Goal: Task Accomplishment & Management: Manage account settings

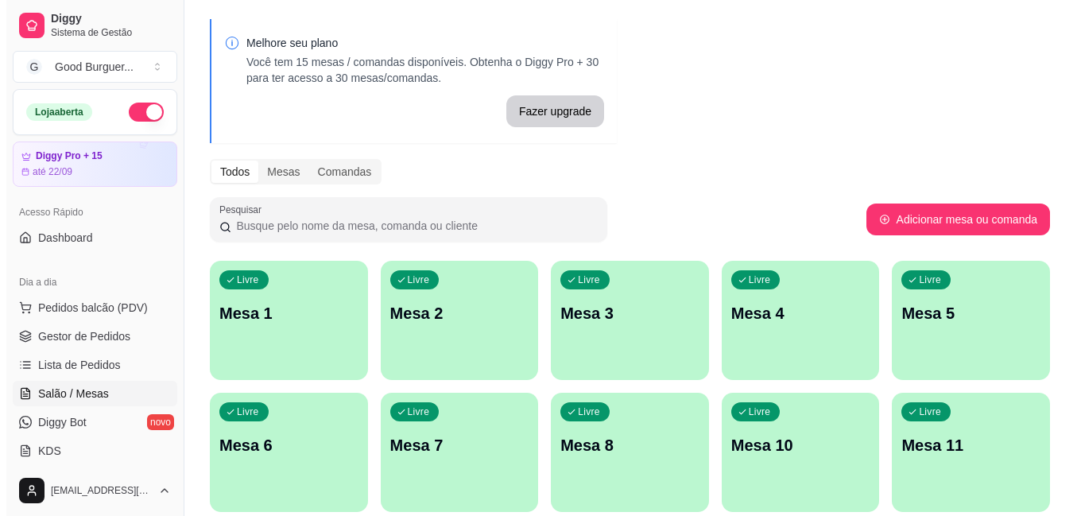
scroll to position [80, 0]
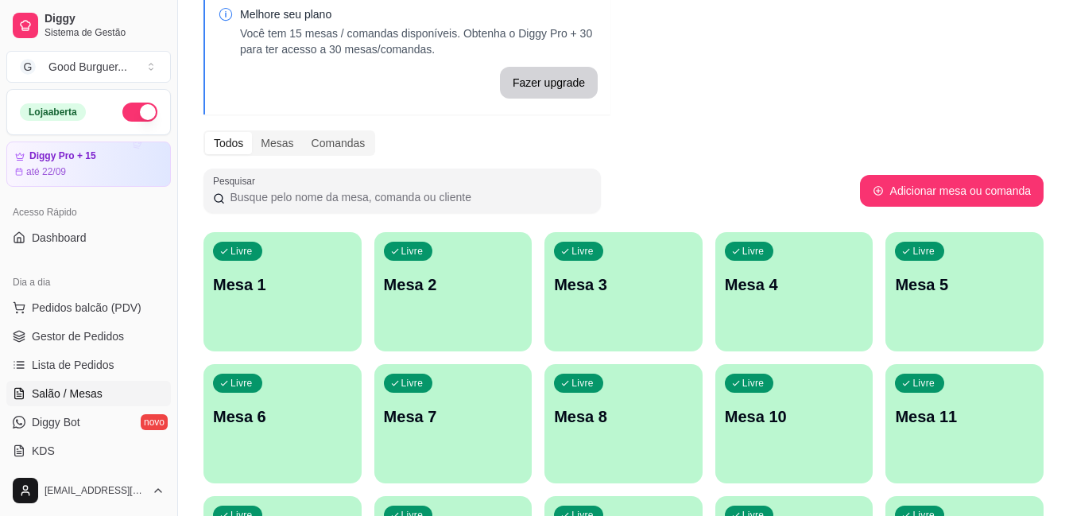
click at [313, 272] on div "Livre Mesa 1" at bounding box center [283, 282] width 158 height 100
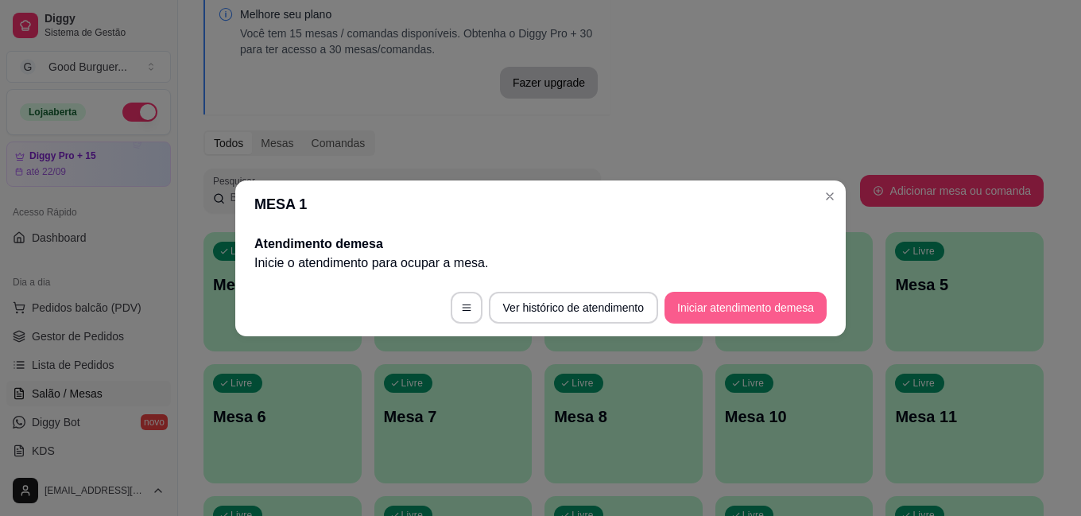
click at [728, 308] on button "Iniciar atendimento de mesa" at bounding box center [746, 308] width 162 height 32
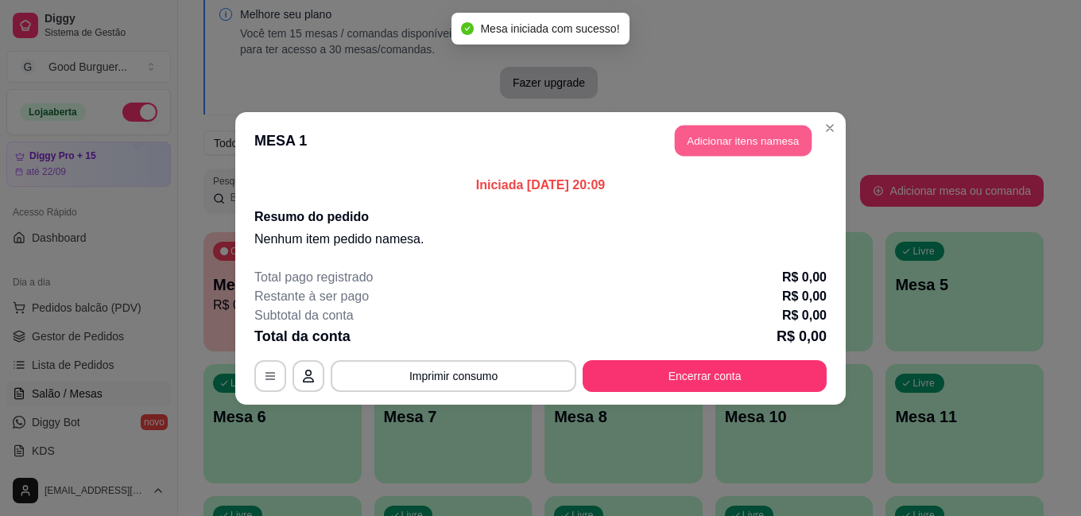
click at [722, 149] on button "Adicionar itens na mesa" at bounding box center [743, 140] width 137 height 31
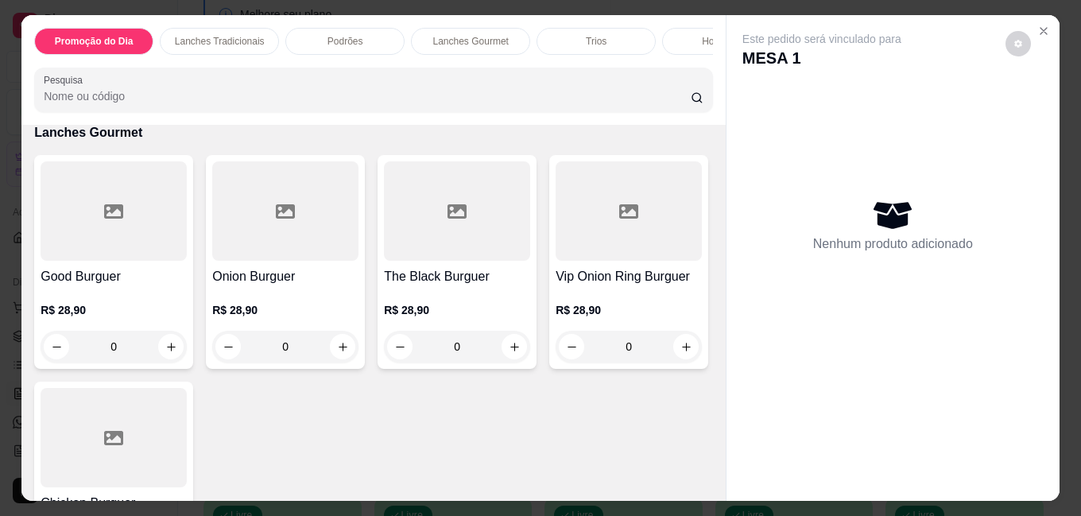
scroll to position [1590, 0]
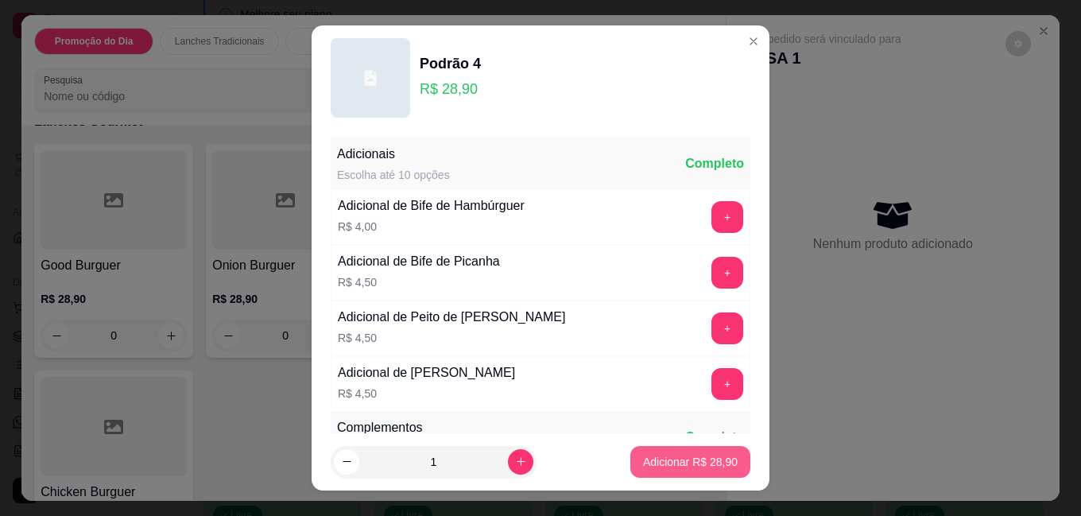
click at [650, 463] on p "Adicionar R$ 28,90" at bounding box center [690, 462] width 95 height 16
type input "1"
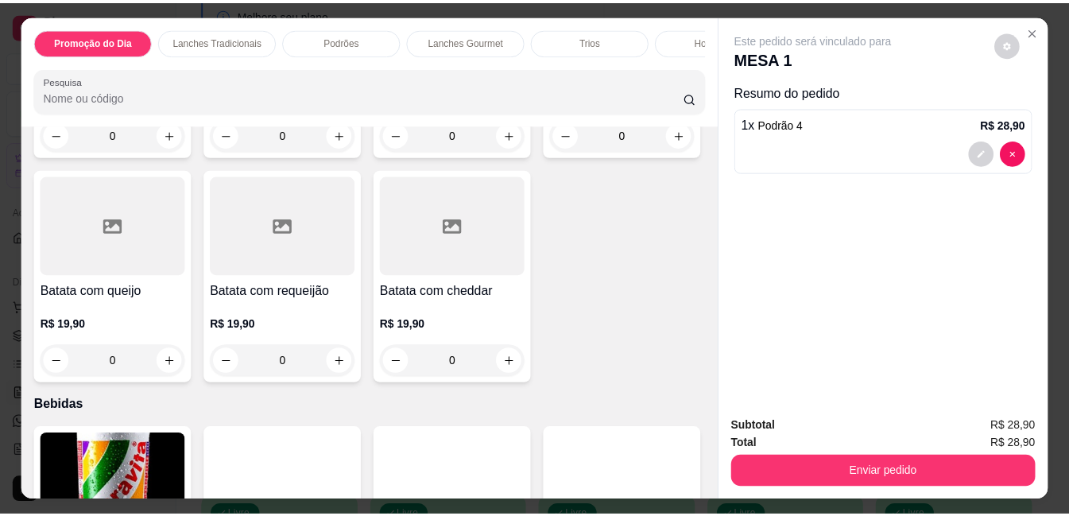
scroll to position [4235, 0]
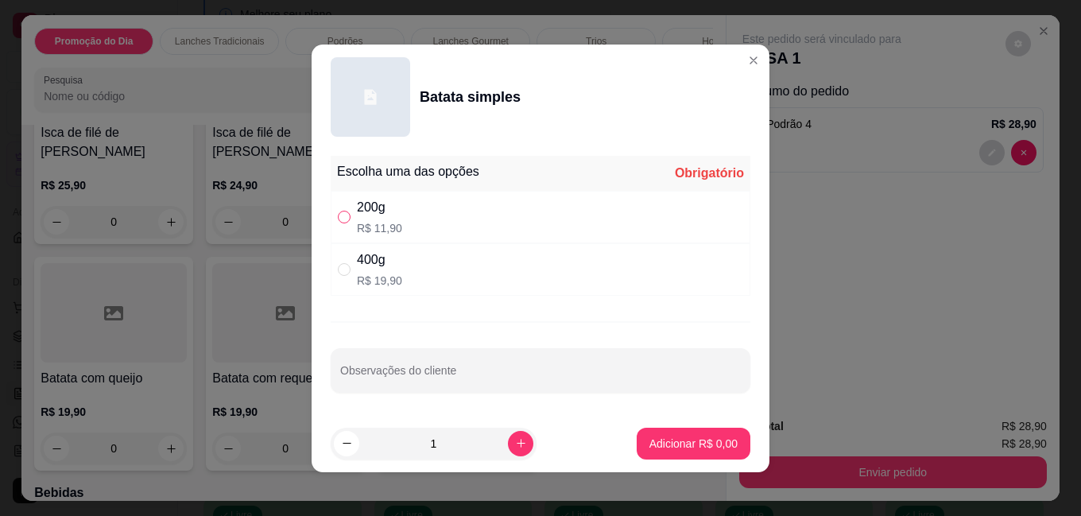
click at [338, 216] on input "" at bounding box center [344, 217] width 13 height 13
radio input "true"
click at [653, 443] on p "Adicionar R$ 11,90" at bounding box center [690, 444] width 95 height 16
type input "1"
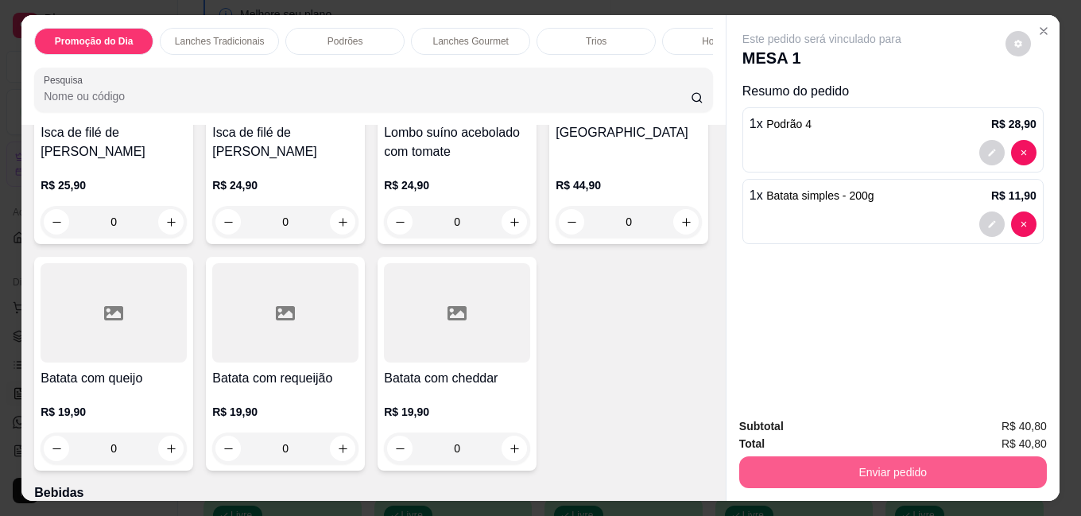
click at [914, 460] on button "Enviar pedido" at bounding box center [893, 472] width 308 height 32
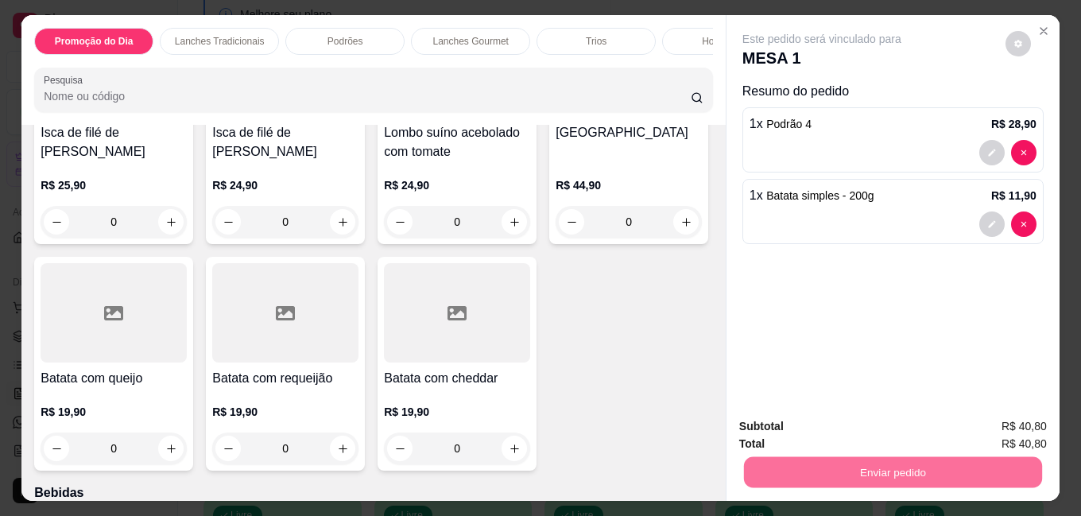
click at [822, 429] on button "Não registrar e enviar pedido" at bounding box center [840, 426] width 161 height 29
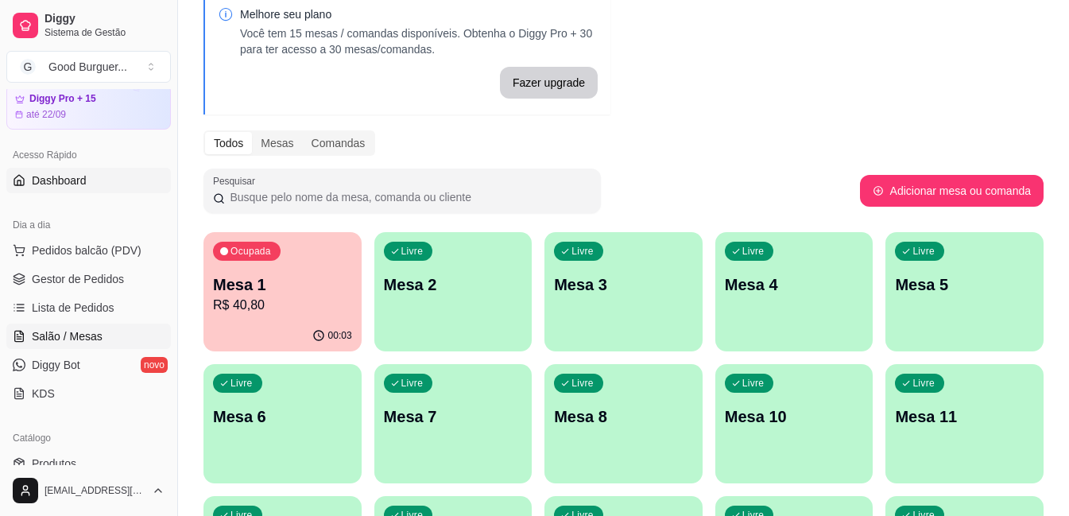
scroll to position [159, 0]
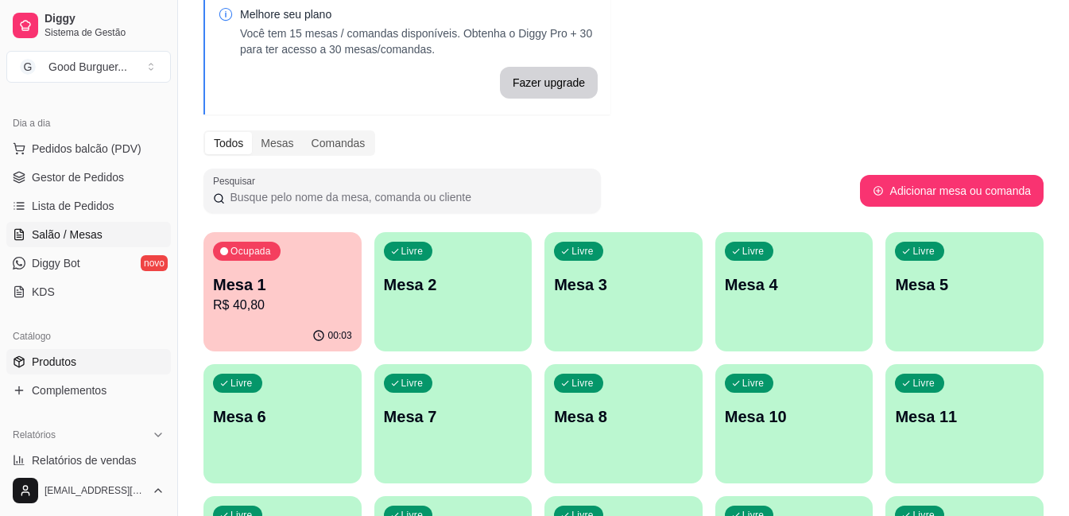
click at [69, 363] on span "Produtos" at bounding box center [54, 362] width 45 height 16
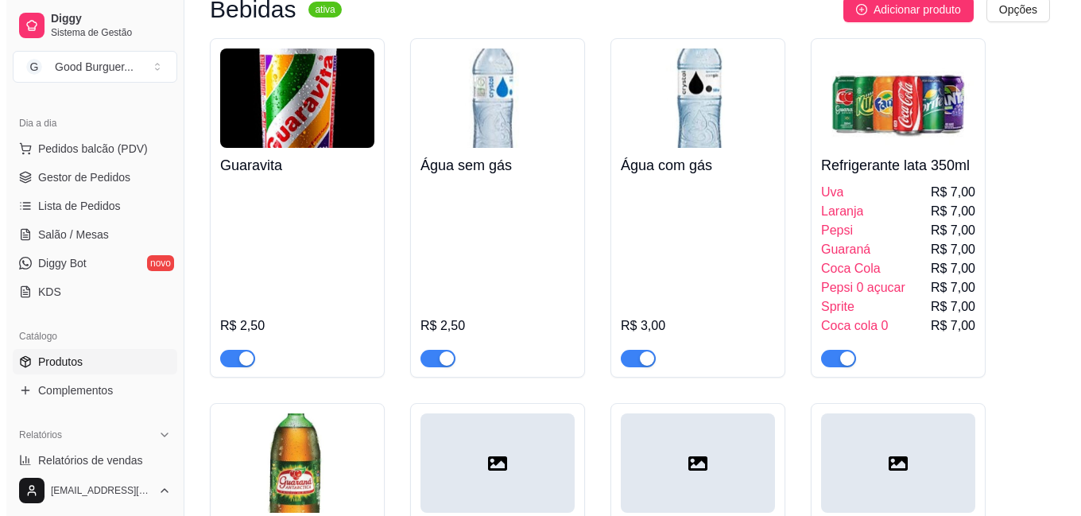
scroll to position [6440, 0]
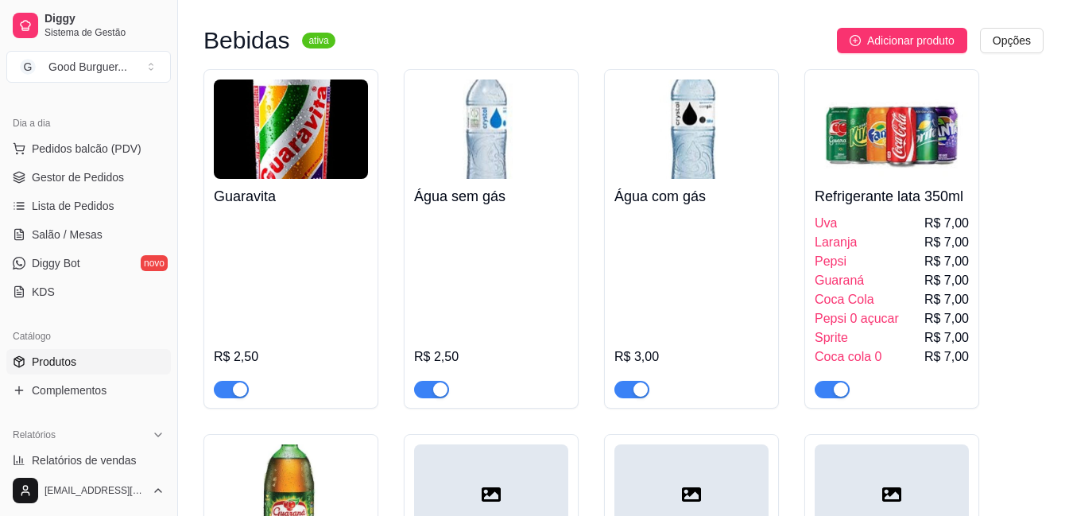
click at [864, 179] on img at bounding box center [892, 129] width 154 height 99
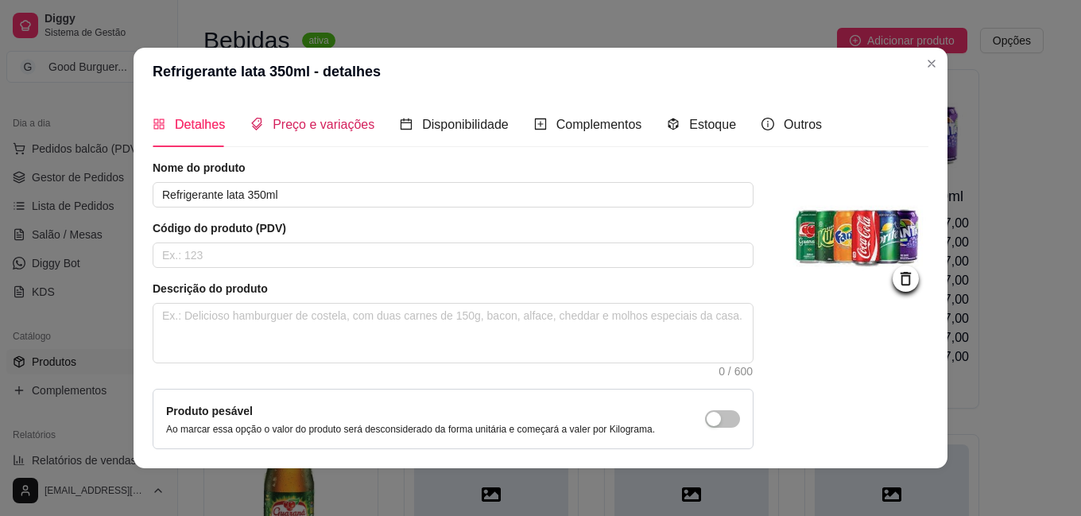
click at [326, 126] on span "Preço e variações" at bounding box center [324, 125] width 102 height 14
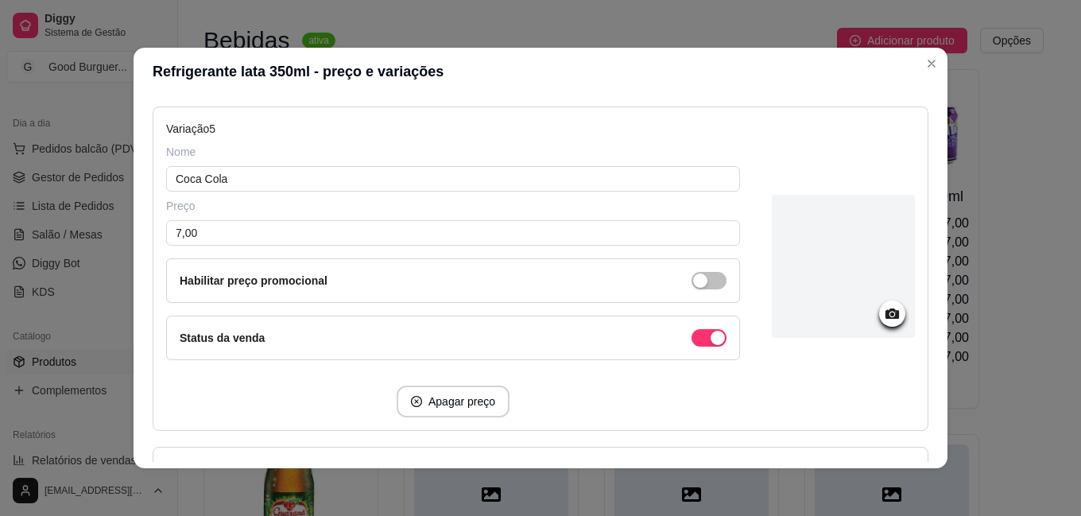
scroll to position [1526, 0]
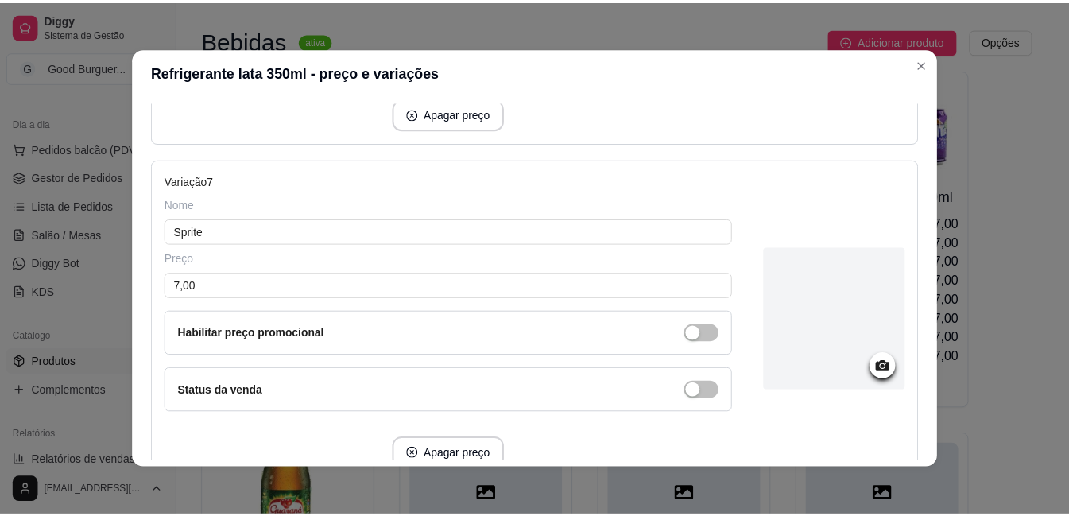
scroll to position [2639, 0]
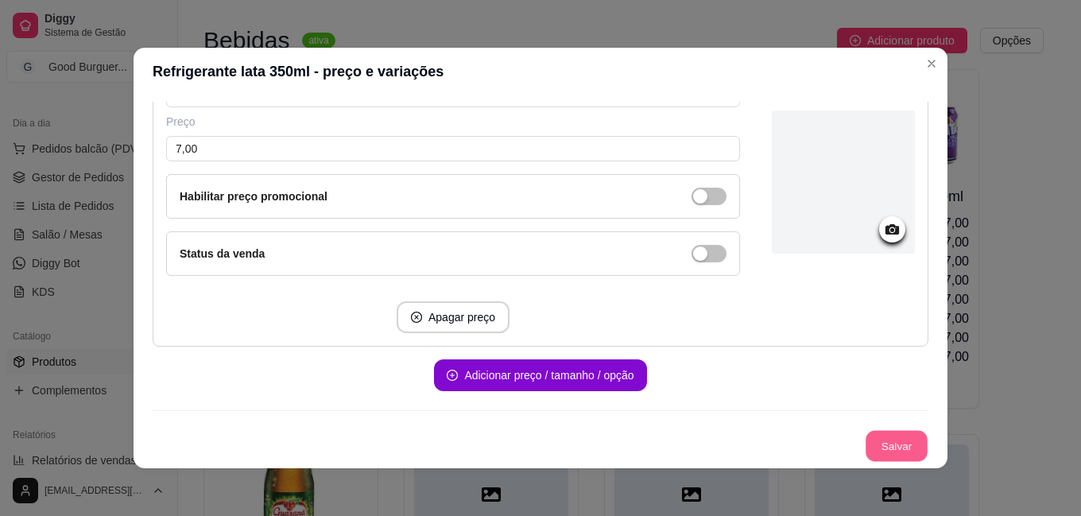
click at [869, 452] on button "Salvar" at bounding box center [897, 446] width 62 height 31
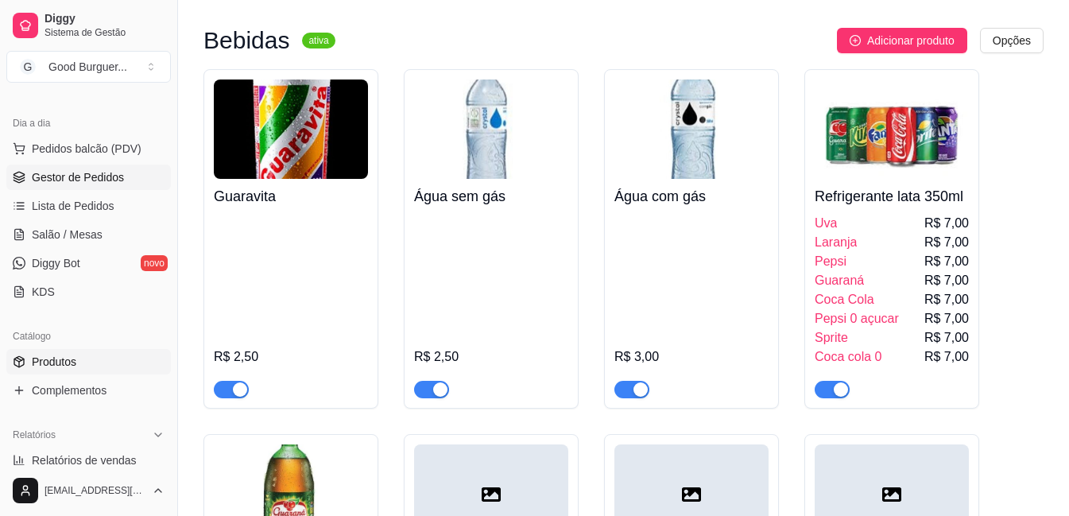
click at [83, 179] on span "Gestor de Pedidos" at bounding box center [78, 177] width 92 height 16
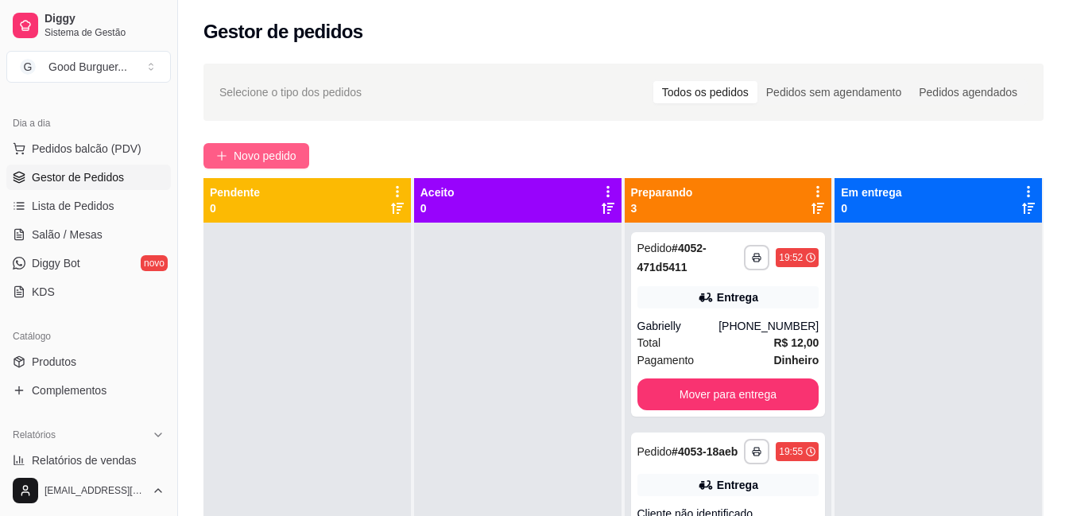
click at [237, 149] on span "Novo pedido" at bounding box center [265, 155] width 63 height 17
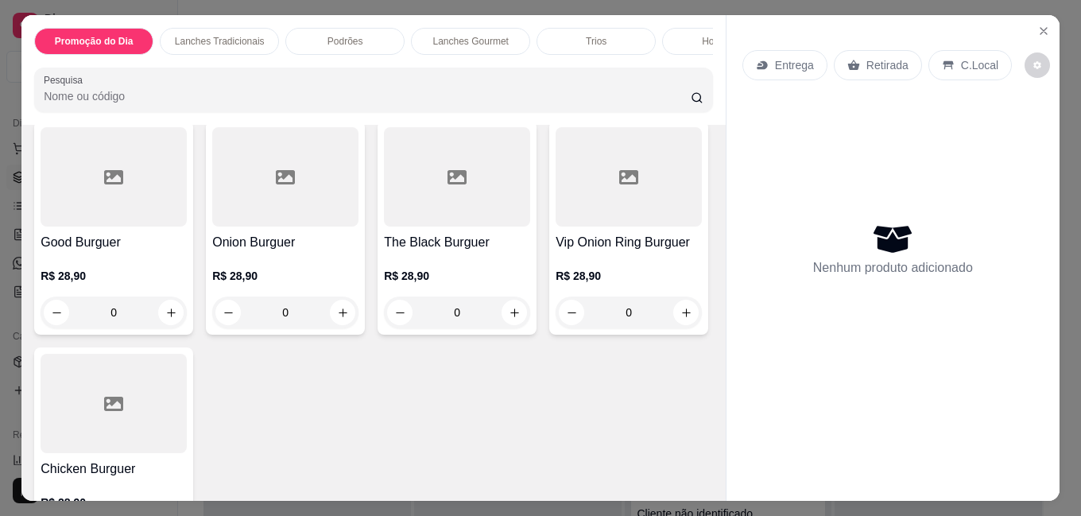
scroll to position [1511, 0]
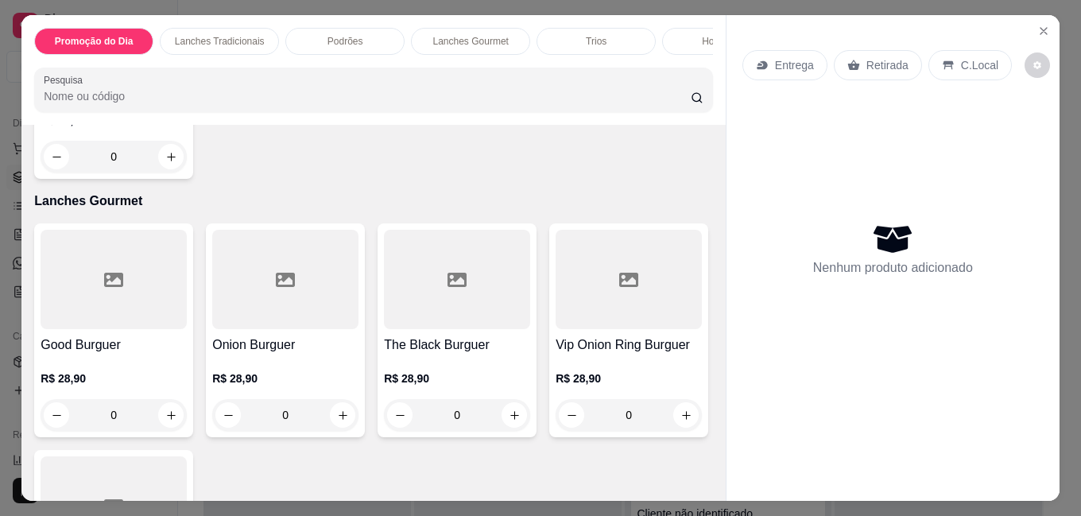
click at [187, 71] on img at bounding box center [114, 20] width 146 height 99
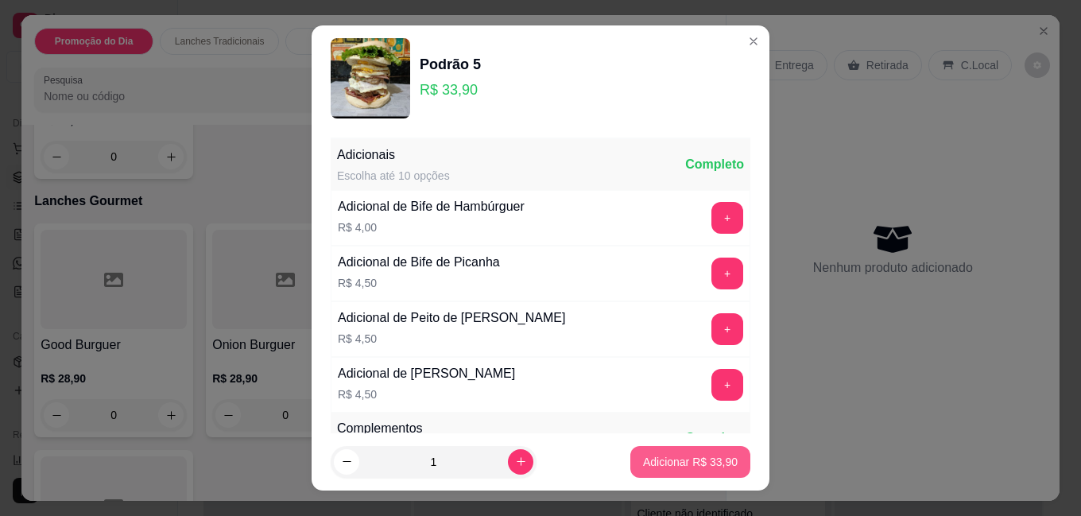
click at [650, 471] on button "Adicionar R$ 33,90" at bounding box center [691, 462] width 120 height 32
type input "1"
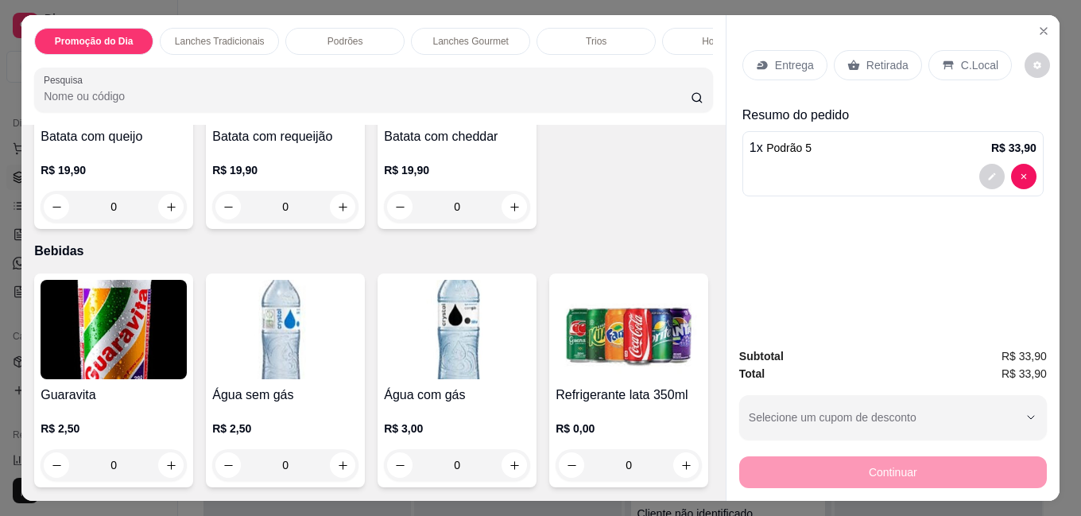
scroll to position [5427, 0]
click at [556, 339] on img at bounding box center [629, 329] width 146 height 99
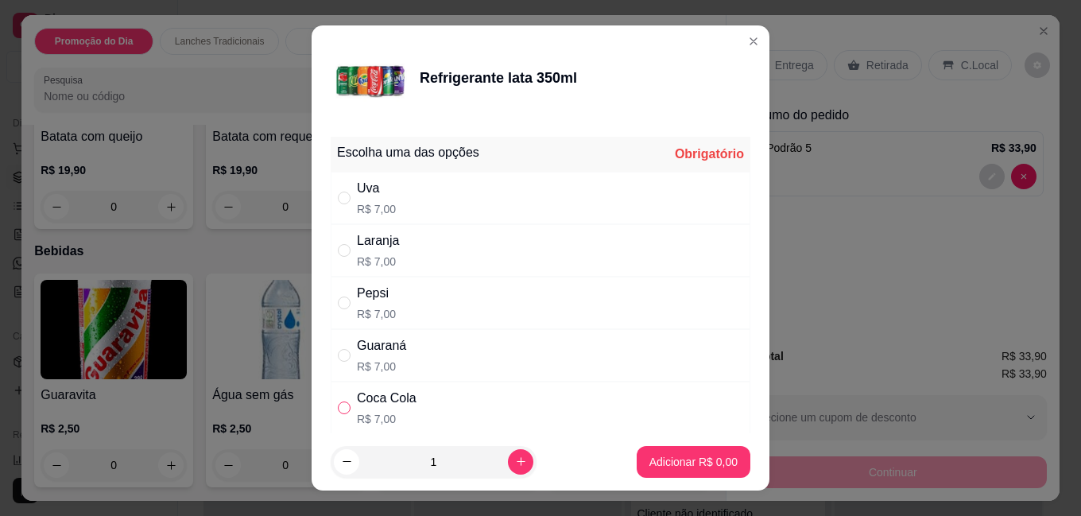
click at [339, 406] on input "" at bounding box center [344, 408] width 13 height 13
radio input "true"
click at [515, 465] on icon "increase-product-quantity" at bounding box center [521, 462] width 12 height 12
type input "3"
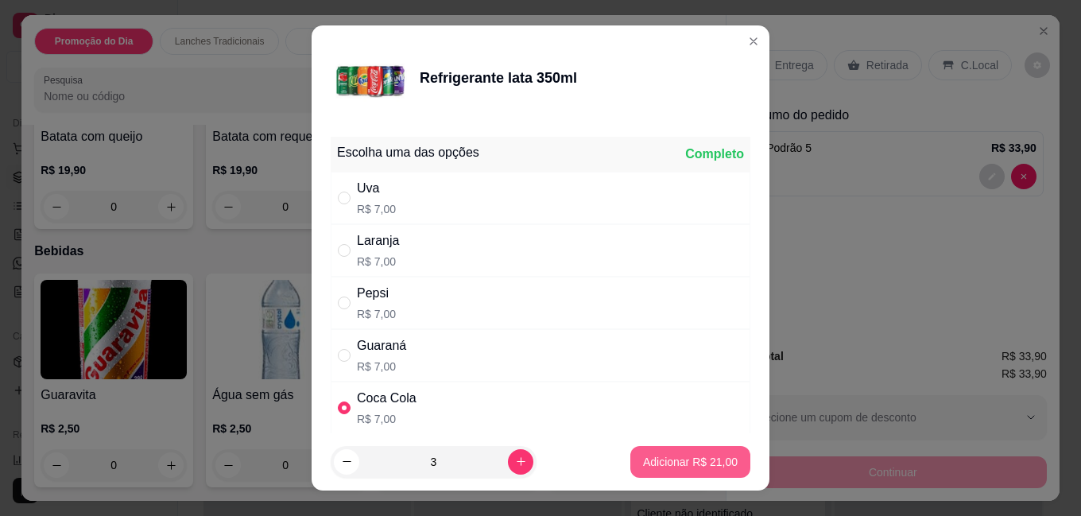
click at [683, 459] on p "Adicionar R$ 21,00" at bounding box center [690, 462] width 95 height 16
type input "3"
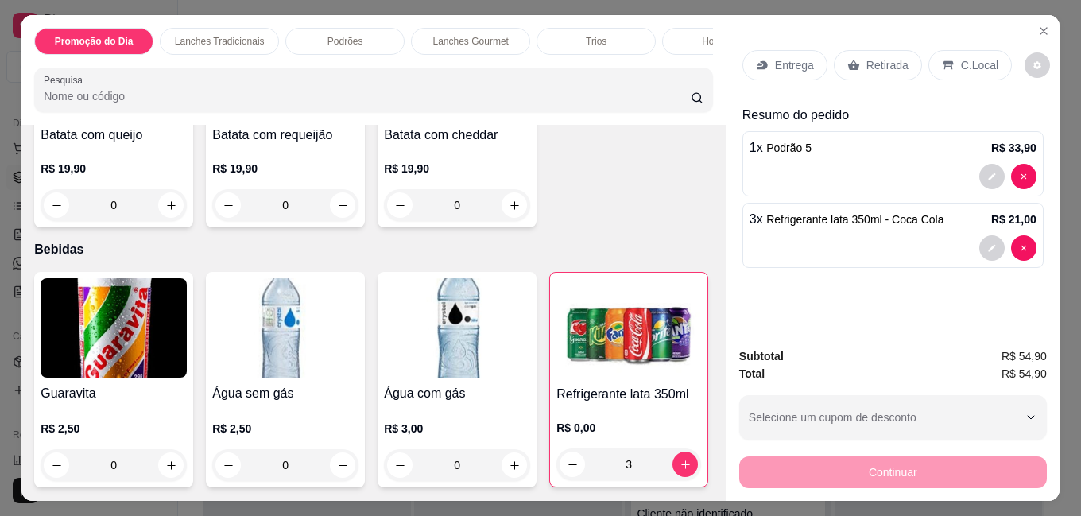
click at [775, 63] on p "Entrega" at bounding box center [794, 65] width 39 height 16
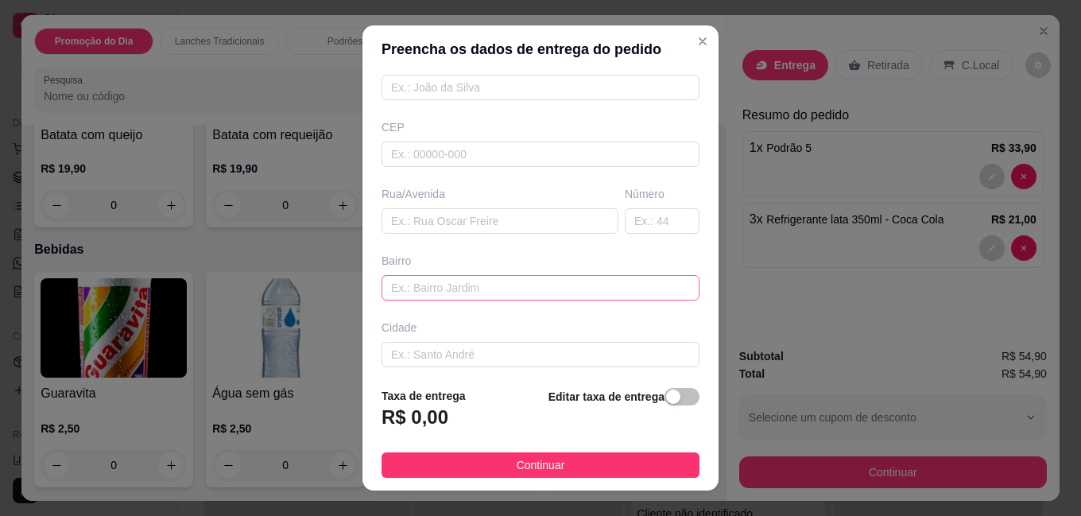
scroll to position [235, 0]
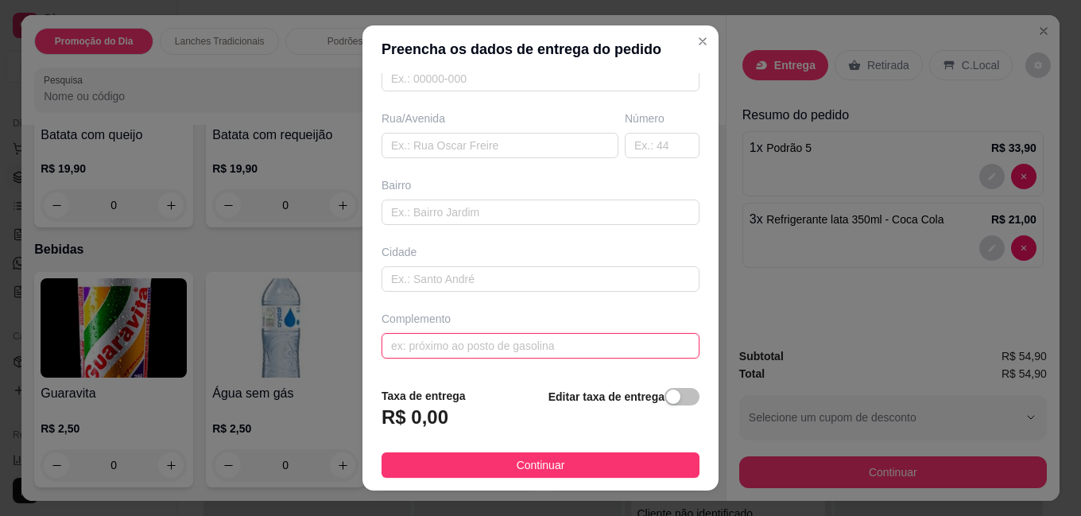
click at [428, 347] on input "text" at bounding box center [541, 345] width 318 height 25
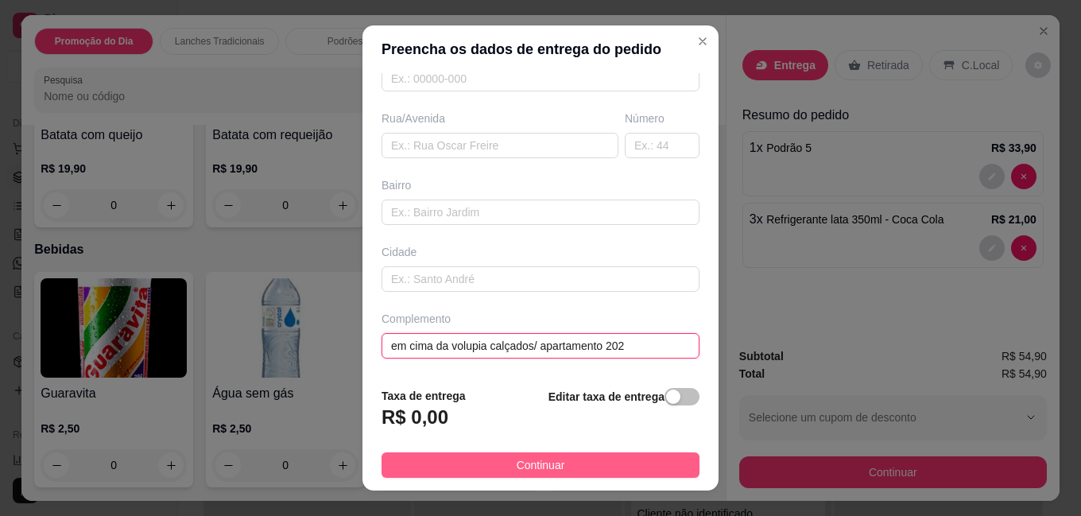
type input "em cima da volupia calçados/ apartamento 202"
click at [541, 461] on span "Continuar" at bounding box center [541, 464] width 49 height 17
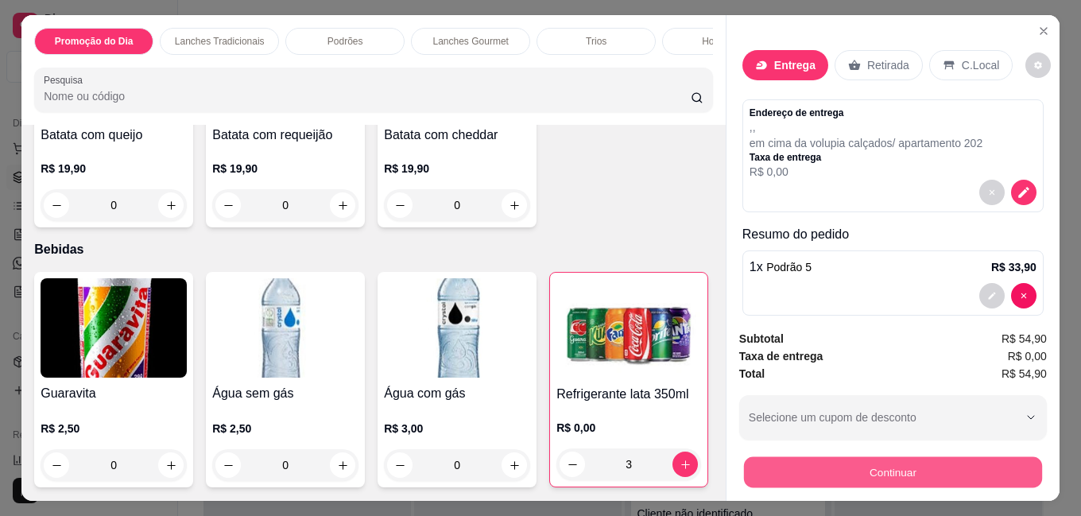
click at [908, 464] on button "Continuar" at bounding box center [893, 471] width 298 height 31
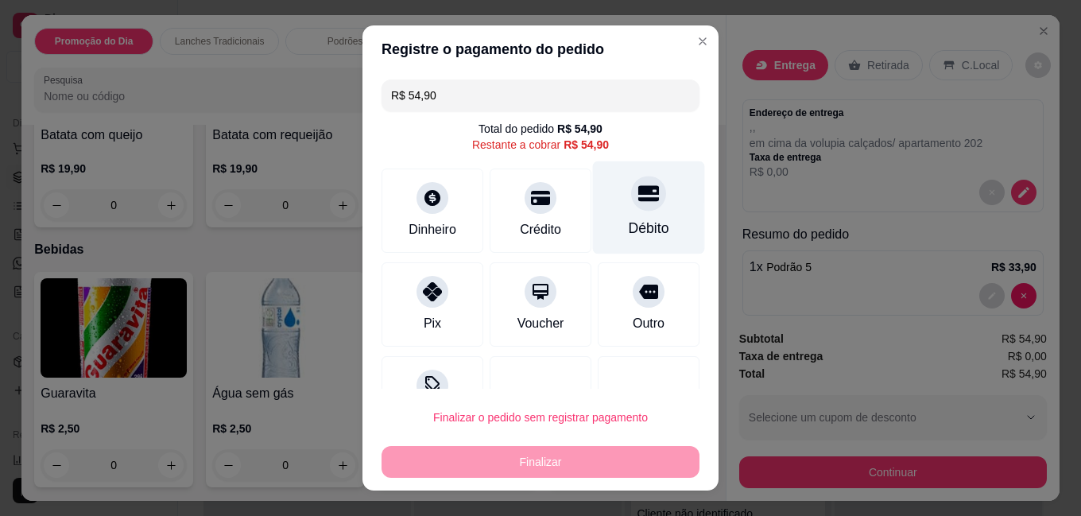
click at [631, 210] on div at bounding box center [648, 194] width 35 height 35
type input "R$ 0,00"
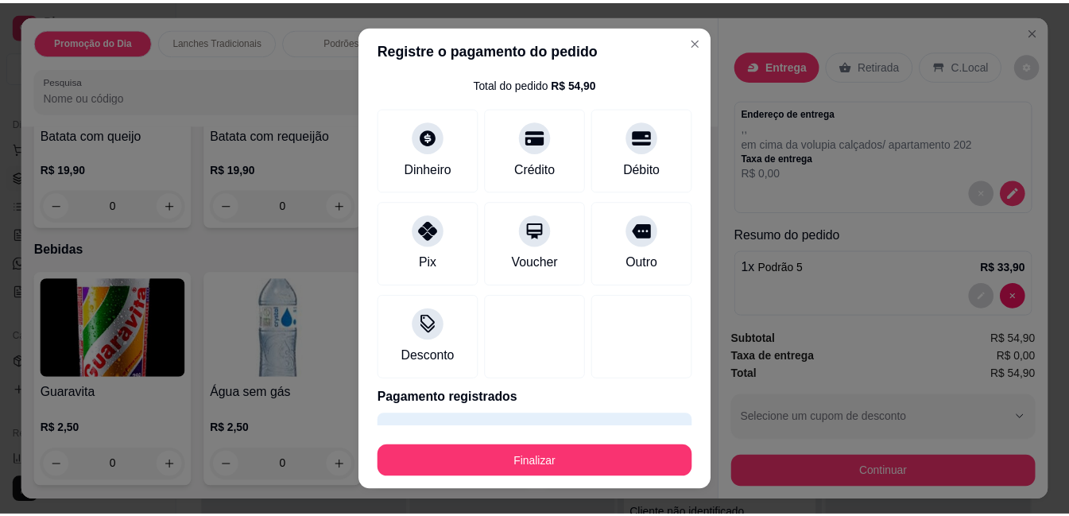
scroll to position [87, 0]
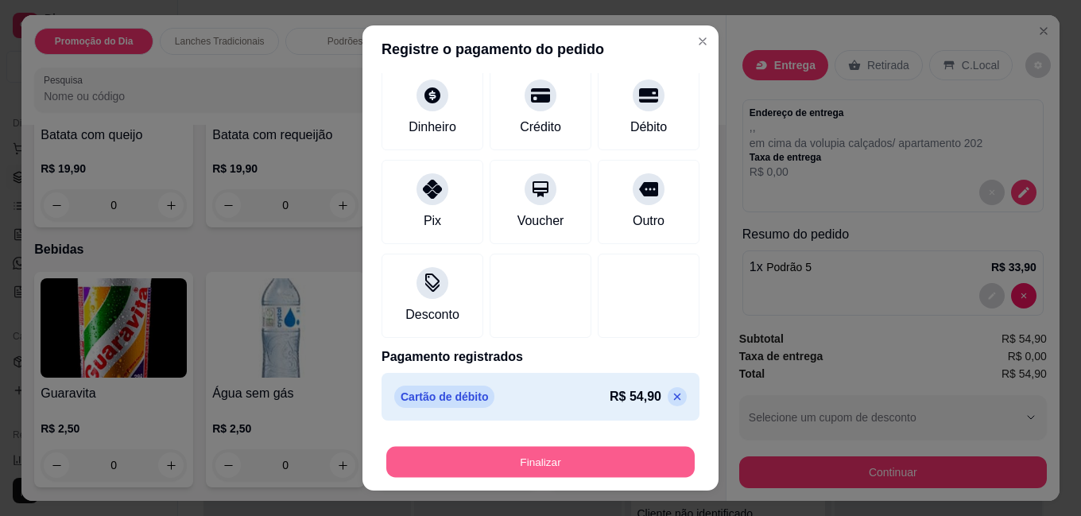
click at [536, 456] on button "Finalizar" at bounding box center [540, 461] width 308 height 31
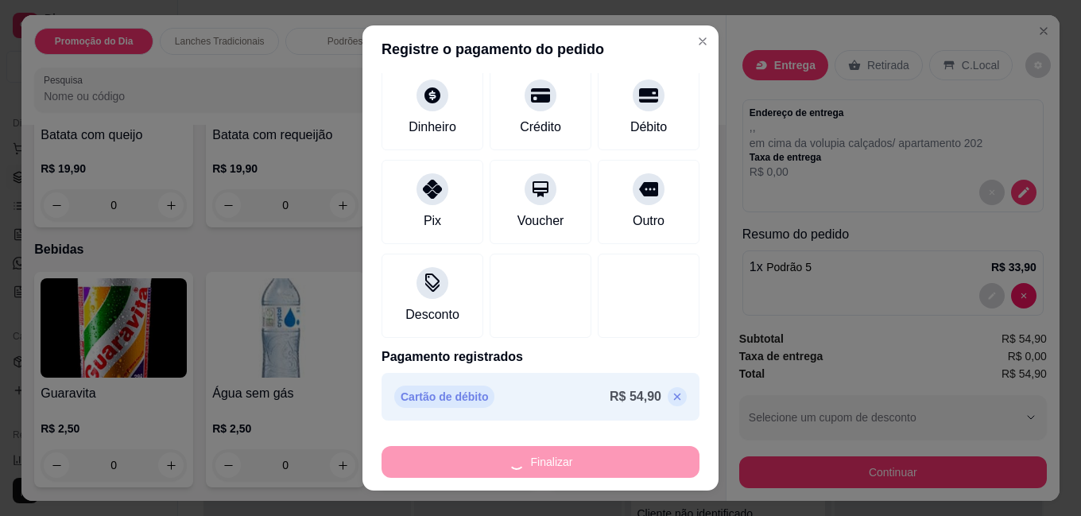
type input "0"
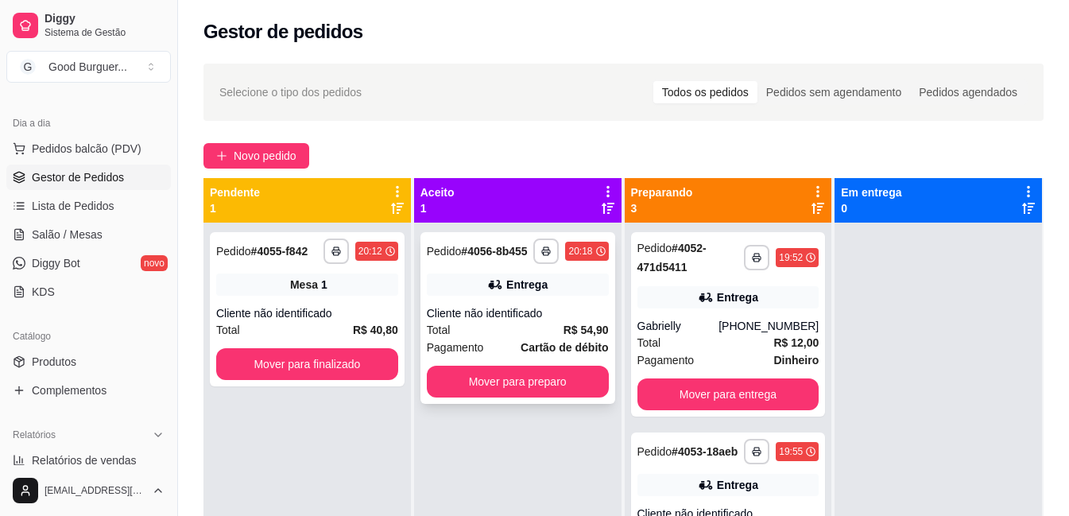
click at [511, 371] on button "Mover para preparo" at bounding box center [518, 382] width 182 height 32
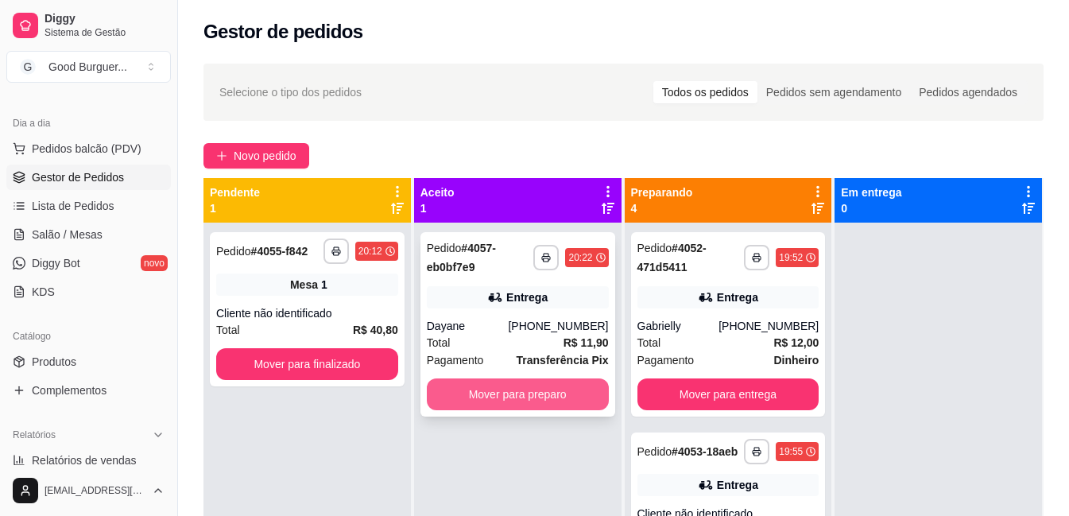
click at [526, 401] on button "Mover para preparo" at bounding box center [518, 394] width 182 height 32
click at [551, 386] on button "Mover para preparo" at bounding box center [518, 394] width 182 height 32
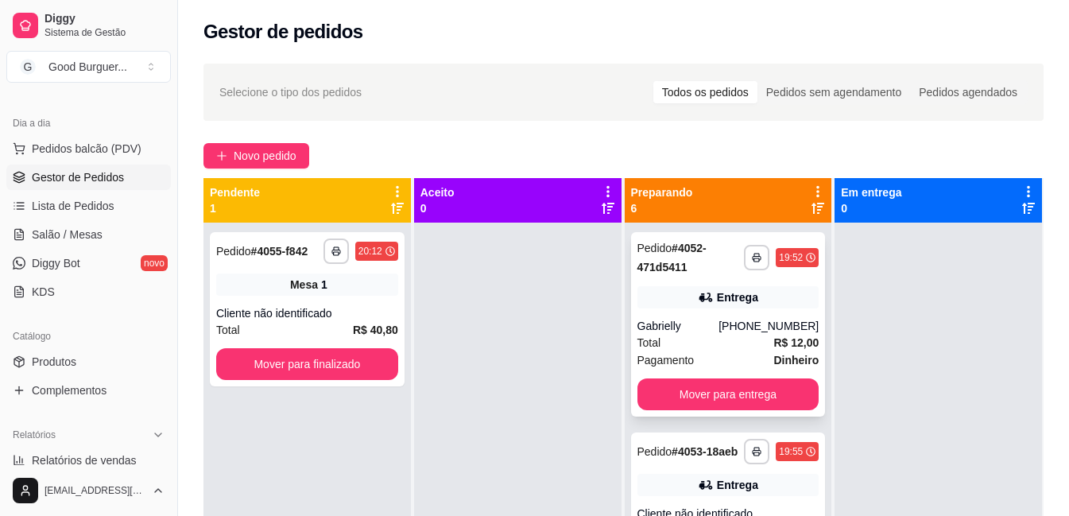
click at [712, 344] on div "Total R$ 12,00" at bounding box center [729, 342] width 182 height 17
click at [707, 395] on button "Mover para entrega" at bounding box center [729, 394] width 182 height 32
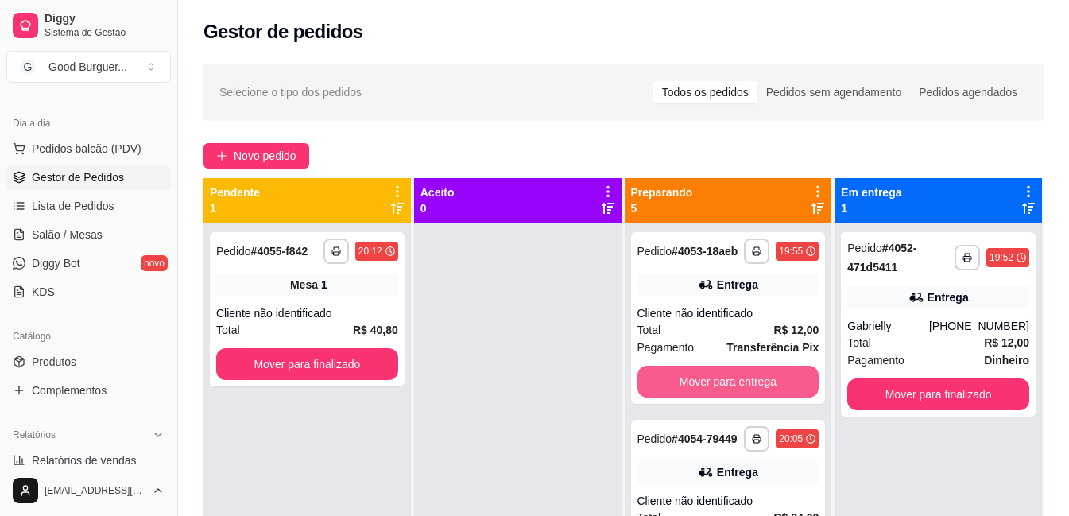
click at [707, 395] on button "Mover para entrega" at bounding box center [729, 382] width 182 height 32
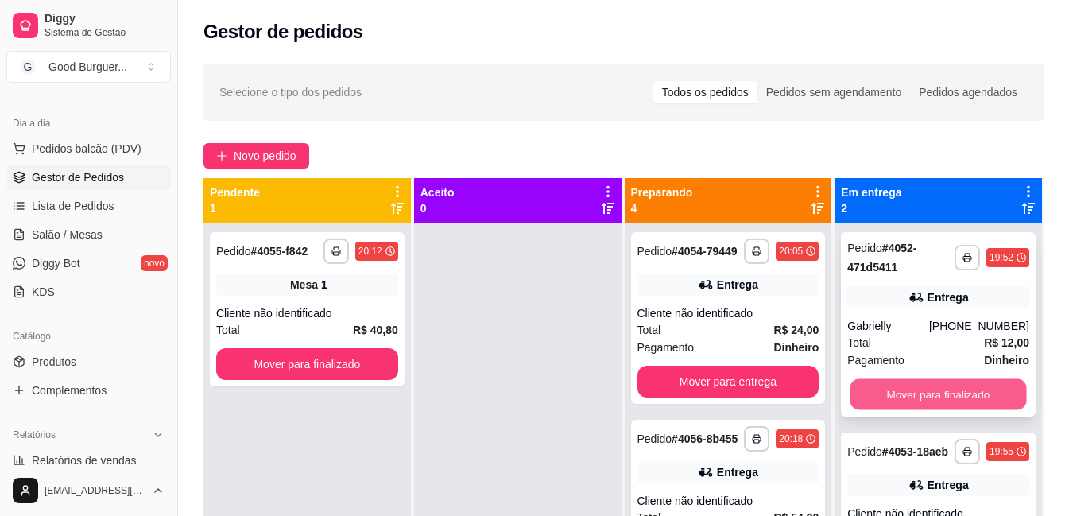
click at [927, 390] on button "Mover para finalizado" at bounding box center [939, 394] width 177 height 31
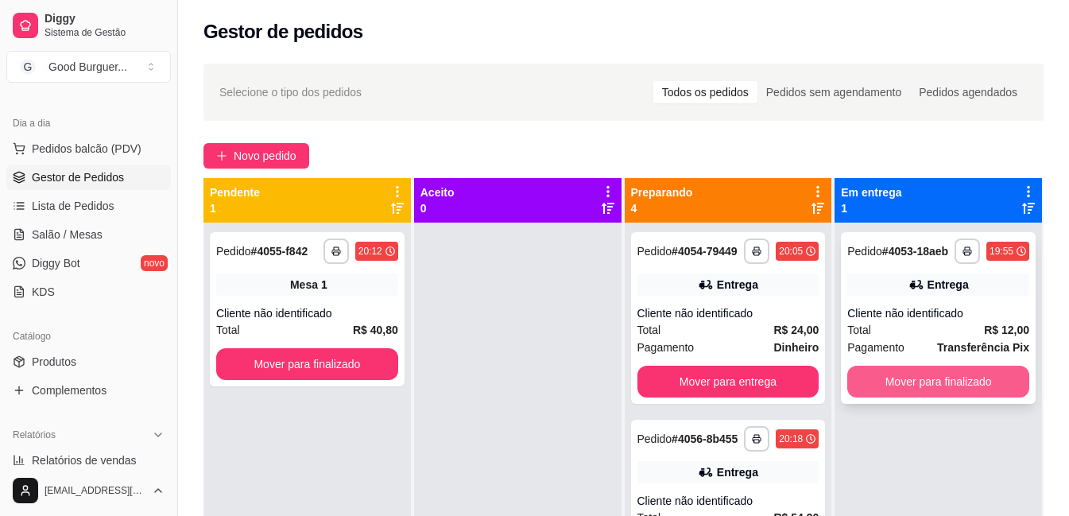
click at [923, 383] on button "Mover para finalizado" at bounding box center [939, 382] width 182 height 32
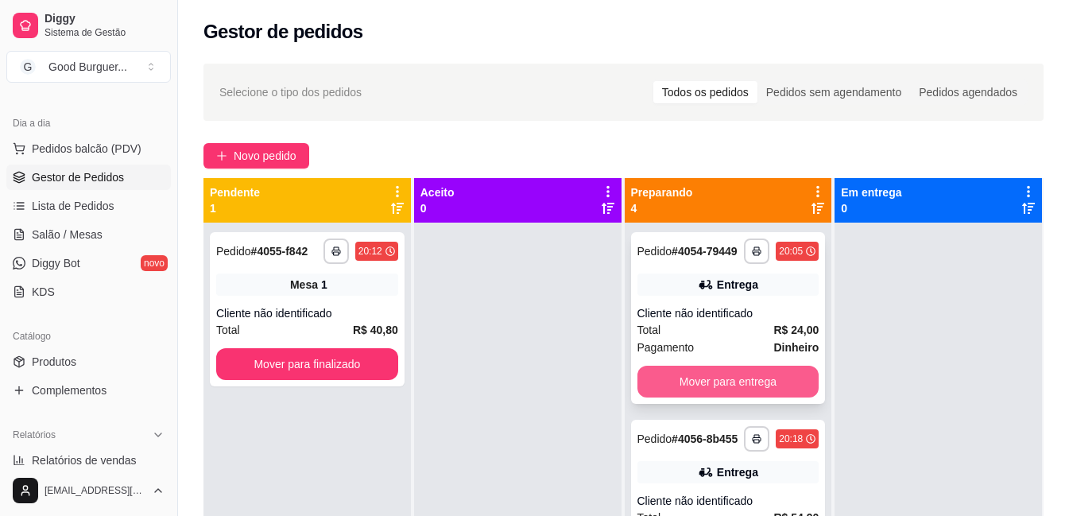
click at [703, 391] on button "Mover para entrega" at bounding box center [729, 382] width 182 height 32
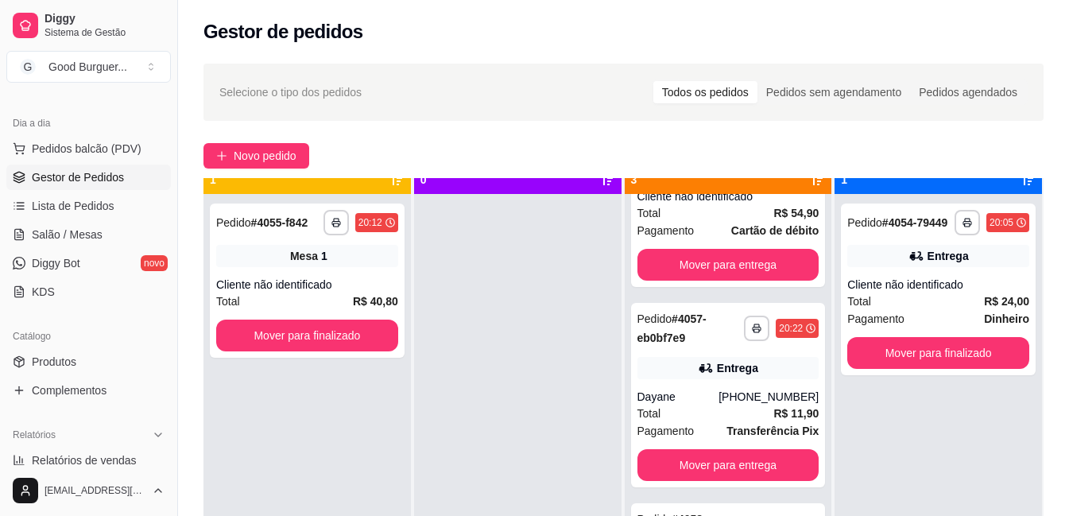
scroll to position [45, 0]
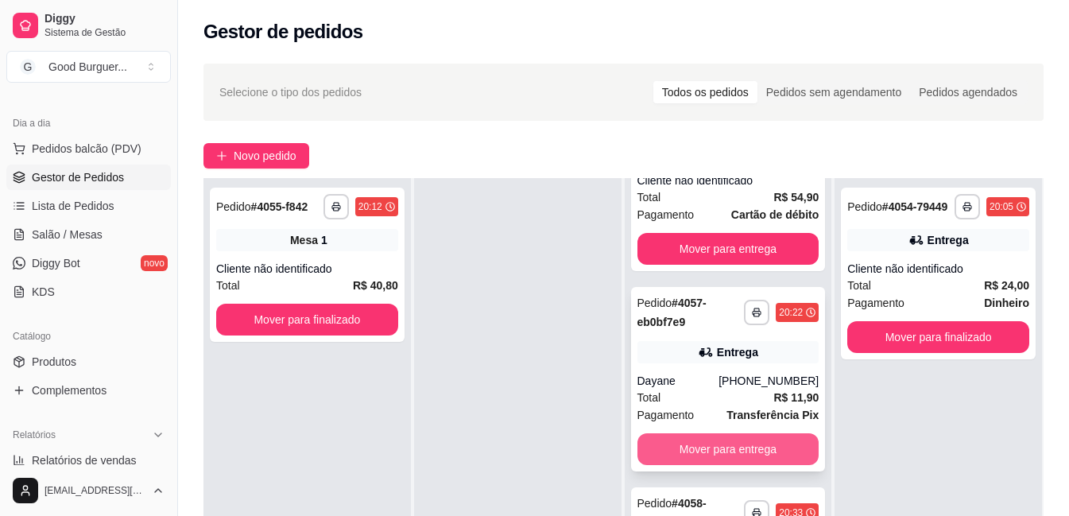
click at [701, 448] on button "Mover para entrega" at bounding box center [729, 449] width 182 height 32
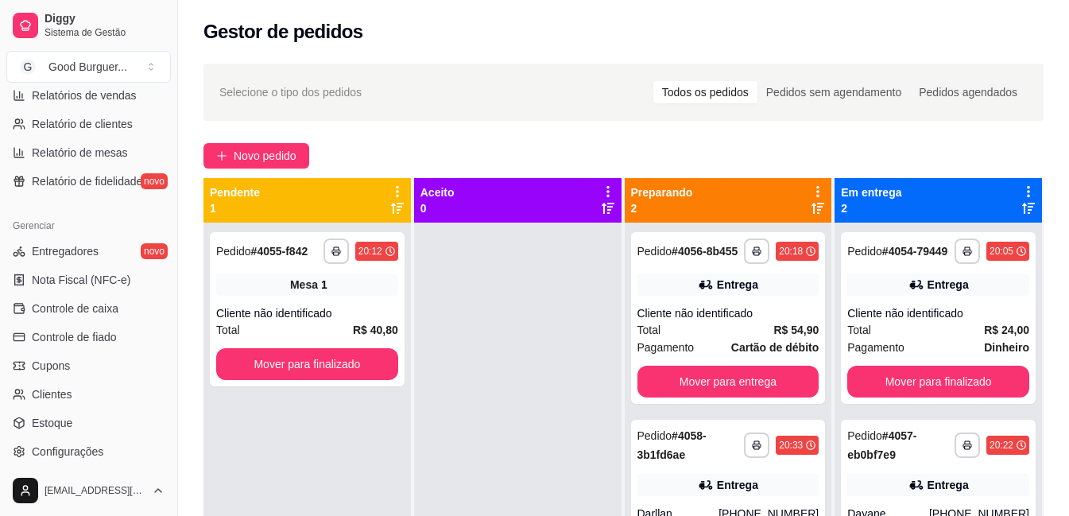
scroll to position [628, 0]
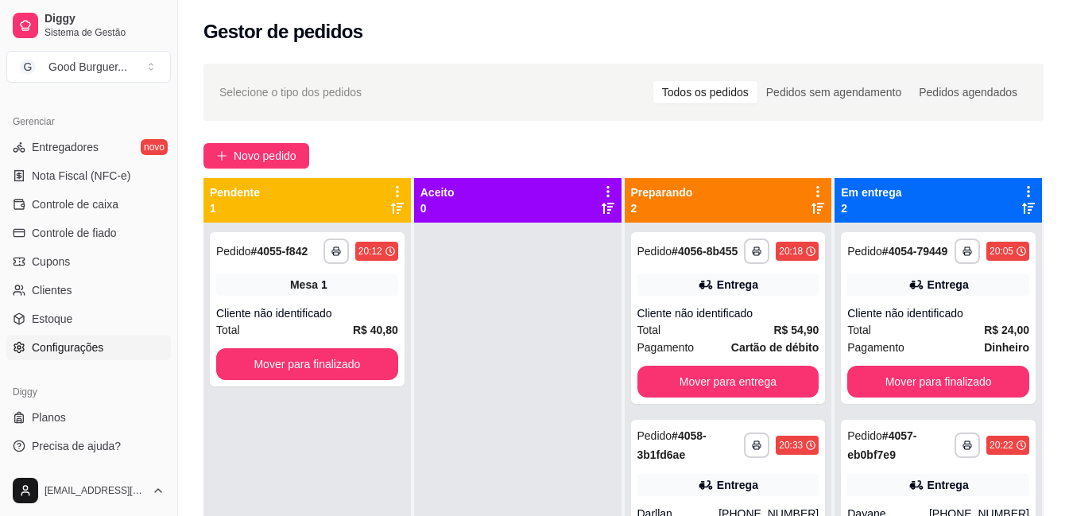
click at [93, 355] on link "Configurações" at bounding box center [88, 347] width 165 height 25
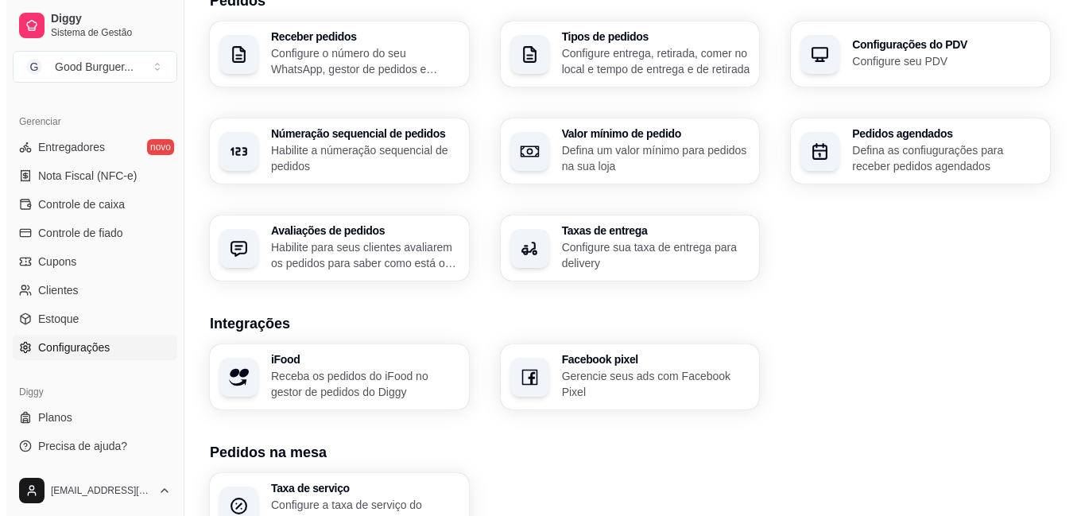
scroll to position [398, 0]
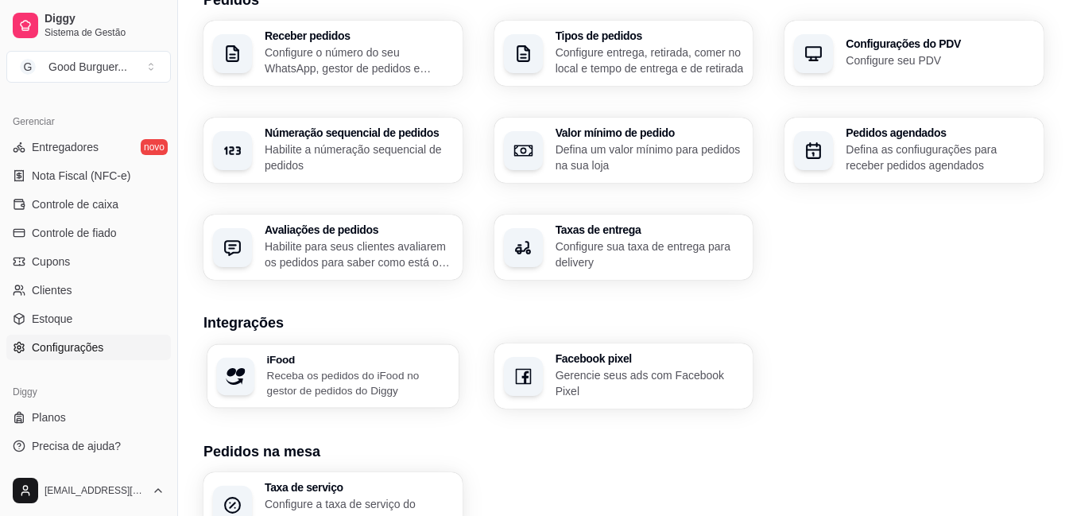
click at [291, 374] on p "Receba os pedidos do iFood no gestor de pedidos do Diggy" at bounding box center [358, 382] width 183 height 31
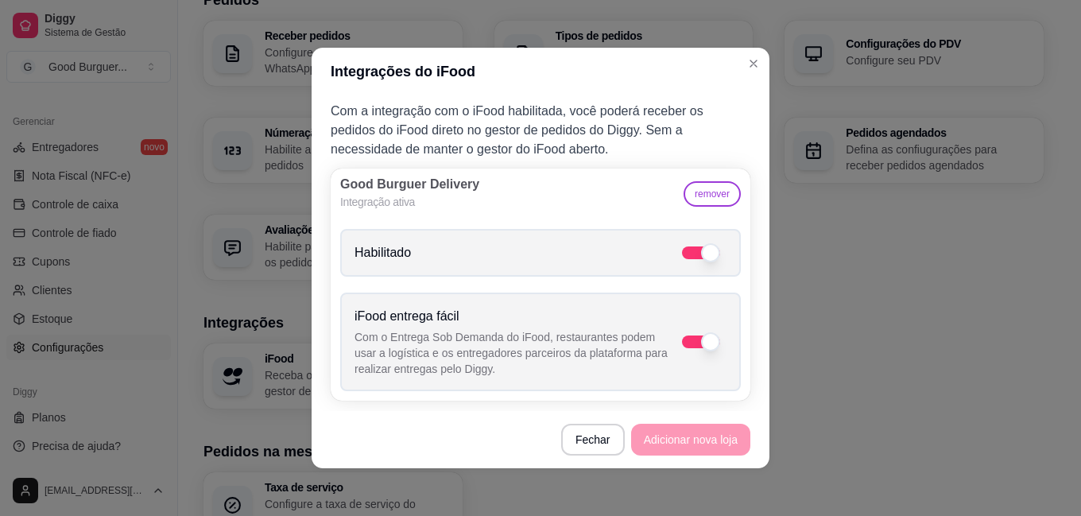
click at [716, 191] on button "remover" at bounding box center [712, 193] width 57 height 25
click at [646, 167] on button "Sim" at bounding box center [666, 161] width 49 height 25
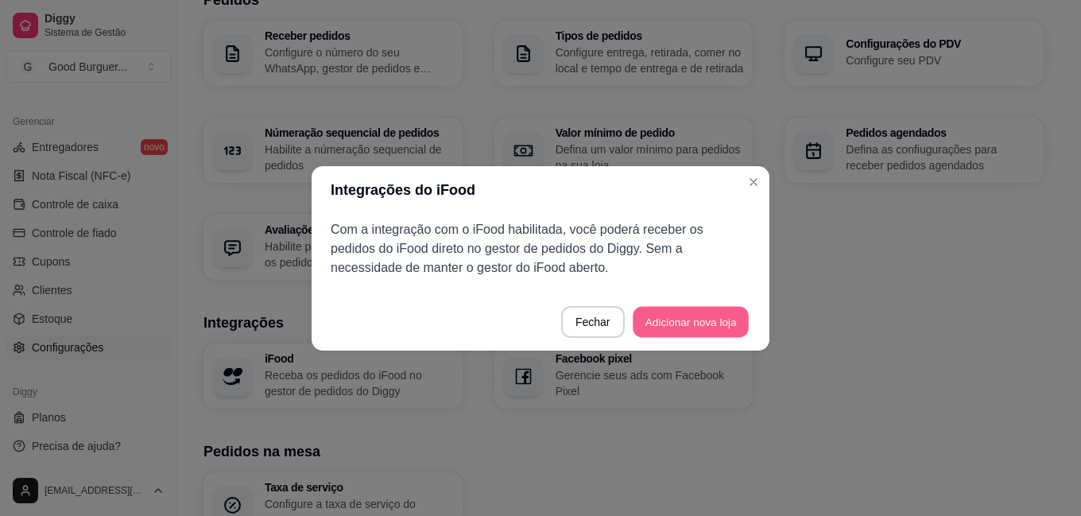
click at [688, 313] on button "Adicionar nova loja" at bounding box center [691, 321] width 116 height 31
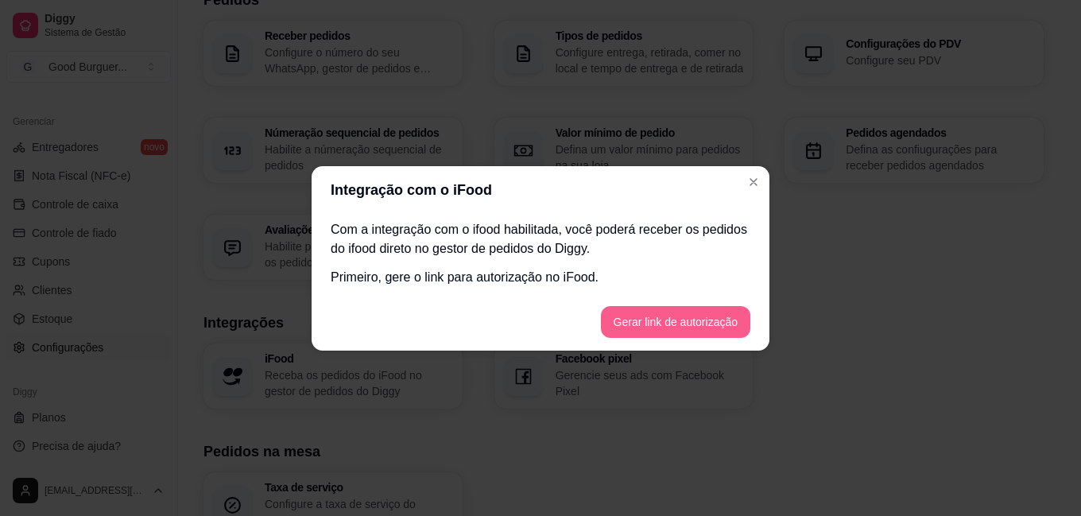
click at [685, 330] on button "Gerar link de autorização" at bounding box center [675, 322] width 149 height 32
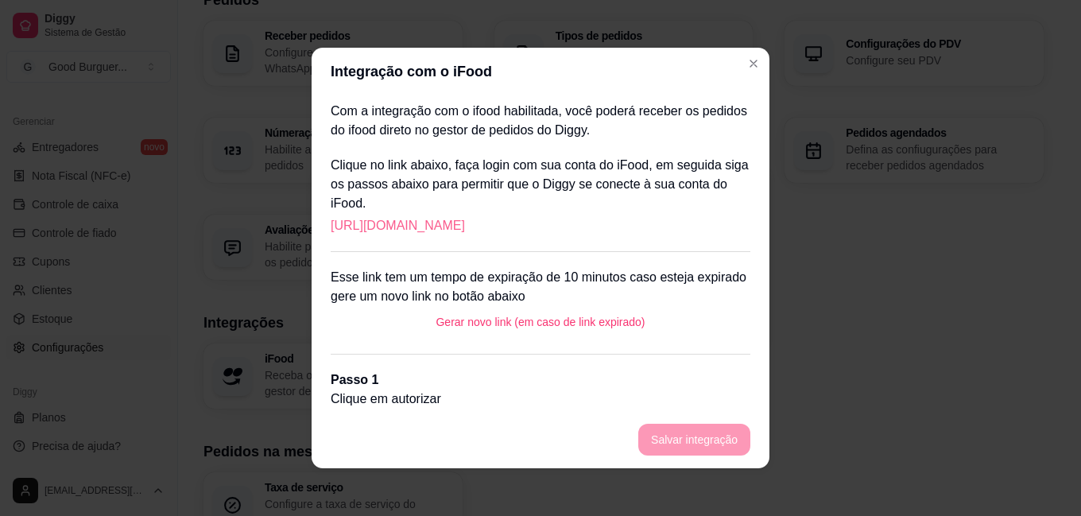
click at [465, 224] on link "[URL][DOMAIN_NAME]" at bounding box center [398, 225] width 134 height 19
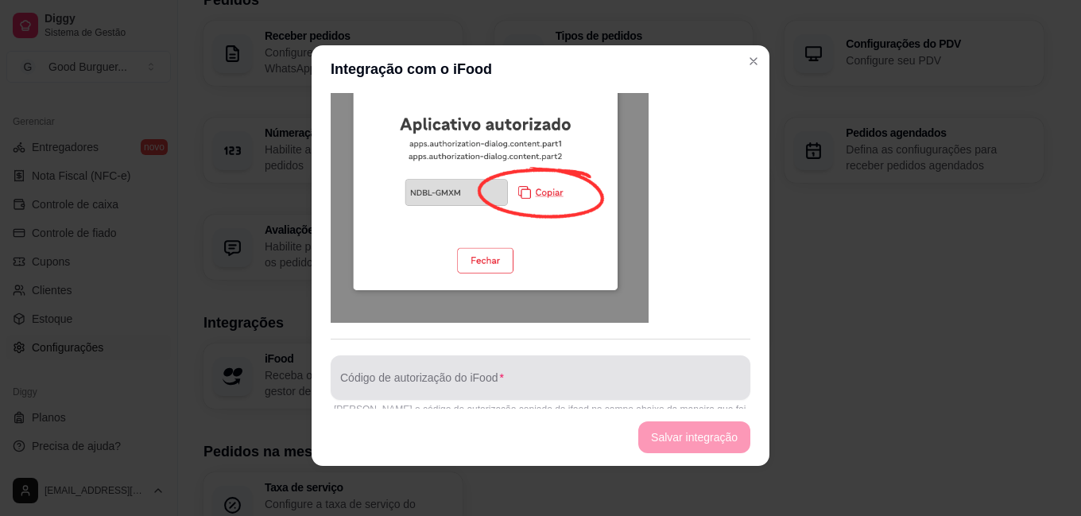
scroll to position [3, 0]
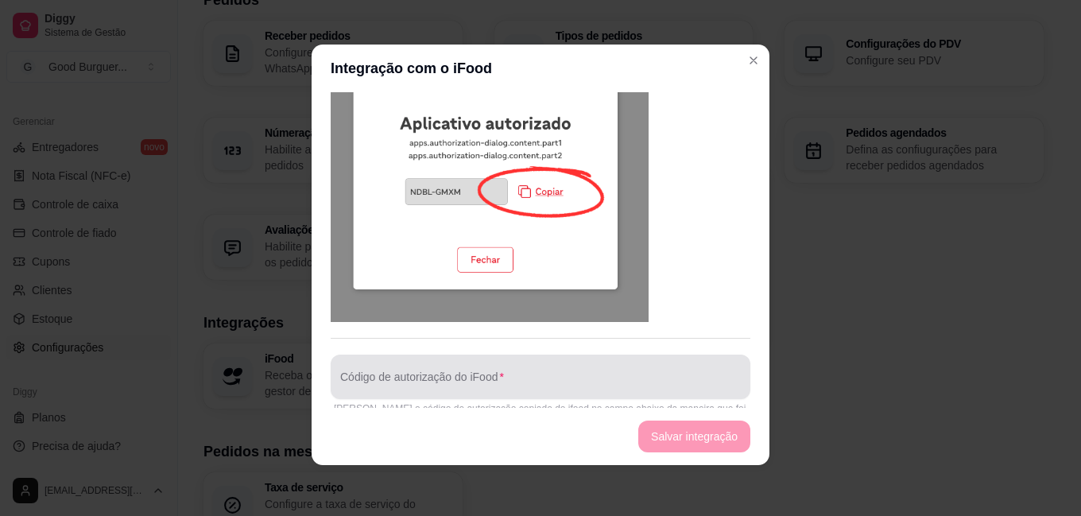
click at [501, 361] on div at bounding box center [540, 377] width 401 height 32
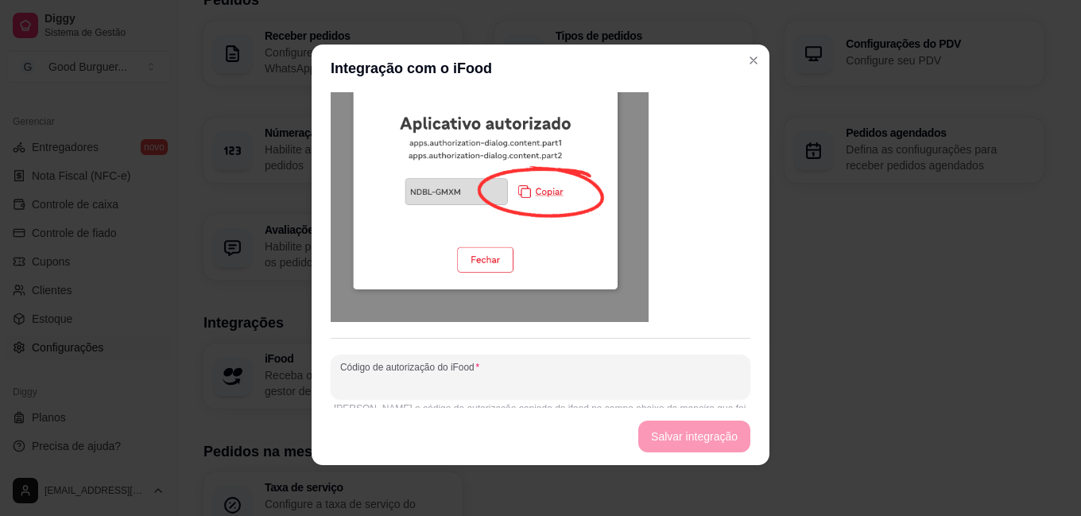
paste input "QPZM-BDHB"
type input "QPZM-BDHB"
click at [690, 434] on button "Salvar integração" at bounding box center [694, 437] width 112 height 32
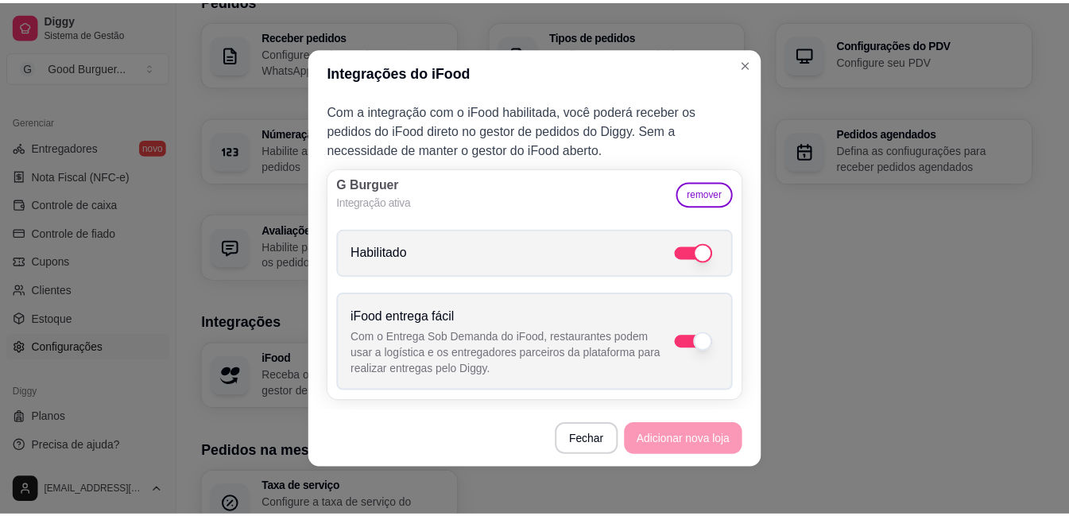
scroll to position [9, 0]
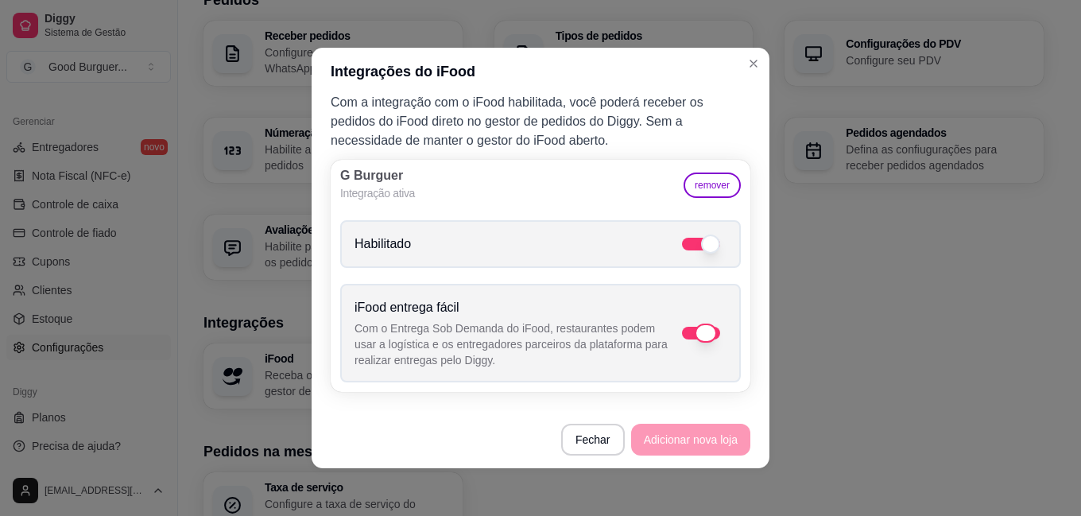
click at [669, 324] on label "iFood entrega fácil Com o Entrega Sob Demanda do iFood, restaurantes podem usar…" at bounding box center [540, 333] width 401 height 99
click at [727, 336] on input "iFood entrega fácil Com o Entrega Sob Demanda do iFood, restaurantes podem usar…" at bounding box center [732, 341] width 10 height 10
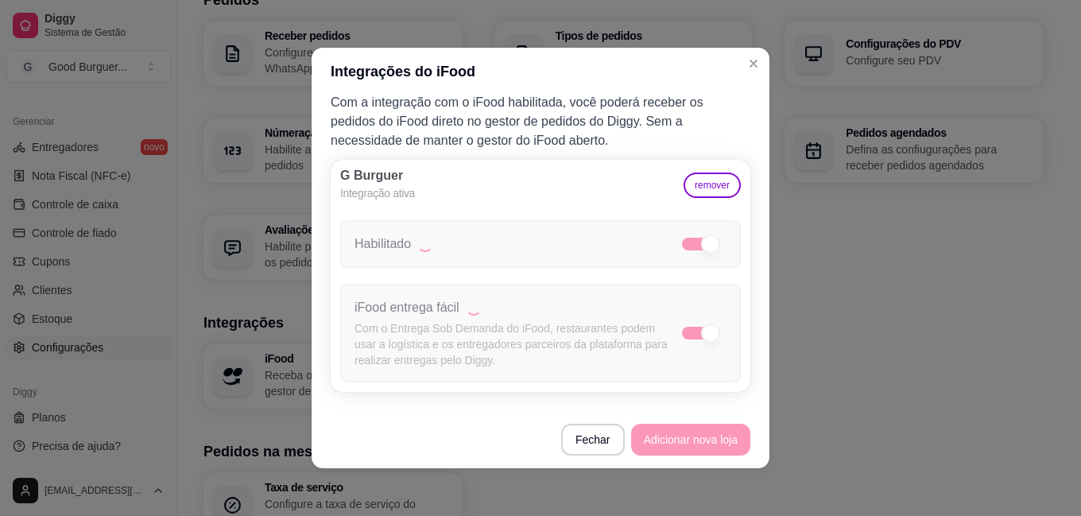
checkbox input "false"
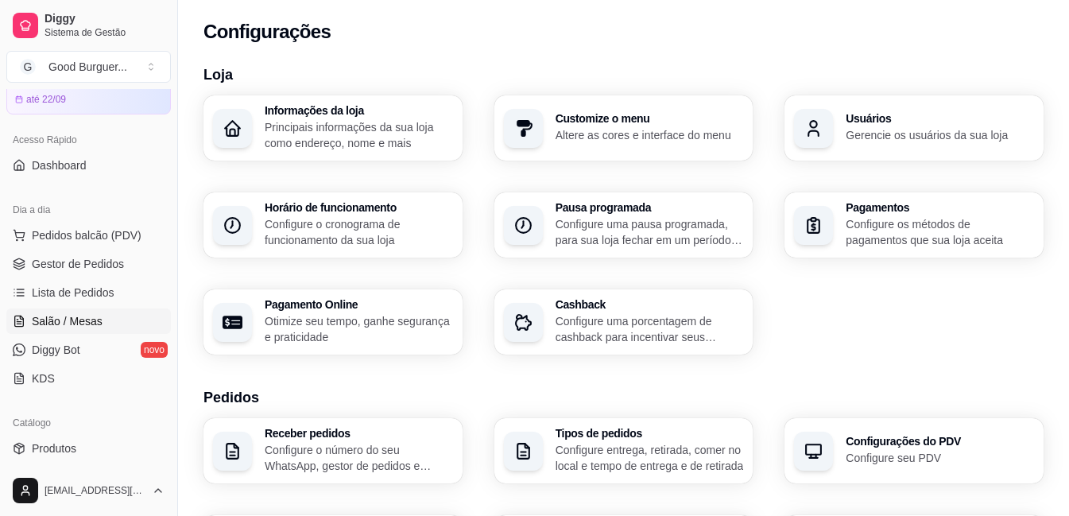
scroll to position [0, 0]
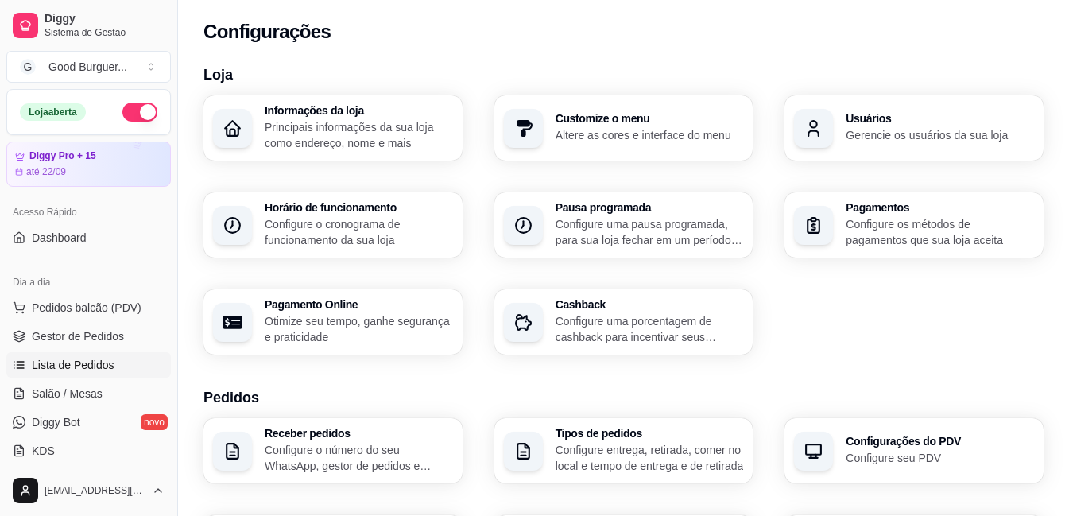
click at [75, 370] on span "Lista de Pedidos" at bounding box center [73, 365] width 83 height 16
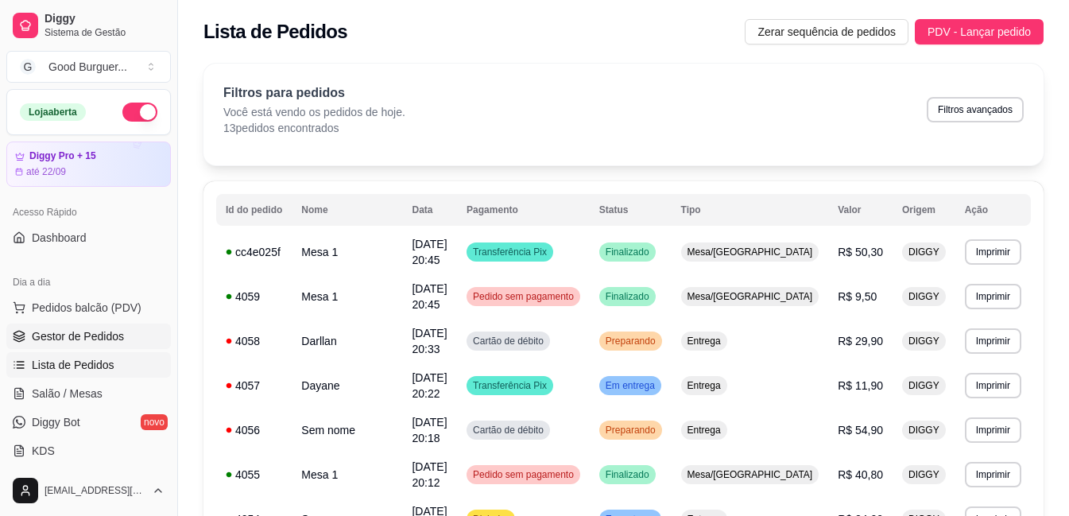
click at [105, 331] on span "Gestor de Pedidos" at bounding box center [78, 336] width 92 height 16
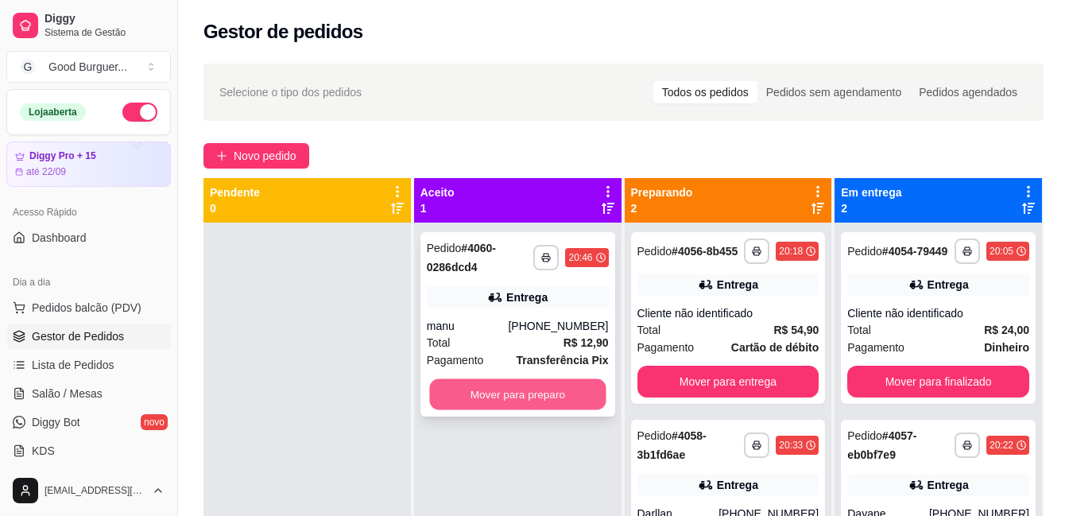
click at [537, 400] on button "Mover para preparo" at bounding box center [517, 394] width 177 height 31
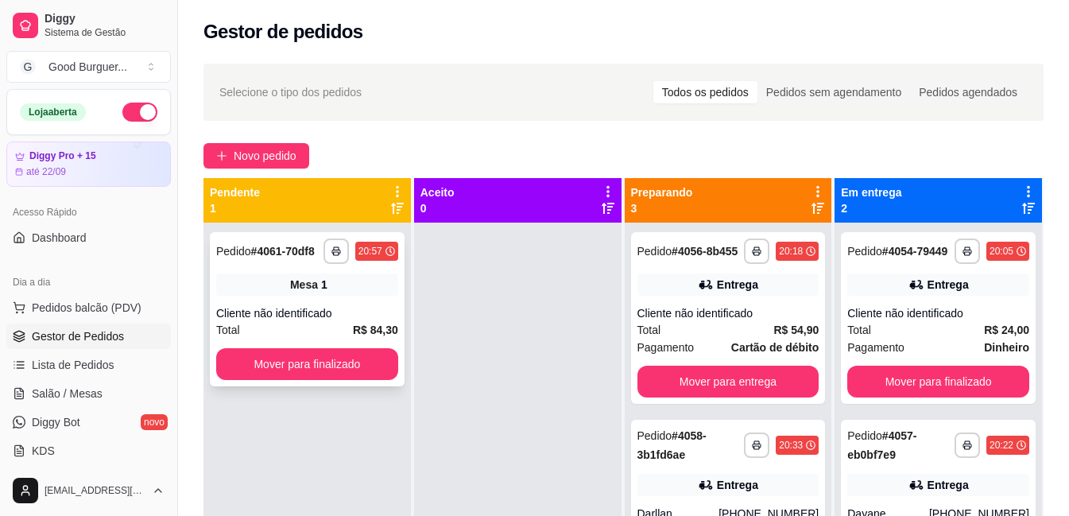
click at [374, 301] on div "**********" at bounding box center [307, 309] width 195 height 154
click at [90, 387] on span "Salão / Mesas" at bounding box center [67, 394] width 71 height 16
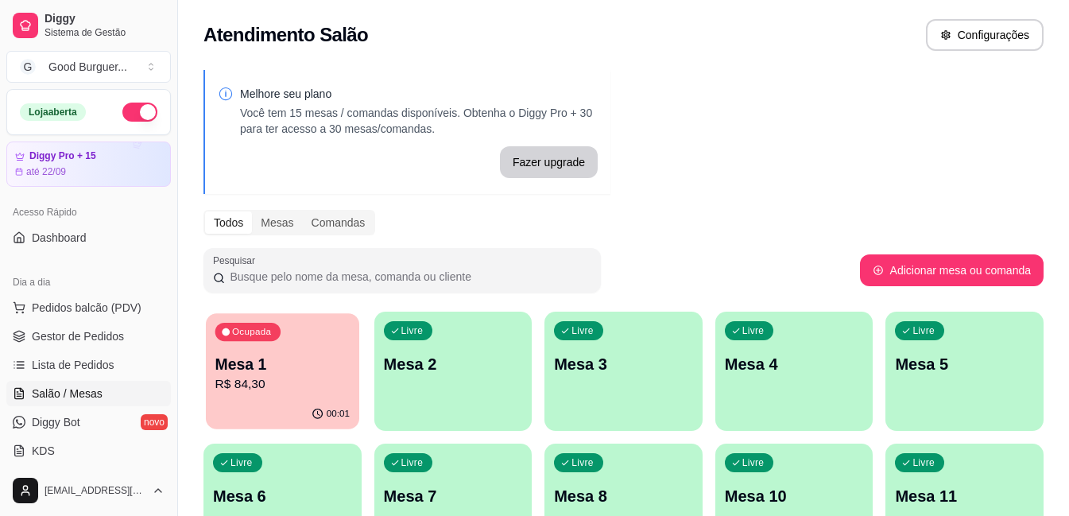
click at [314, 371] on p "Mesa 1" at bounding box center [282, 364] width 134 height 21
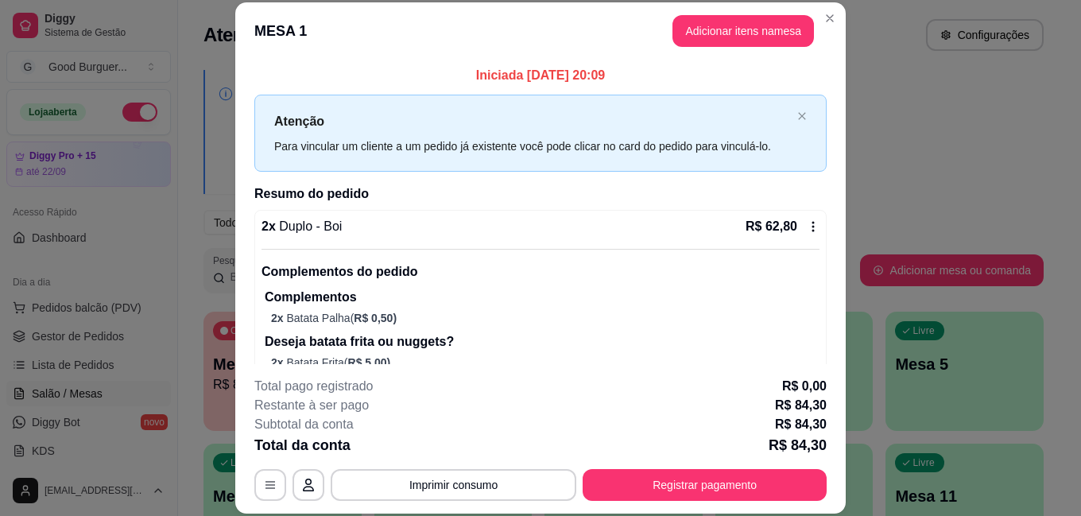
click at [774, 113] on div "Atenção Para vincular um cliente a um pedido já existente você pode clicar no c…" at bounding box center [540, 133] width 572 height 77
click at [797, 117] on icon "close" at bounding box center [802, 116] width 10 height 10
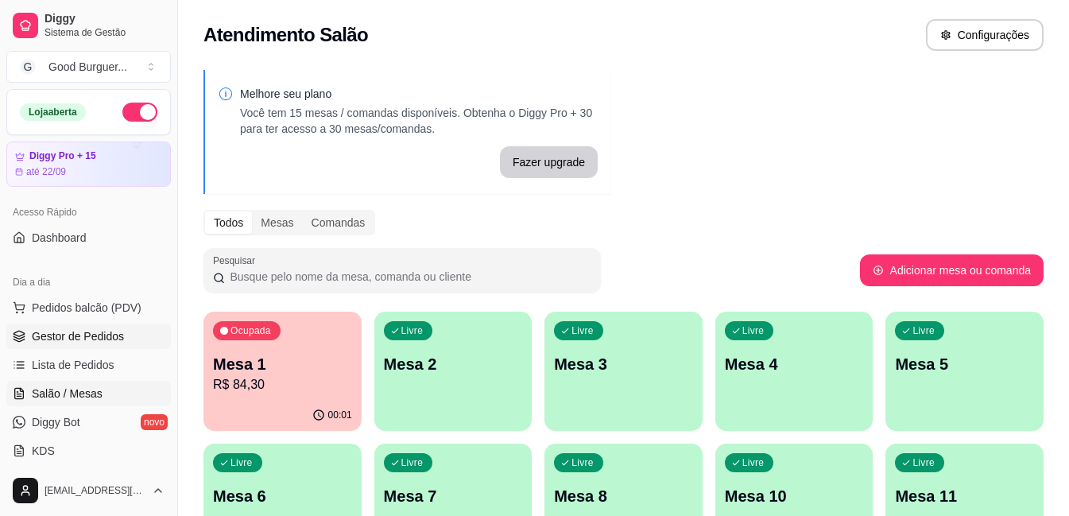
click at [72, 343] on span "Gestor de Pedidos" at bounding box center [78, 336] width 92 height 16
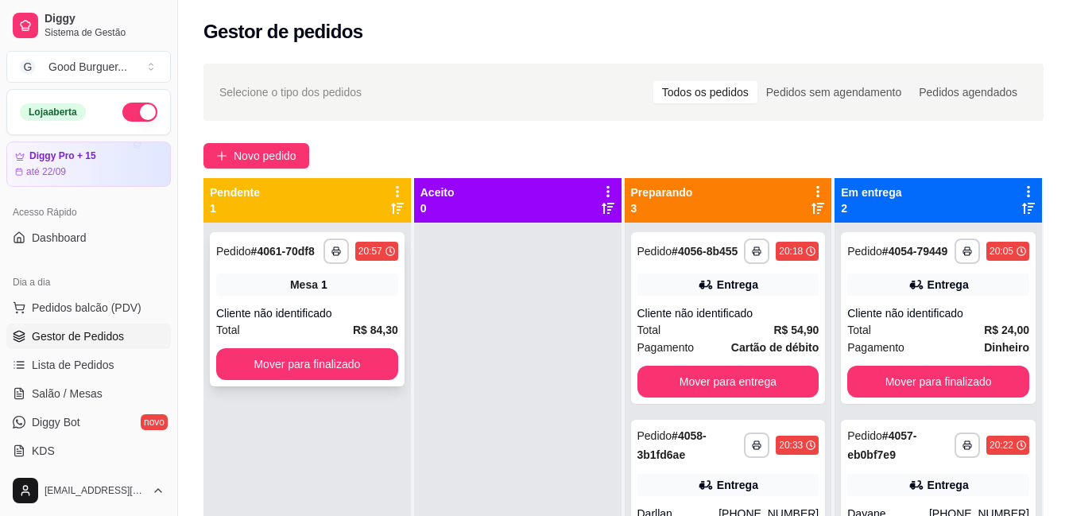
click at [340, 312] on div "Cliente não identificado" at bounding box center [307, 313] width 182 height 16
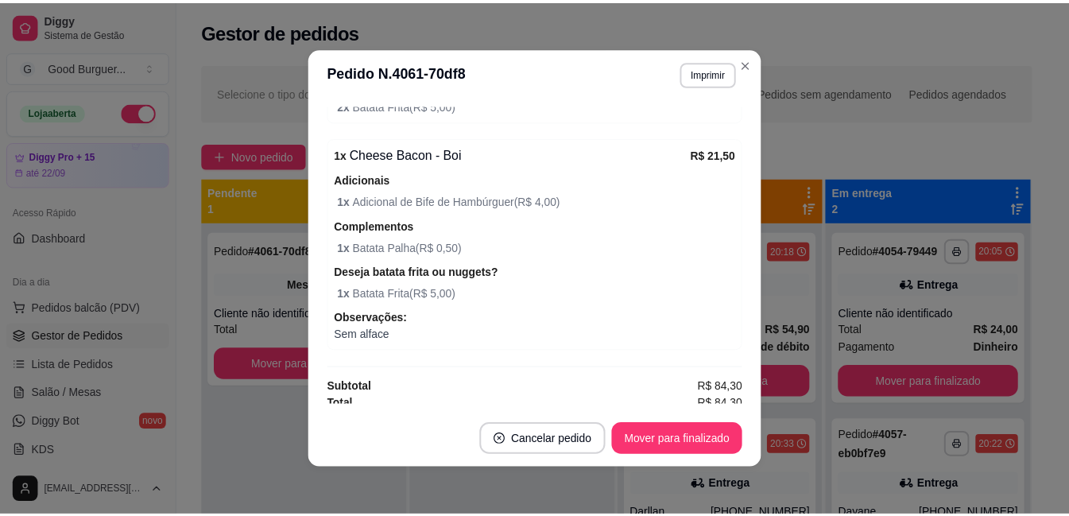
scroll to position [347, 0]
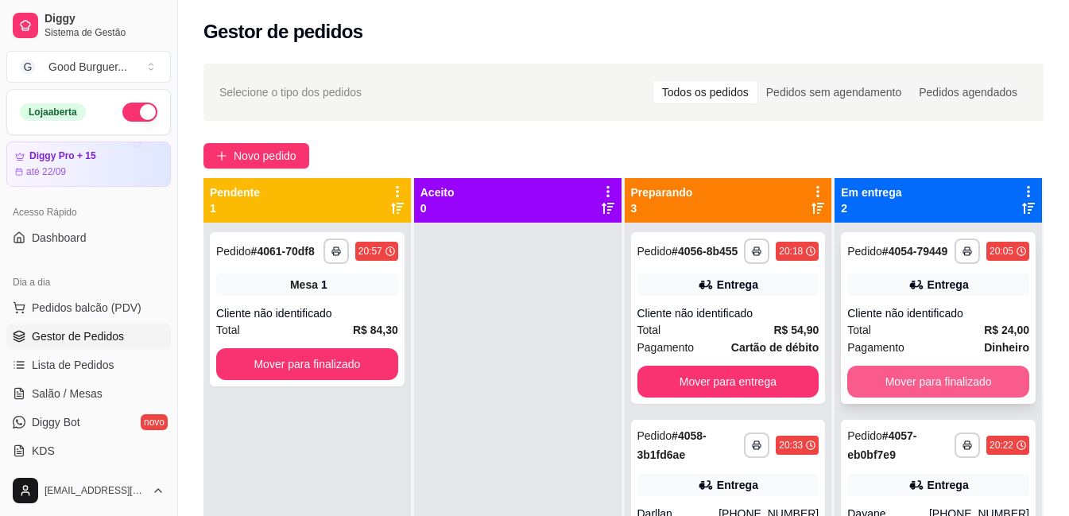
click at [899, 384] on button "Mover para finalizado" at bounding box center [939, 382] width 182 height 32
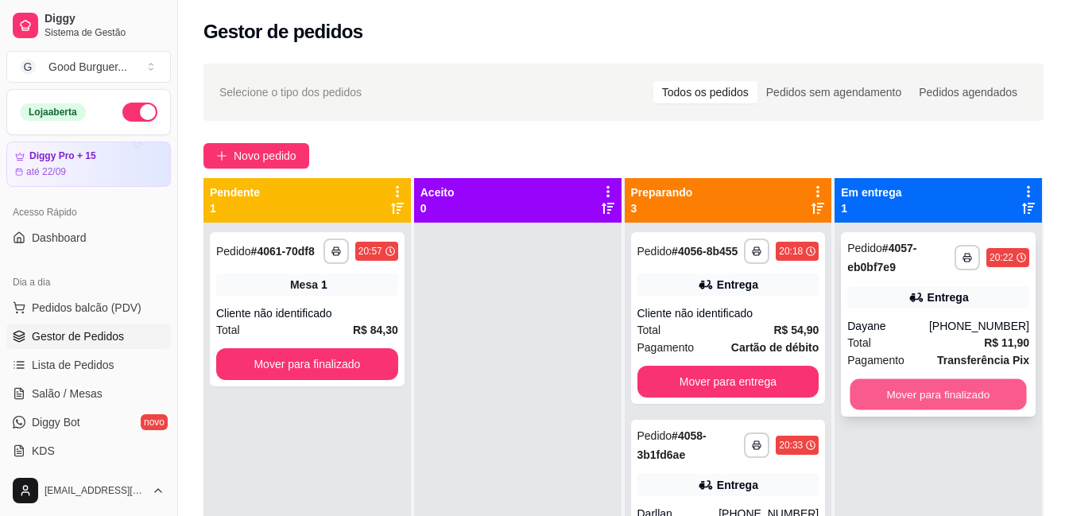
click at [902, 399] on button "Mover para finalizado" at bounding box center [939, 394] width 177 height 31
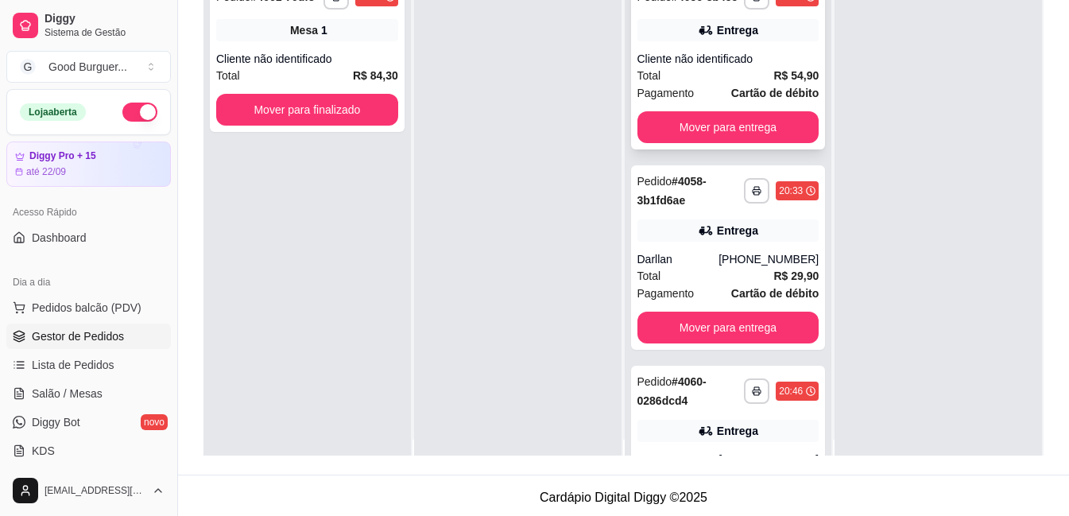
scroll to position [0, 0]
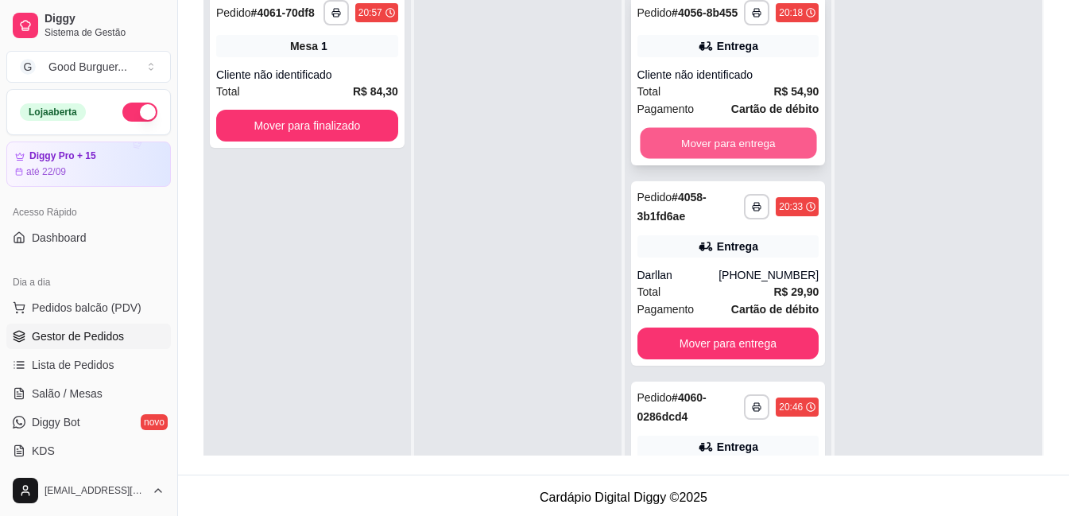
click at [733, 159] on button "Mover para entrega" at bounding box center [728, 143] width 177 height 31
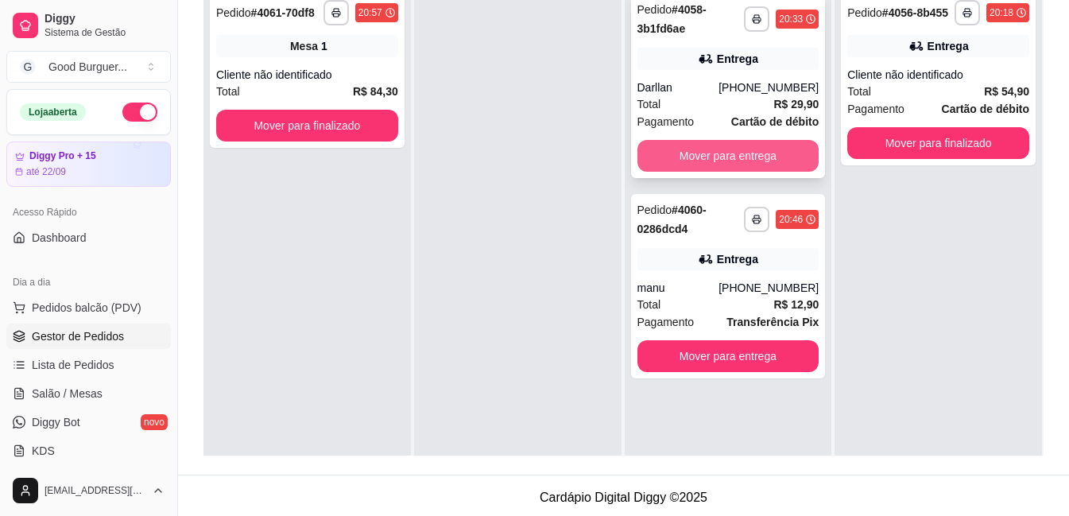
click at [738, 163] on button "Mover para entrega" at bounding box center [729, 156] width 182 height 32
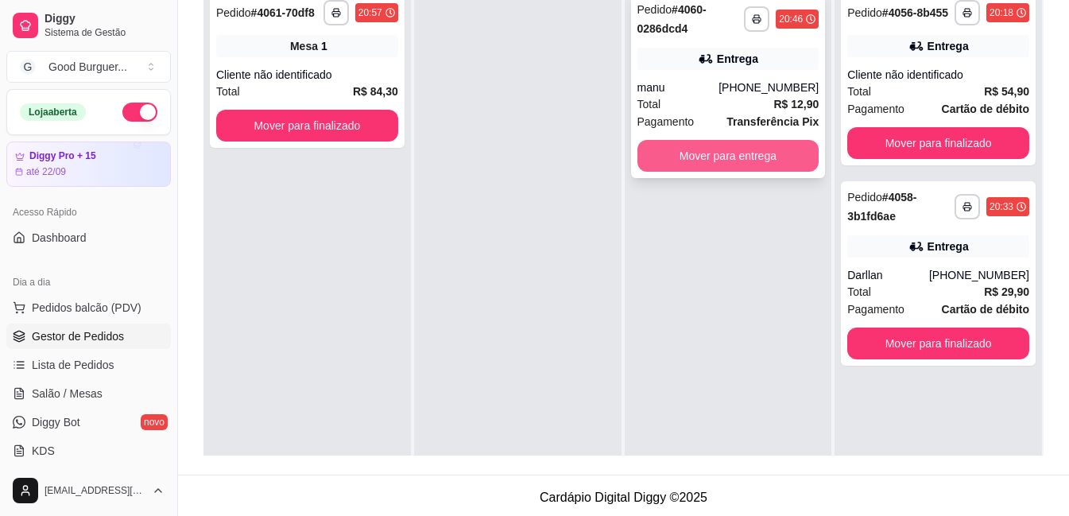
click at [733, 153] on button "Mover para entrega" at bounding box center [729, 156] width 182 height 32
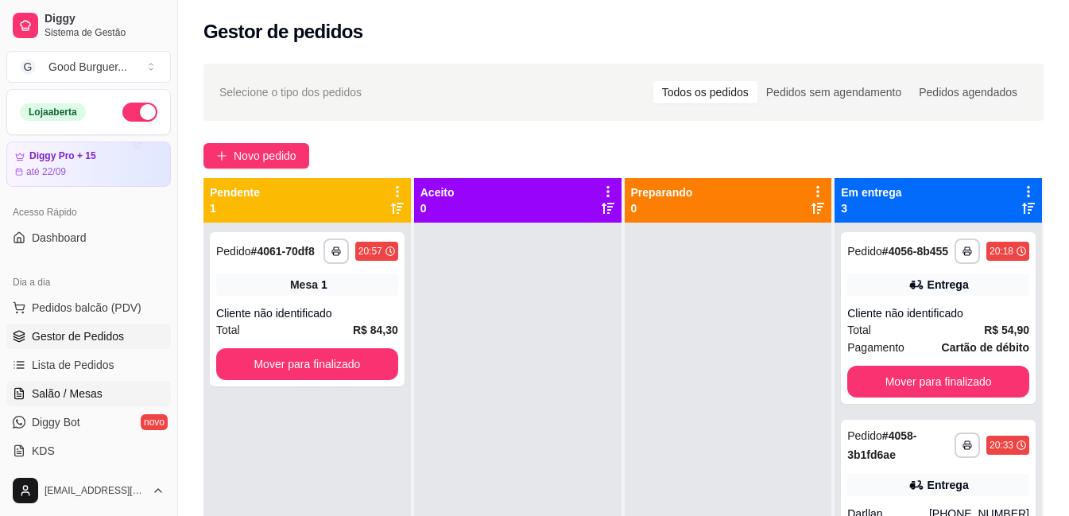
click at [86, 394] on span "Salão / Mesas" at bounding box center [67, 394] width 71 height 16
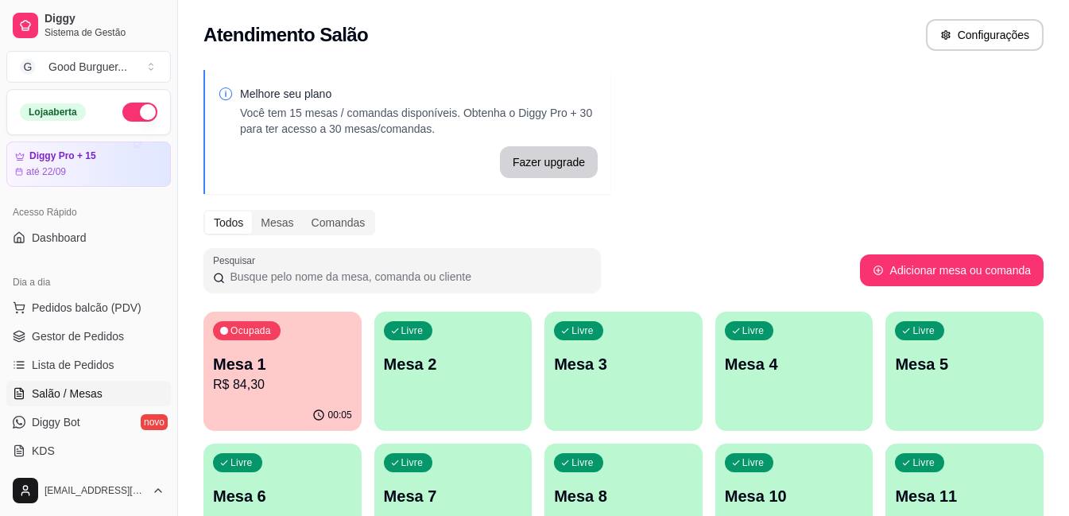
click at [323, 378] on p "R$ 84,30" at bounding box center [282, 384] width 139 height 19
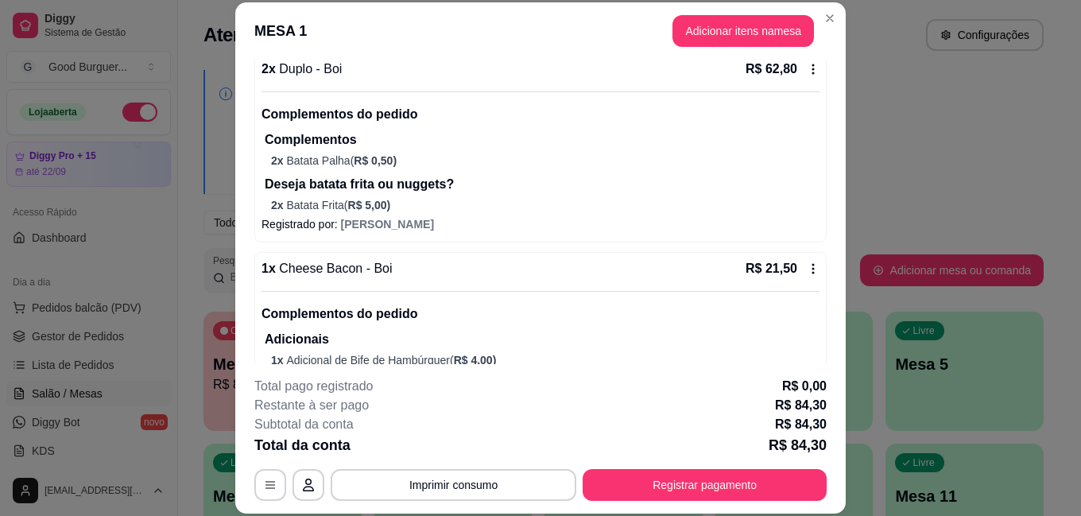
scroll to position [159, 0]
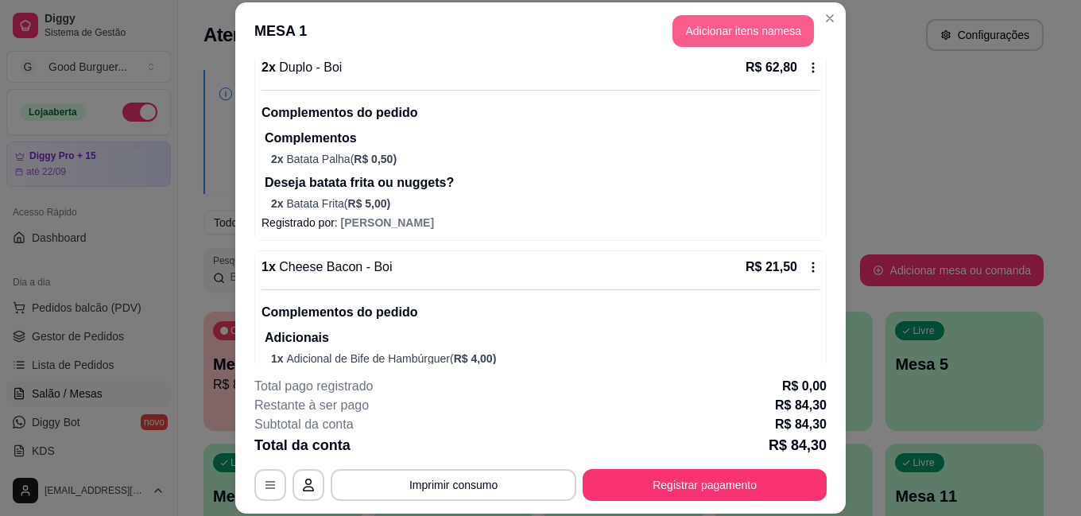
click at [725, 24] on button "Adicionar itens na mesa" at bounding box center [744, 31] width 142 height 32
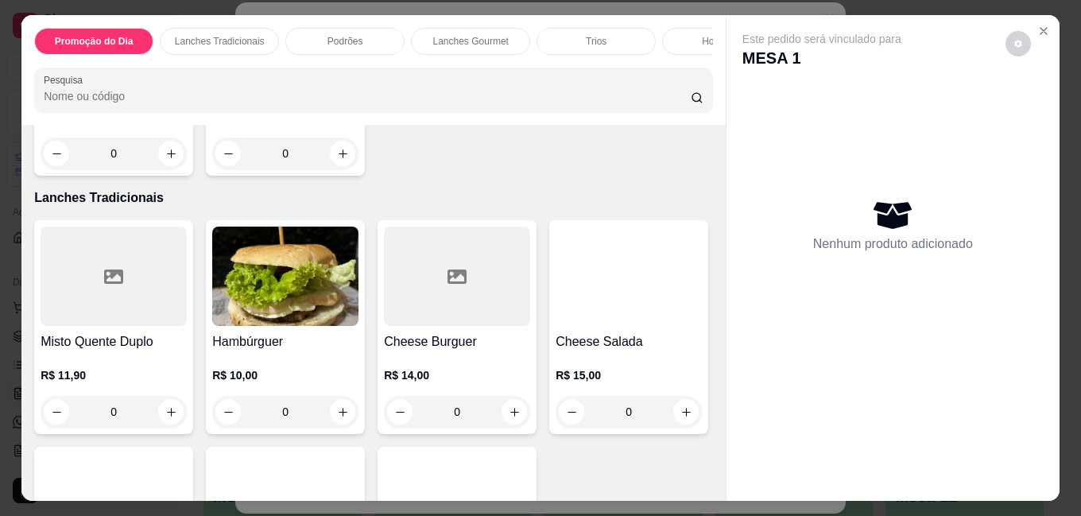
scroll to position [636, 0]
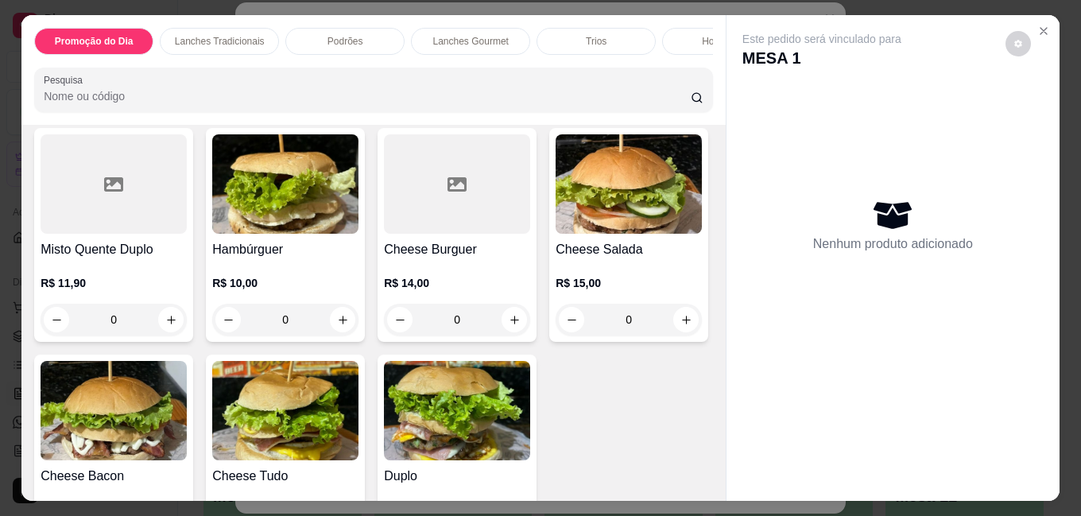
click at [296, 216] on img at bounding box center [285, 183] width 146 height 99
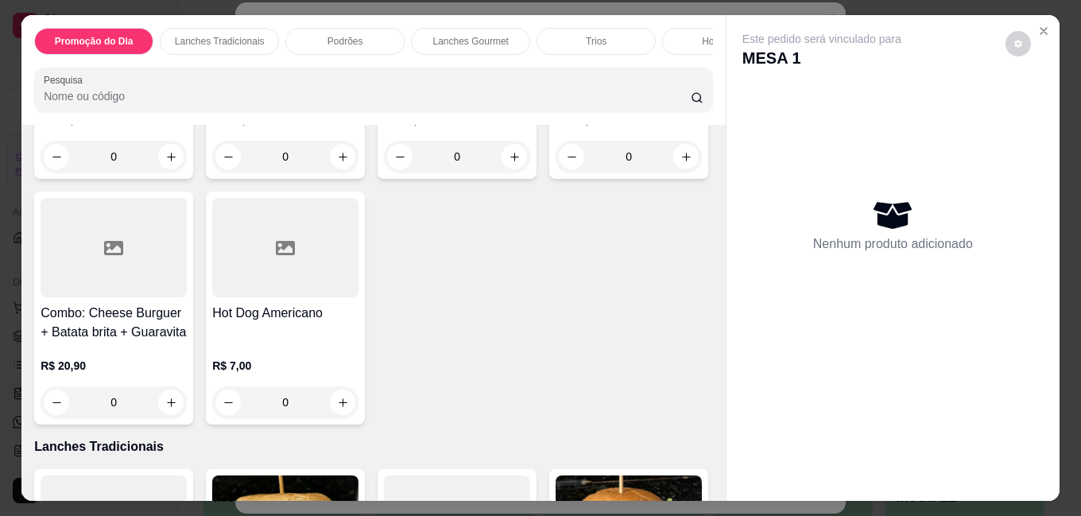
scroll to position [0, 0]
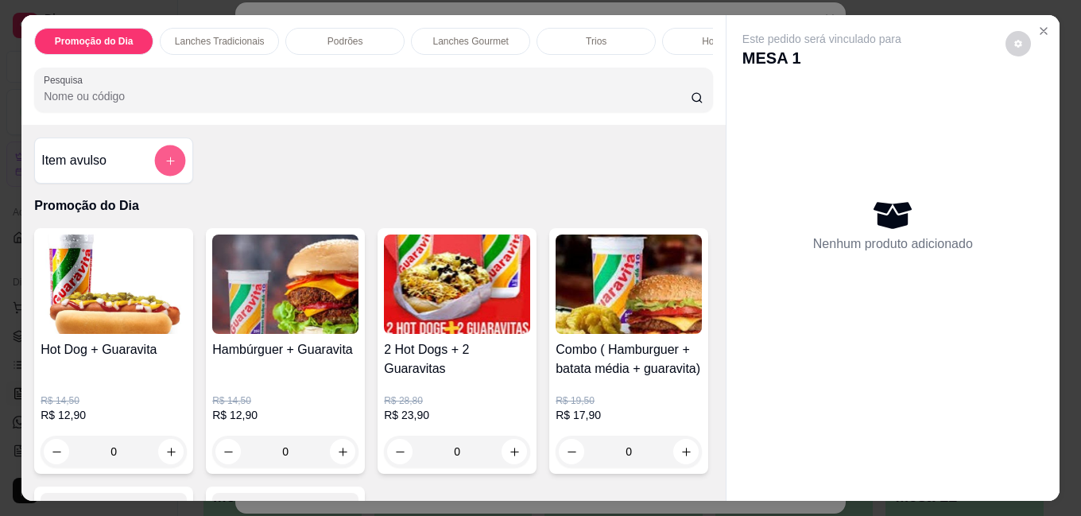
click at [174, 173] on button "add-separate-item" at bounding box center [170, 161] width 31 height 31
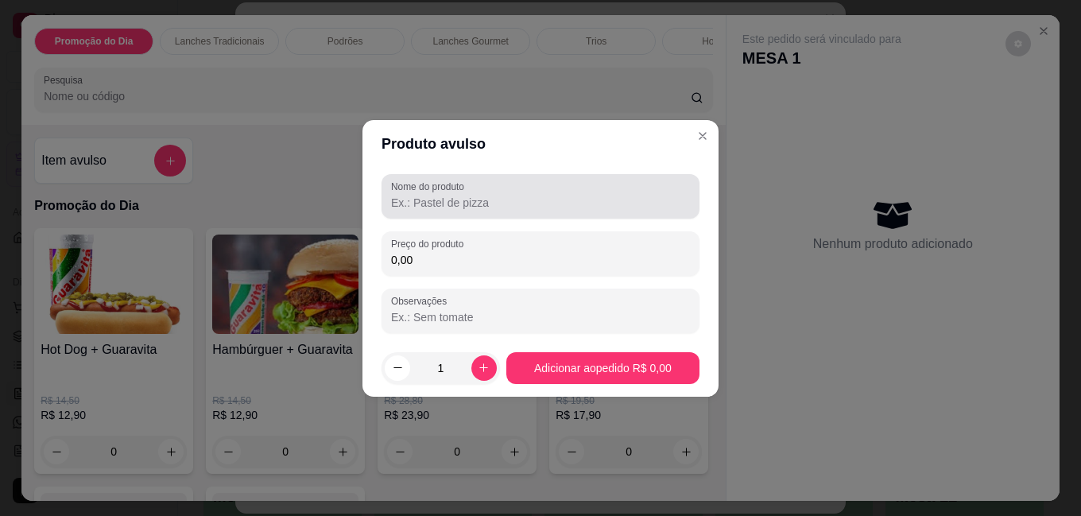
click at [450, 200] on input "Nome do produto" at bounding box center [540, 203] width 299 height 16
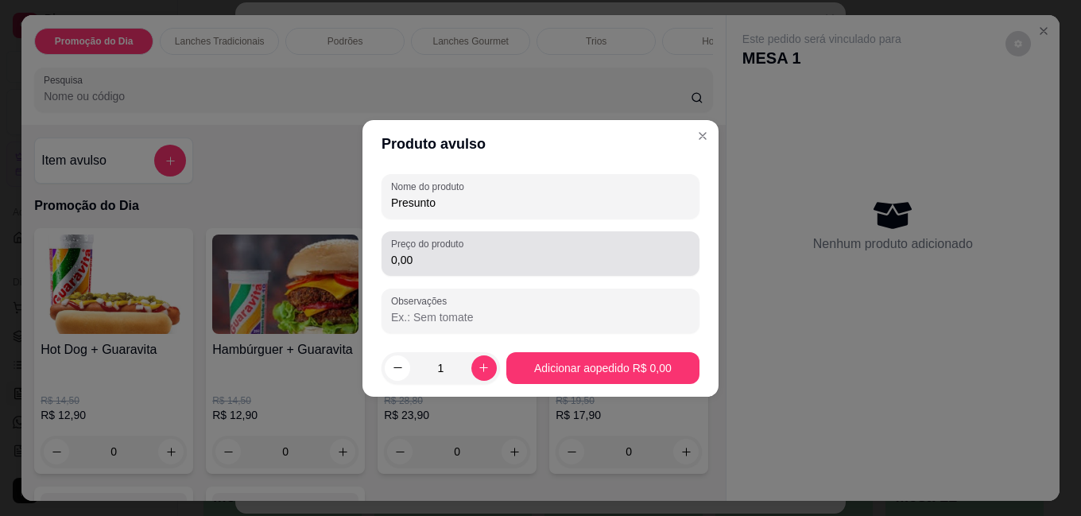
type input "Presunto"
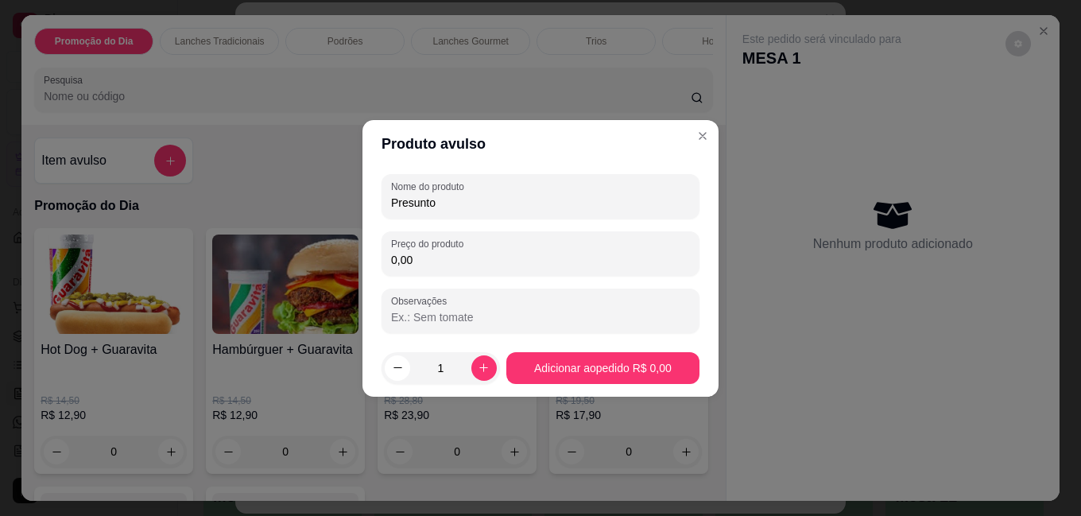
drag, startPoint x: 429, startPoint y: 267, endPoint x: 359, endPoint y: 277, distance: 69.9
click at [359, 277] on div "Produto avulso Nome do produto Presunto Preço do produto 0,00 Observações 1 Adi…" at bounding box center [540, 258] width 1081 height 516
type input "2,00"
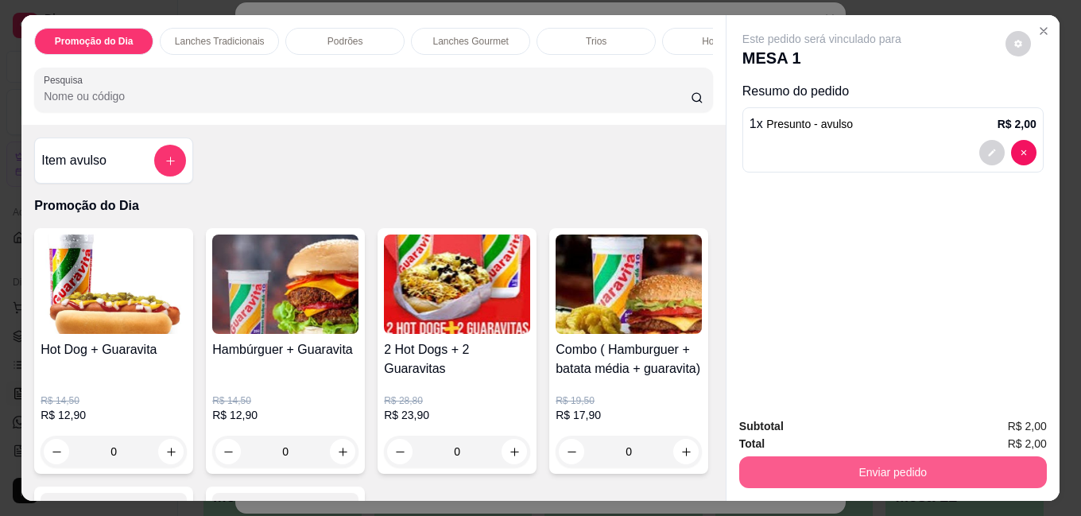
click at [875, 464] on button "Enviar pedido" at bounding box center [893, 472] width 308 height 32
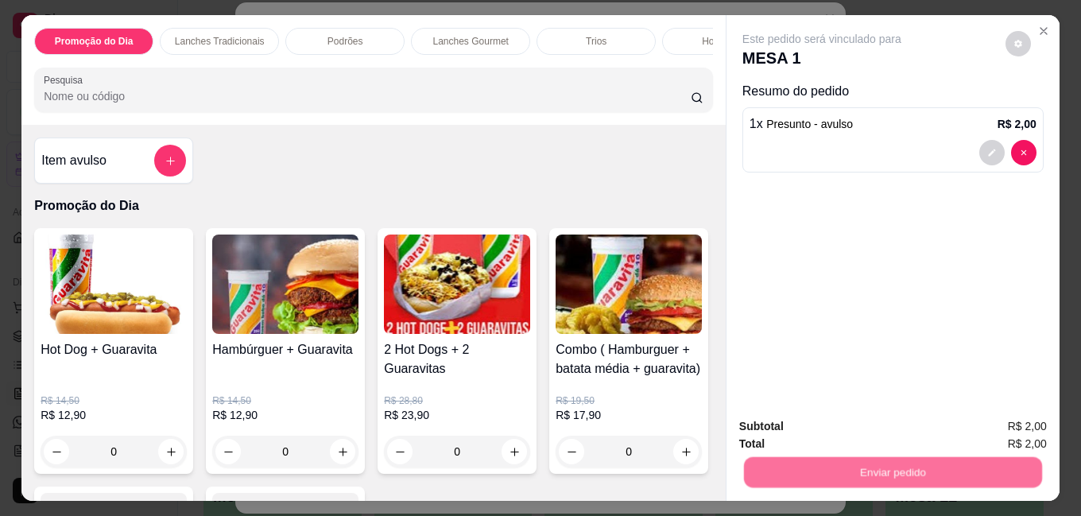
click at [860, 427] on button "Não registrar e enviar pedido" at bounding box center [840, 427] width 165 height 30
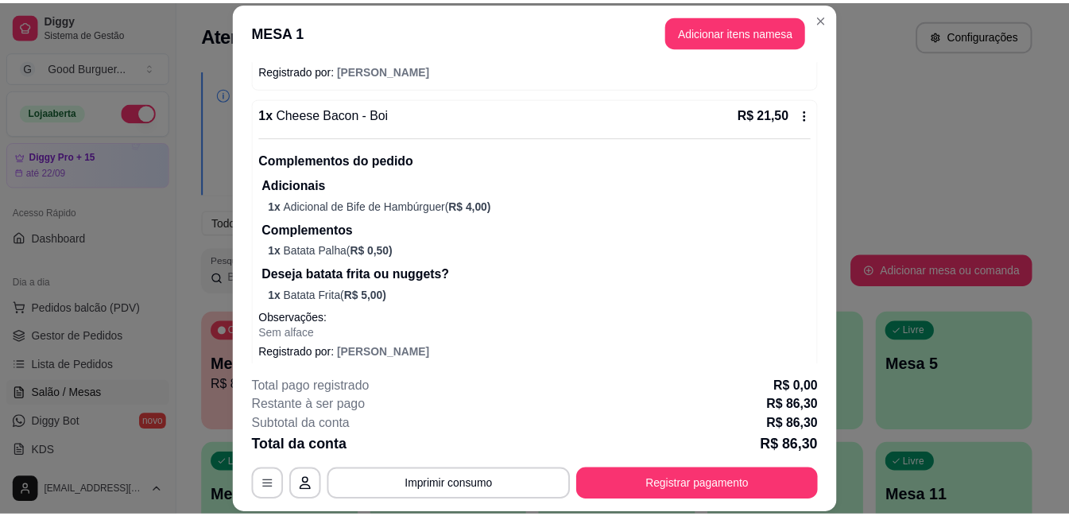
scroll to position [318, 0]
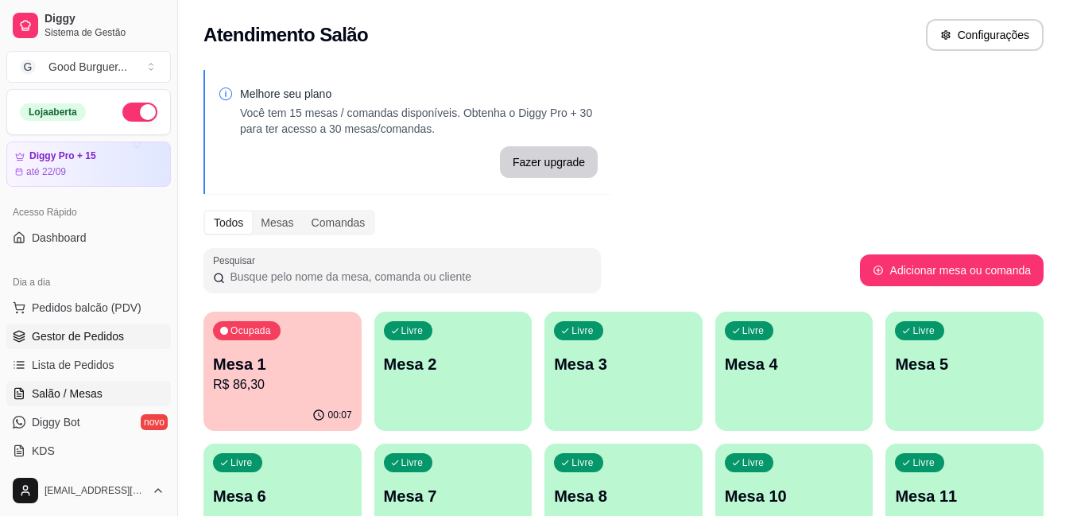
click at [88, 340] on span "Gestor de Pedidos" at bounding box center [78, 336] width 92 height 16
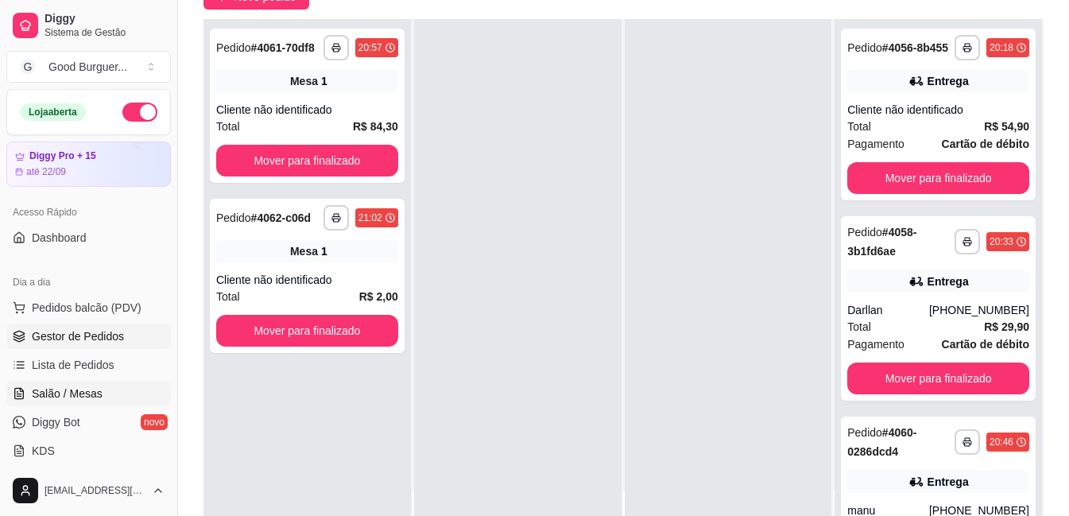
click at [67, 396] on span "Salão / Mesas" at bounding box center [67, 394] width 71 height 16
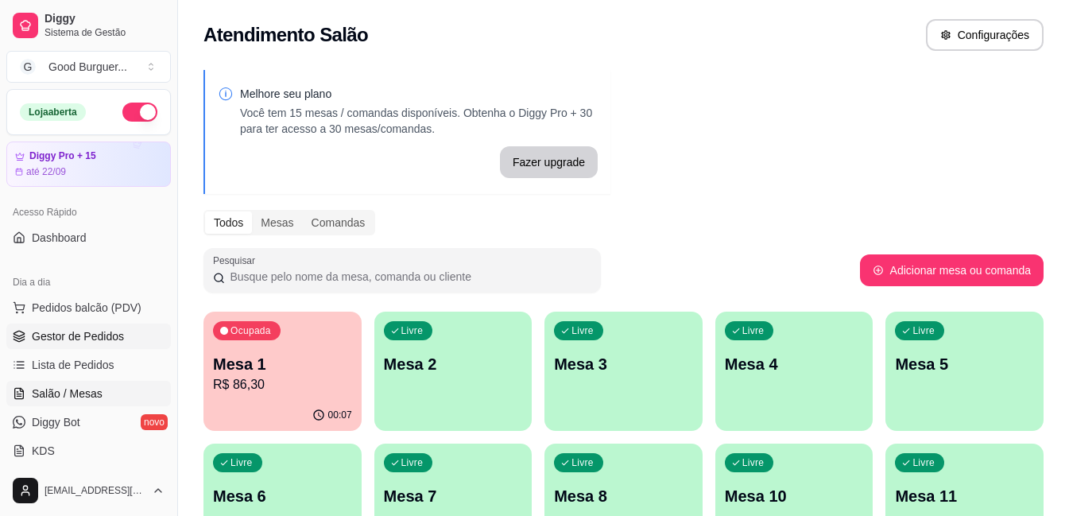
click at [76, 332] on span "Gestor de Pedidos" at bounding box center [78, 336] width 92 height 16
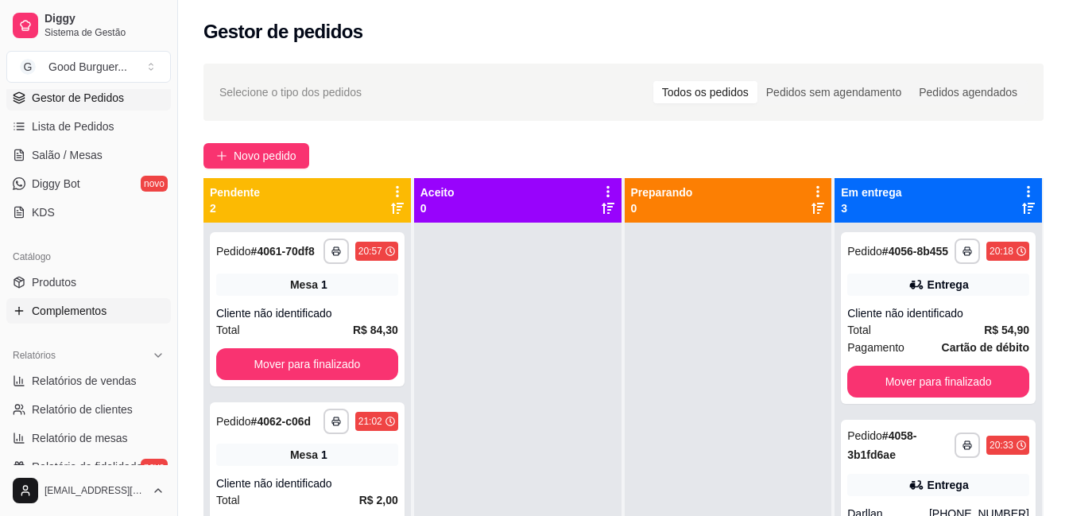
scroll to position [318, 0]
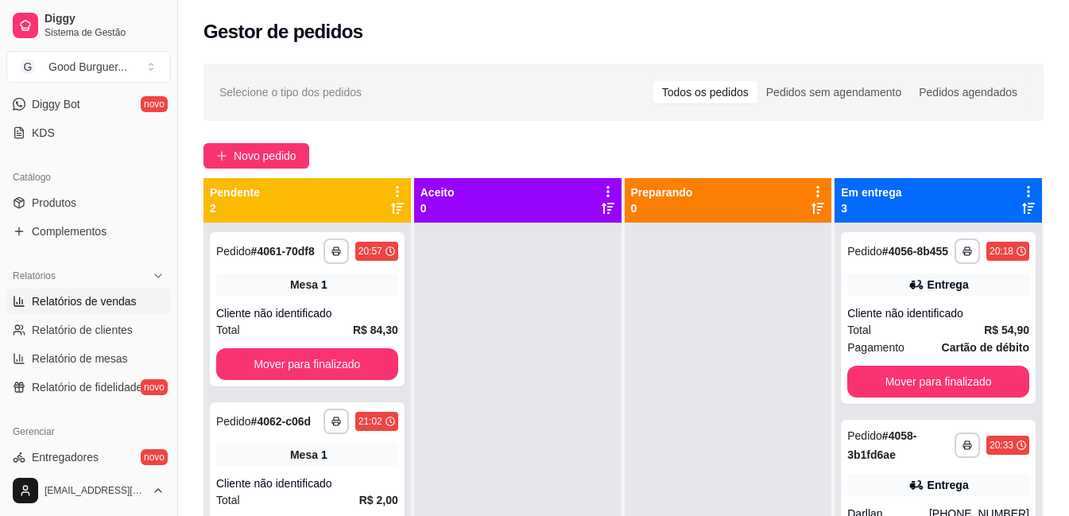
click at [103, 298] on span "Relatórios de vendas" at bounding box center [84, 301] width 105 height 16
select select "ALL"
select select "0"
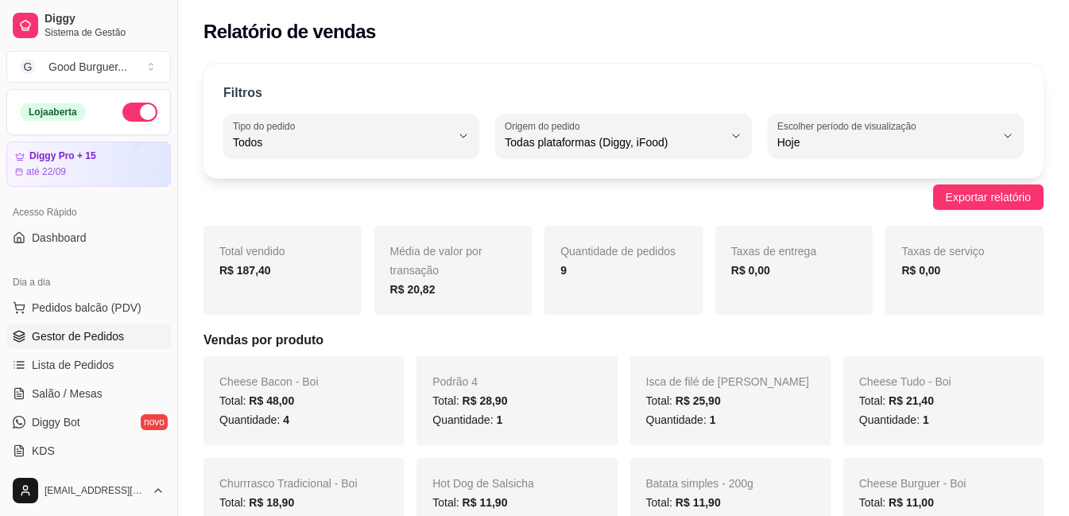
click at [94, 336] on span "Gestor de Pedidos" at bounding box center [78, 336] width 92 height 16
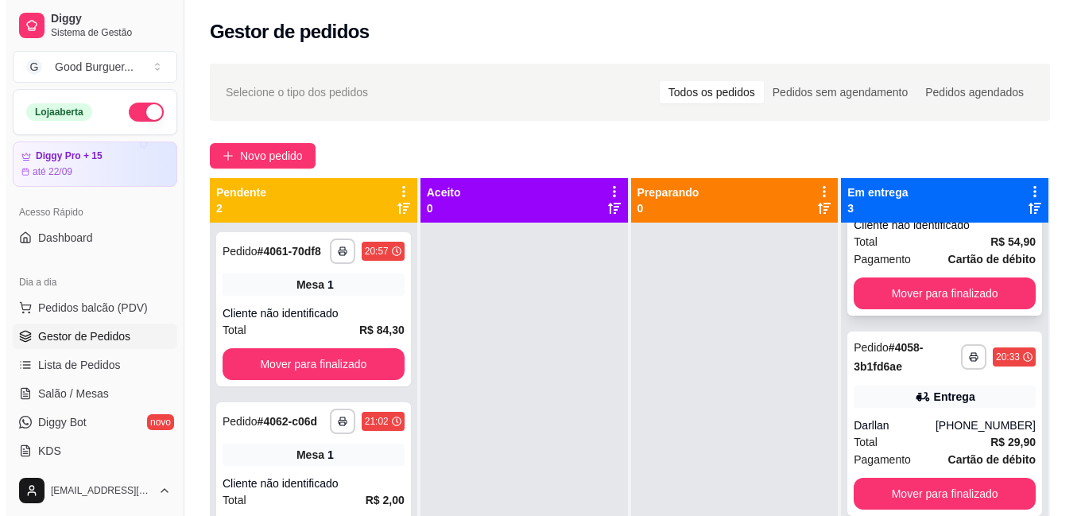
scroll to position [101, 0]
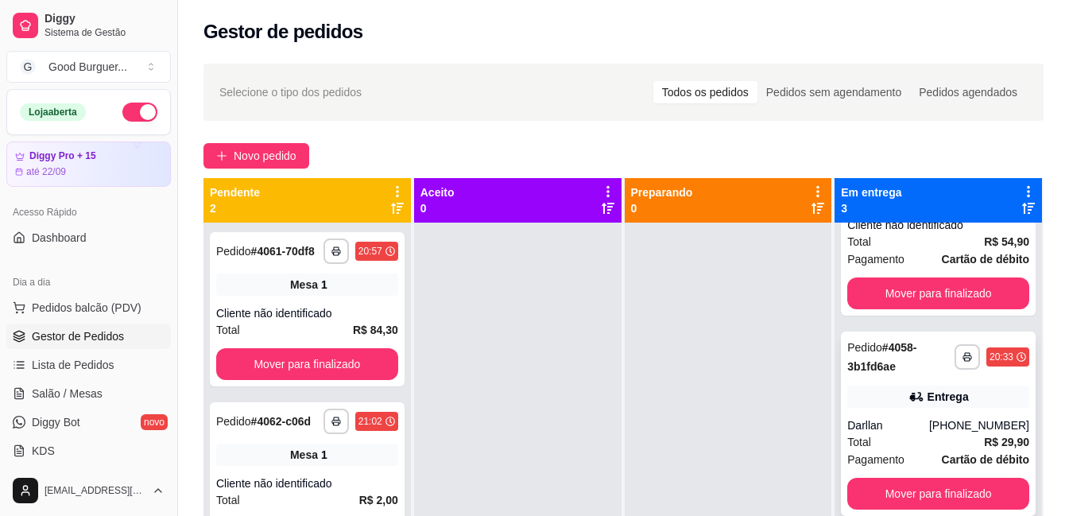
click at [894, 444] on div "Total R$ 29,90" at bounding box center [939, 441] width 182 height 17
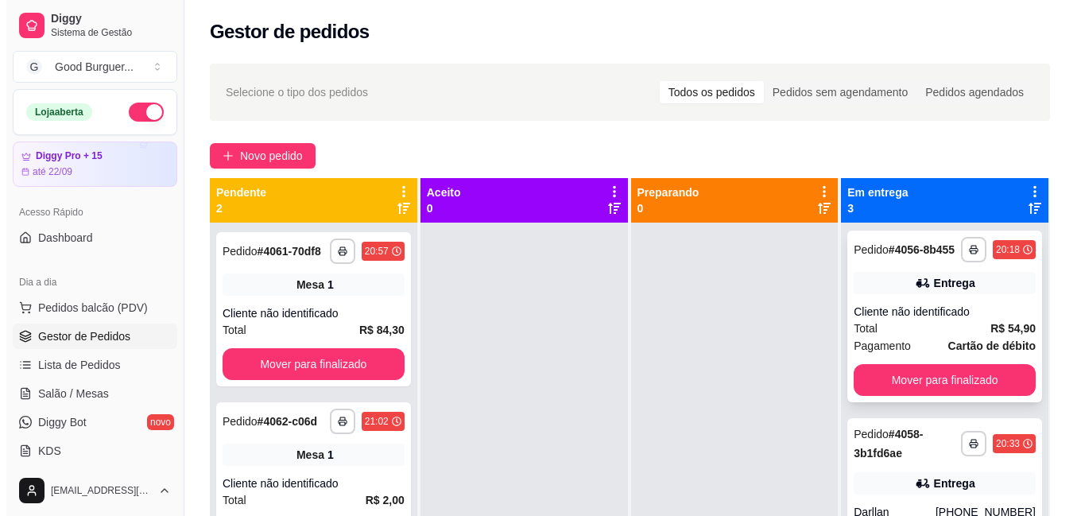
scroll to position [0, 0]
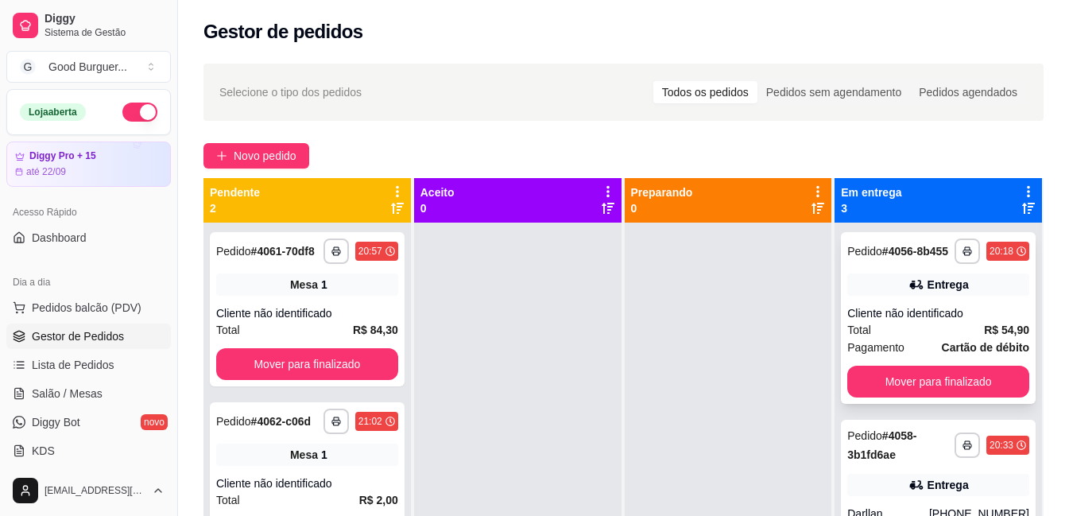
click at [914, 339] on div "Total R$ 54,90" at bounding box center [939, 329] width 182 height 17
click at [284, 156] on span "Novo pedido" at bounding box center [265, 155] width 63 height 17
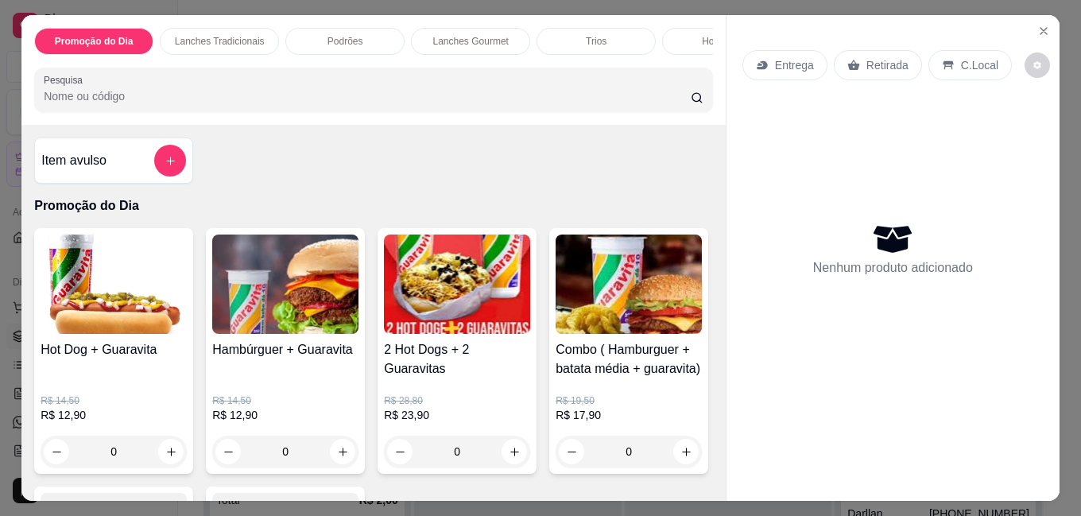
click at [788, 63] on p "Entrega" at bounding box center [794, 65] width 39 height 16
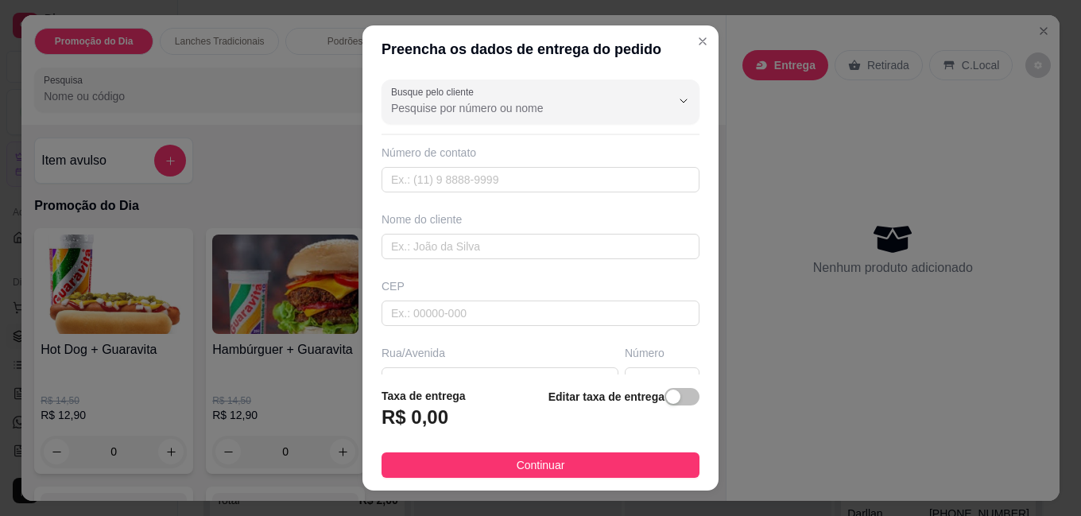
scroll to position [80, 0]
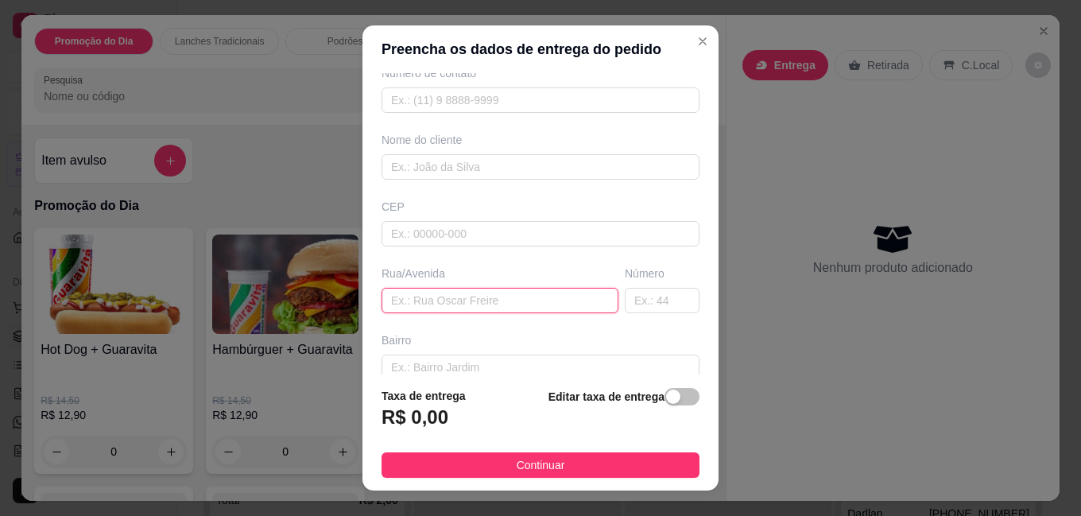
click at [426, 306] on input "text" at bounding box center [500, 300] width 237 height 25
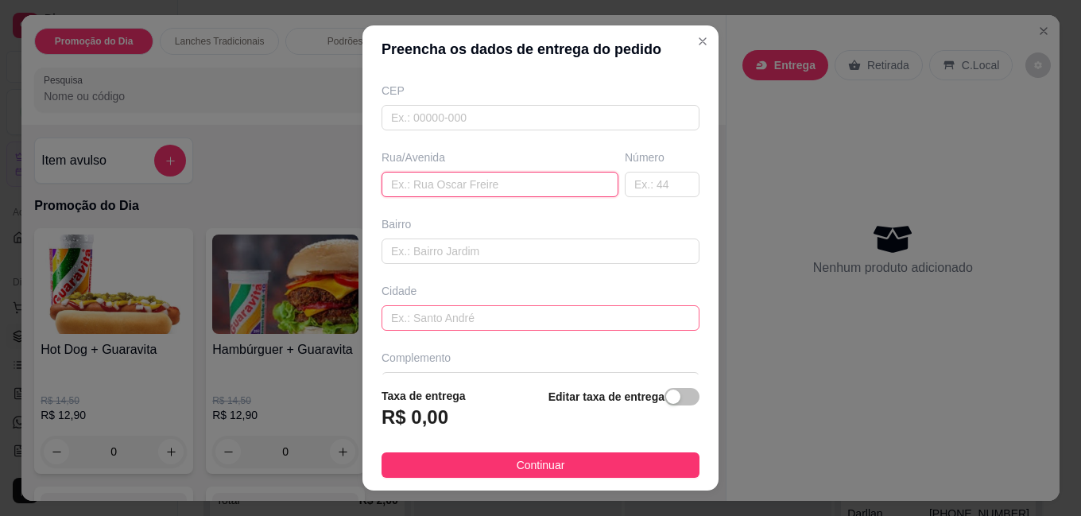
scroll to position [235, 0]
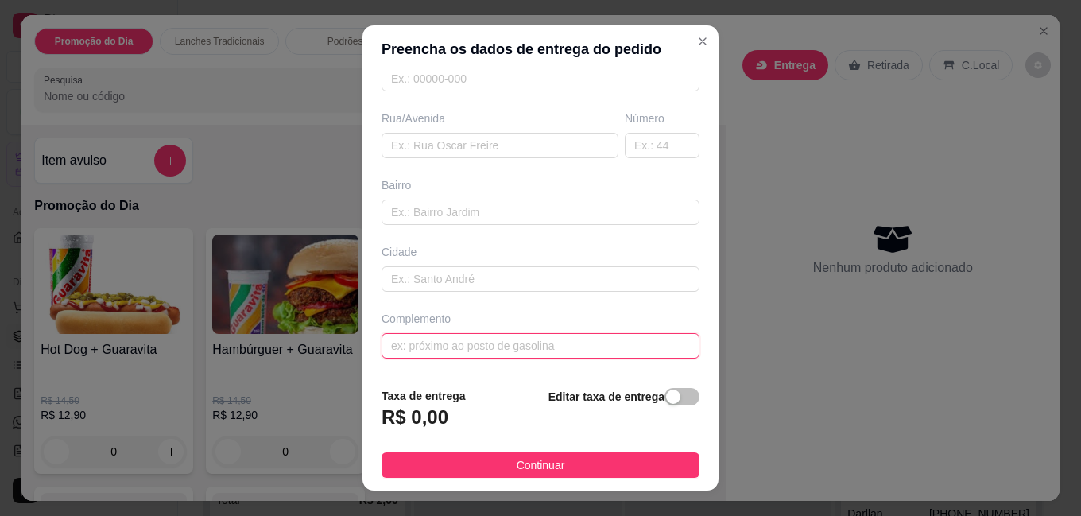
click at [433, 338] on input "text" at bounding box center [541, 345] width 318 height 25
type input "em cima da volupia calçados/ apt 202"
click at [565, 479] on footer "Taxa de entrega R$ 0,00 Editar taxa de entrega Continuar" at bounding box center [541, 432] width 356 height 116
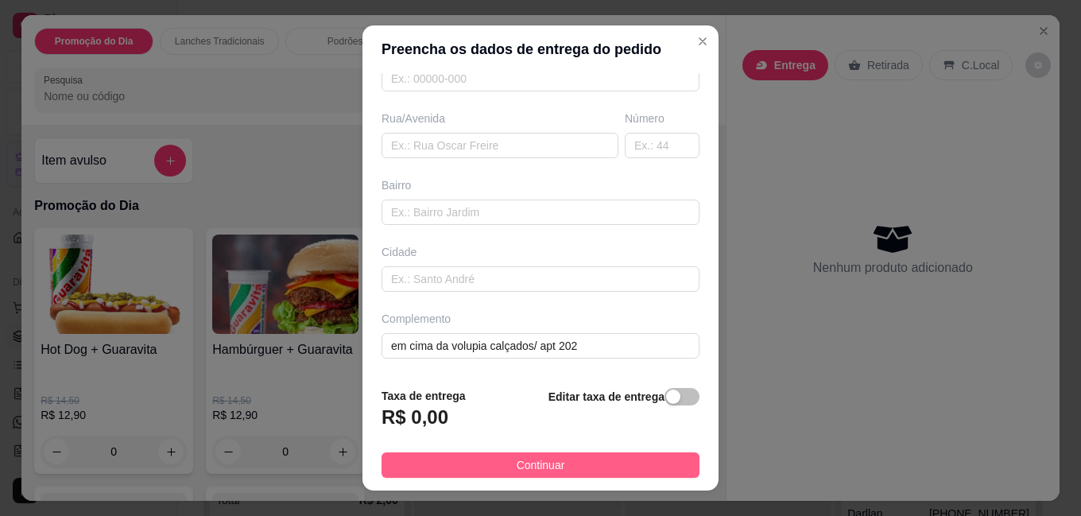
click at [568, 468] on button "Continuar" at bounding box center [541, 464] width 318 height 25
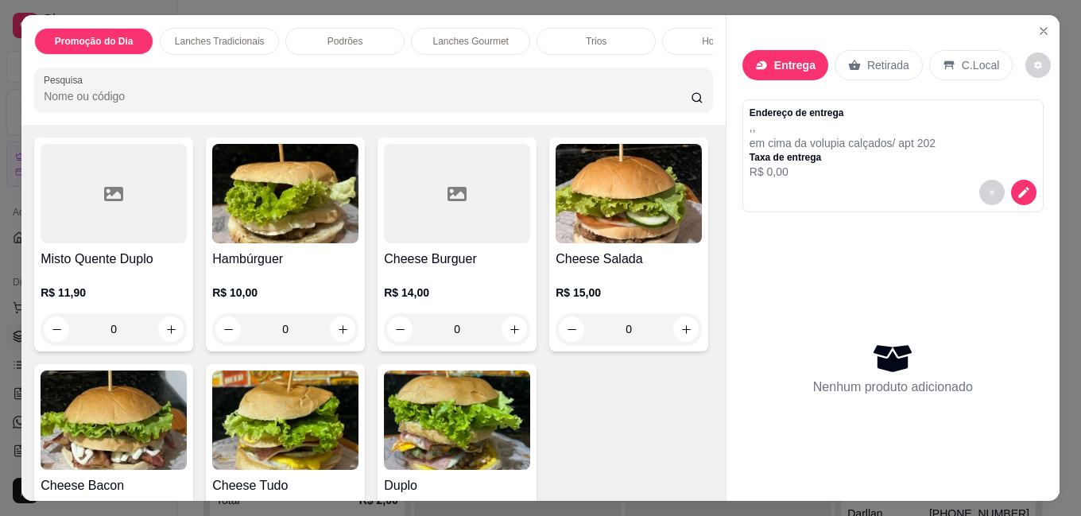
scroll to position [636, 0]
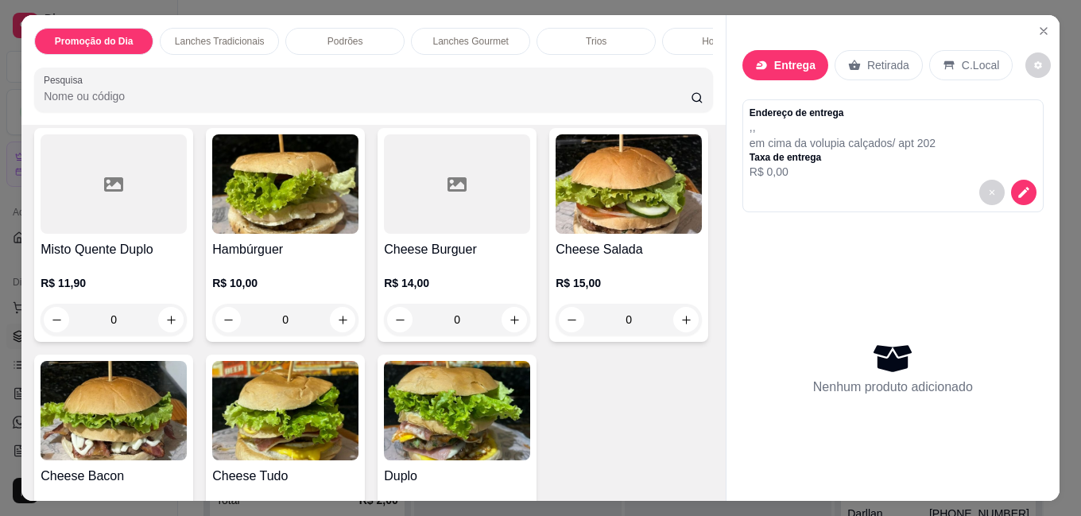
click at [275, 226] on img at bounding box center [285, 183] width 146 height 99
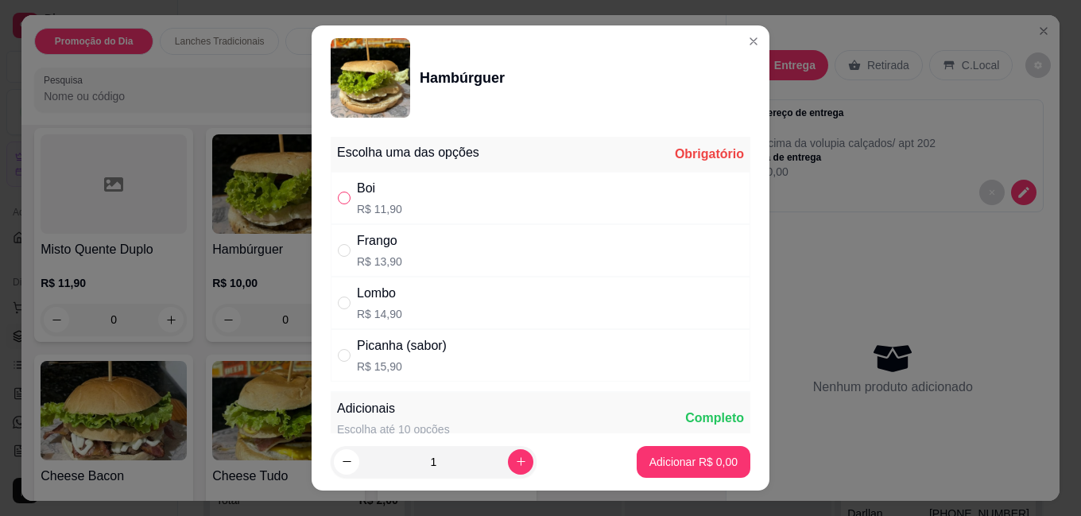
click at [338, 195] on input "" at bounding box center [344, 198] width 13 height 13
radio input "true"
click at [515, 459] on icon "increase-product-quantity" at bounding box center [521, 462] width 12 height 12
type input "2"
click at [650, 470] on button "Adicionar R$ 23,80" at bounding box center [691, 462] width 120 height 32
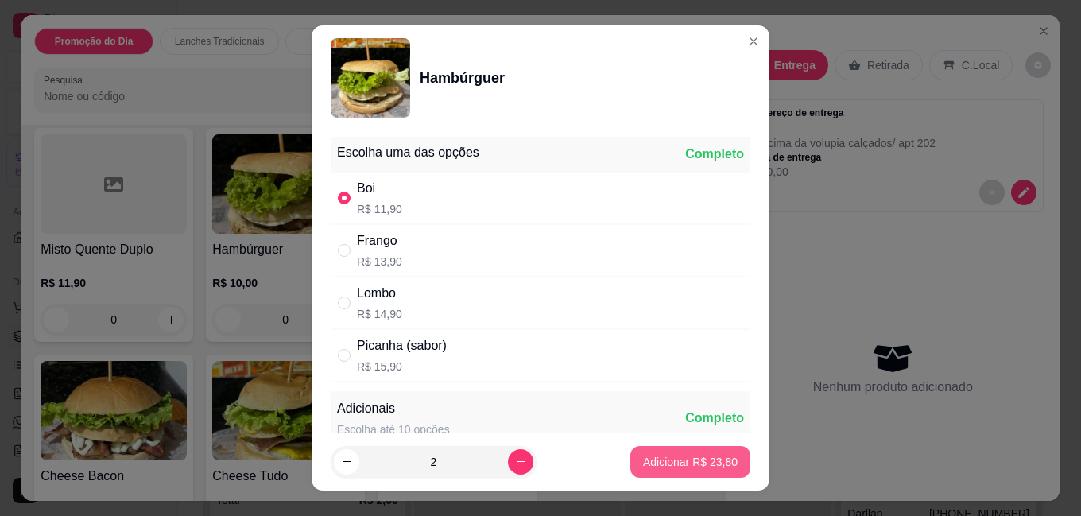
type input "2"
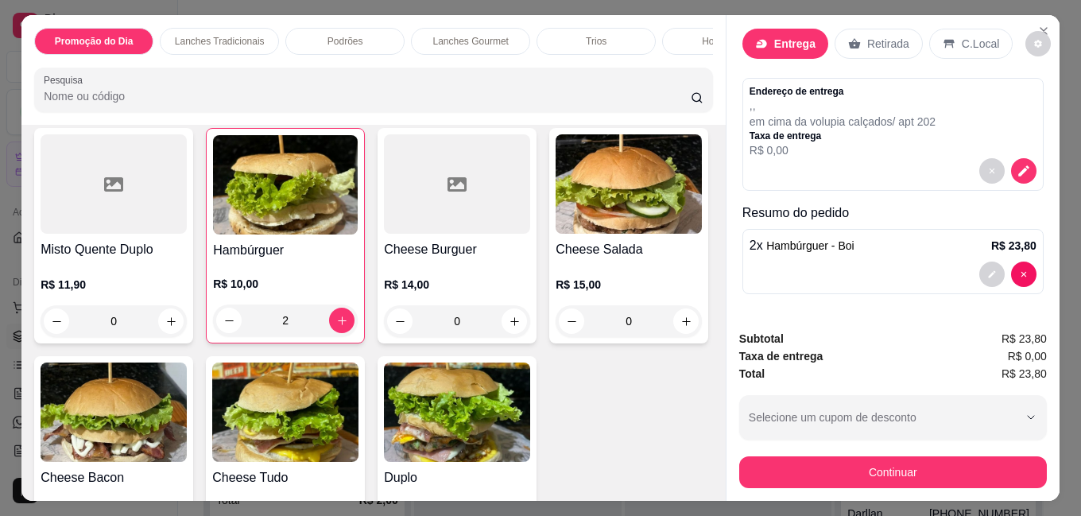
scroll to position [0, 0]
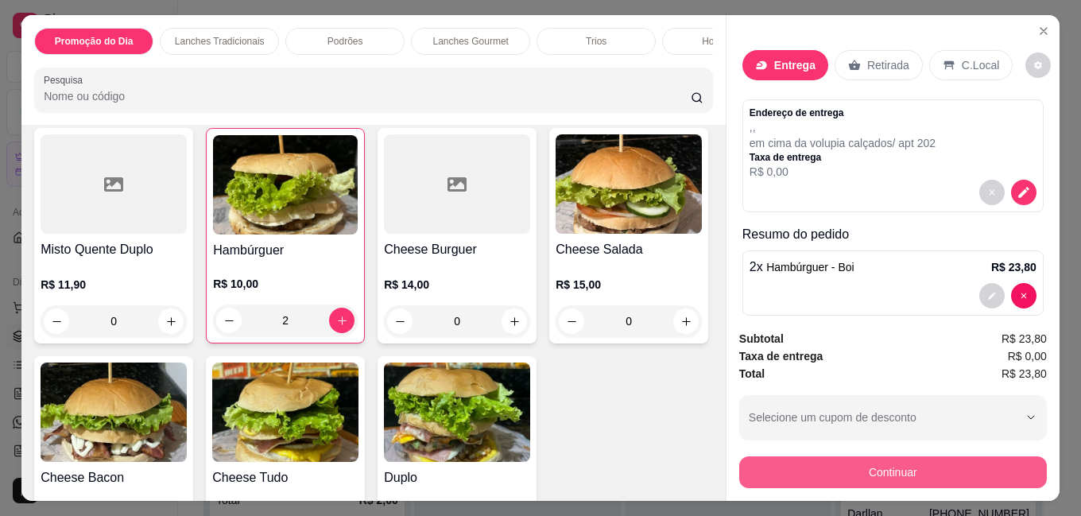
click at [917, 456] on button "Continuar" at bounding box center [893, 472] width 308 height 32
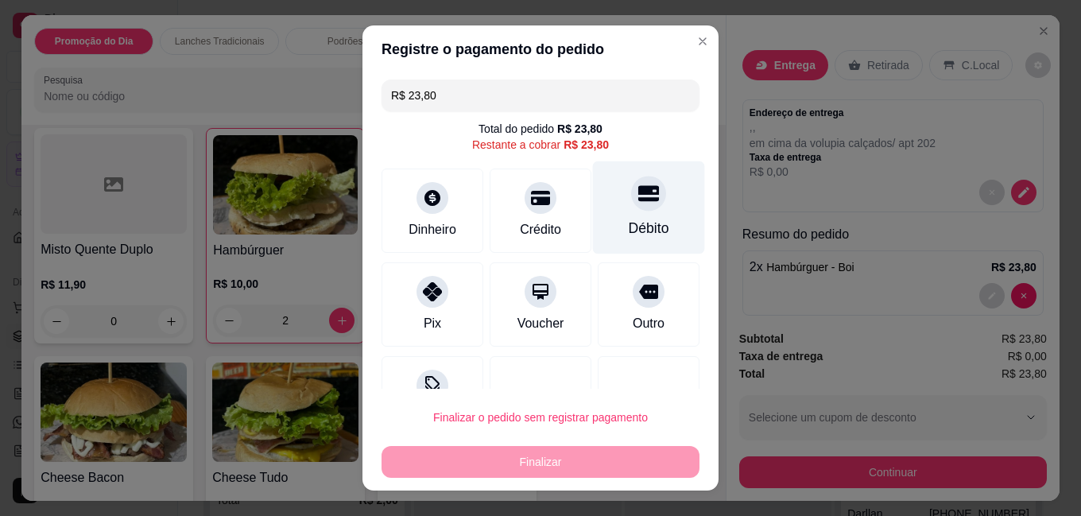
click at [638, 198] on icon at bounding box center [648, 194] width 21 height 16
type input "R$ 0,00"
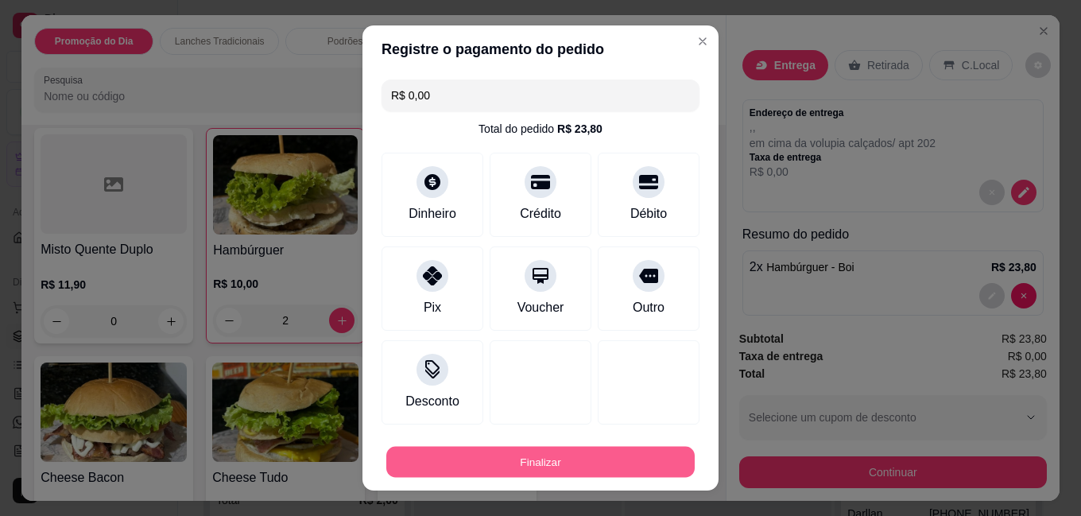
click at [553, 455] on button "Finalizar" at bounding box center [540, 461] width 308 height 31
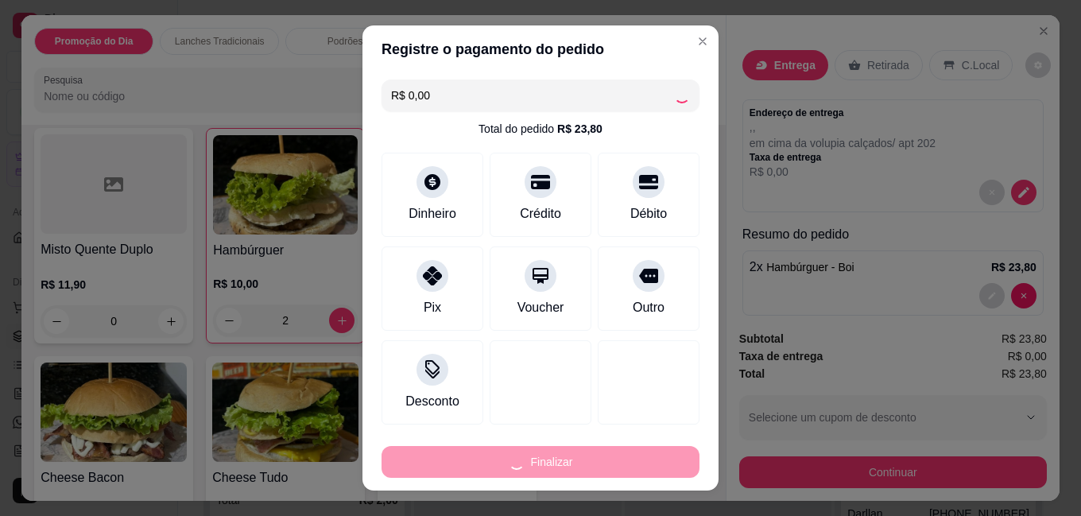
type input "0"
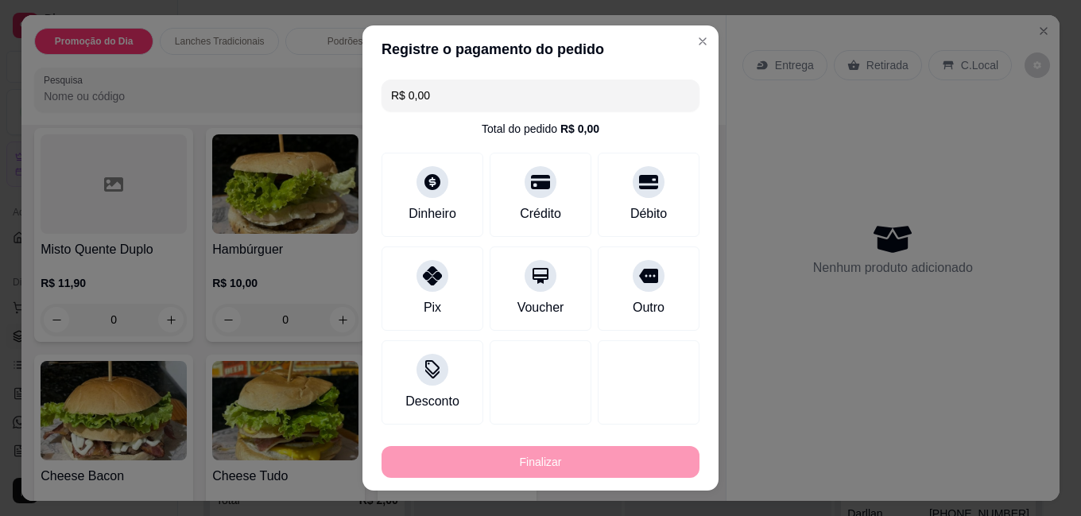
type input "-R$ 23,80"
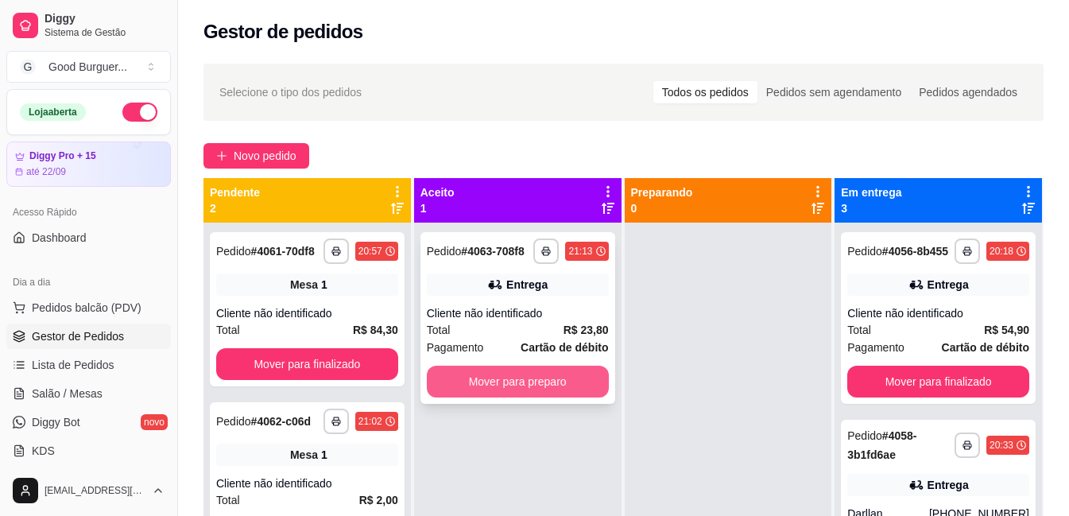
click at [483, 376] on button "Mover para preparo" at bounding box center [518, 382] width 182 height 32
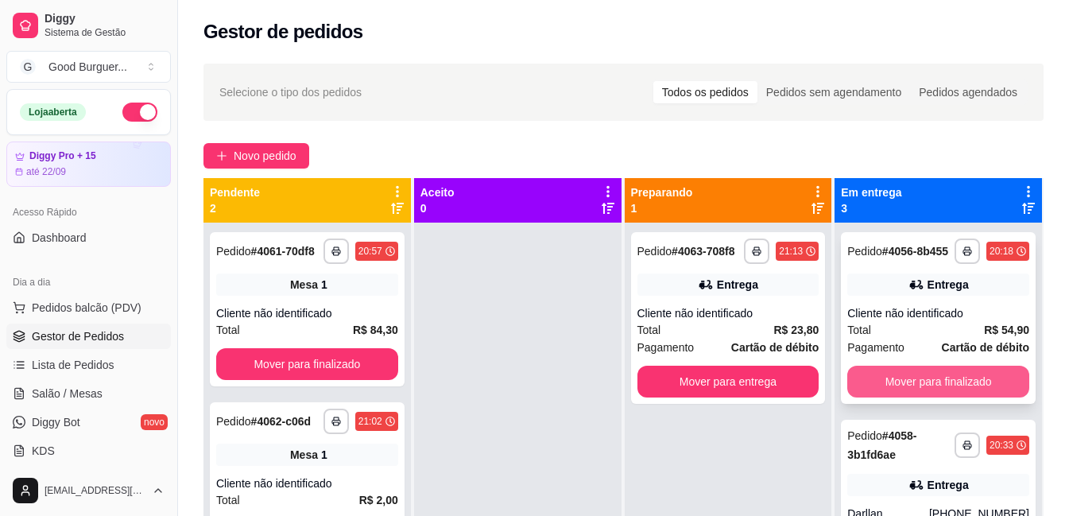
click at [902, 390] on button "Mover para finalizado" at bounding box center [939, 382] width 182 height 32
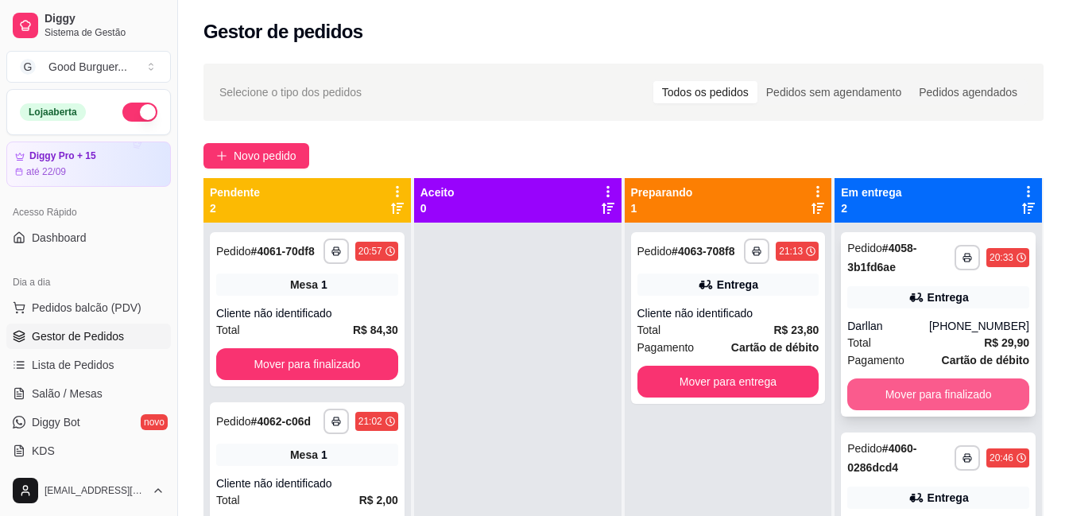
click at [906, 391] on button "Mover para finalizado" at bounding box center [939, 394] width 182 height 32
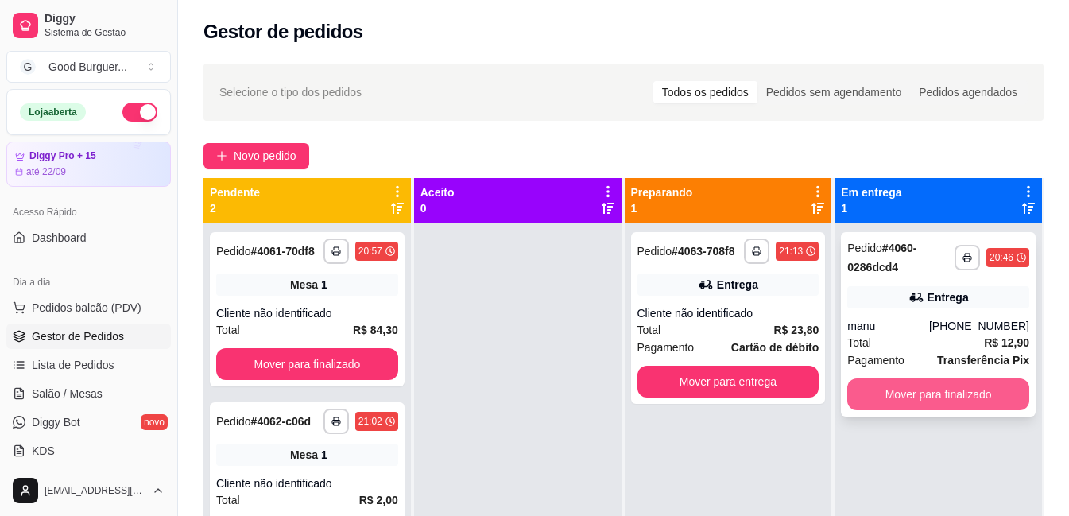
click at [916, 395] on button "Mover para finalizado" at bounding box center [939, 394] width 182 height 32
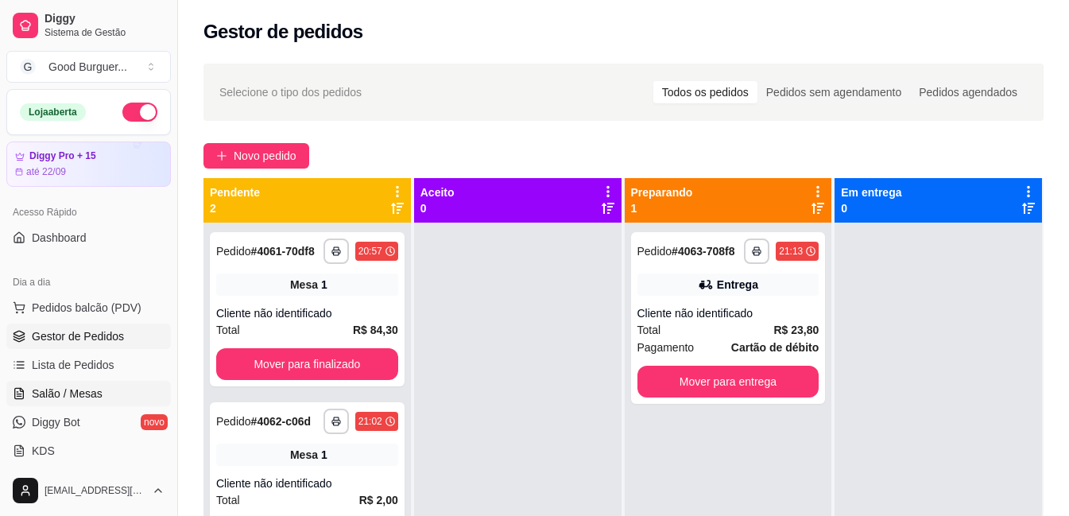
click at [91, 384] on link "Salão / Mesas" at bounding box center [88, 393] width 165 height 25
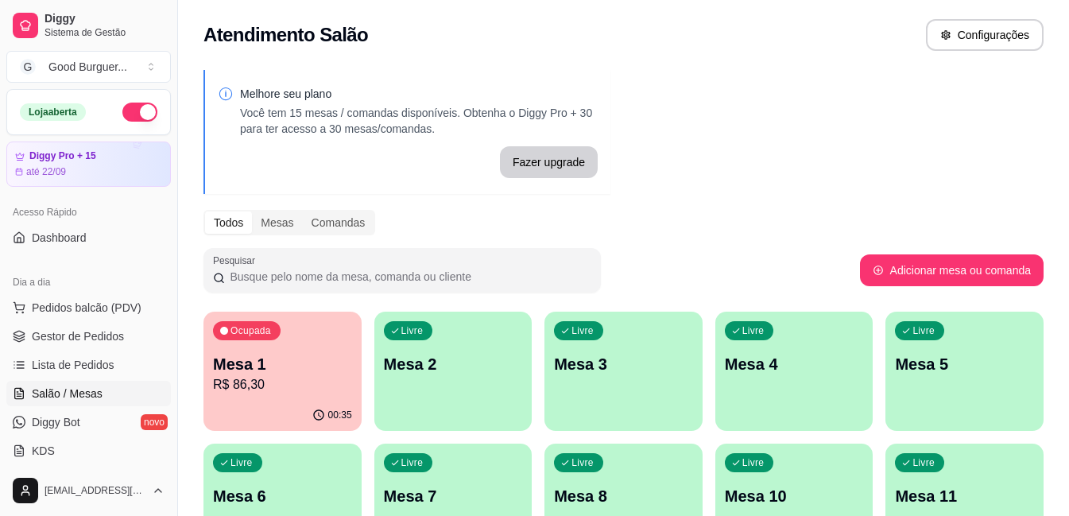
click at [292, 359] on p "Mesa 1" at bounding box center [282, 364] width 139 height 22
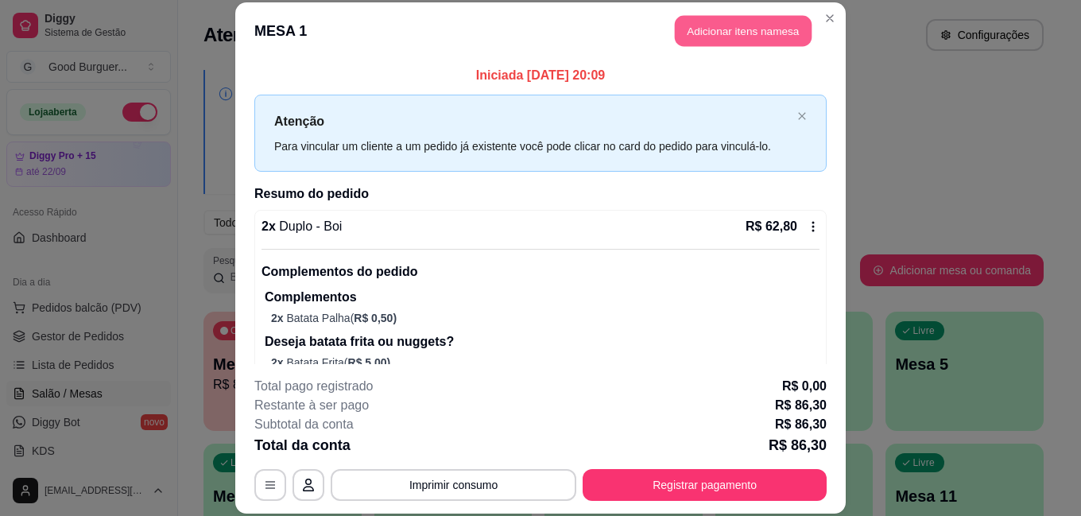
click at [760, 37] on button "Adicionar itens na mesa" at bounding box center [743, 31] width 137 height 31
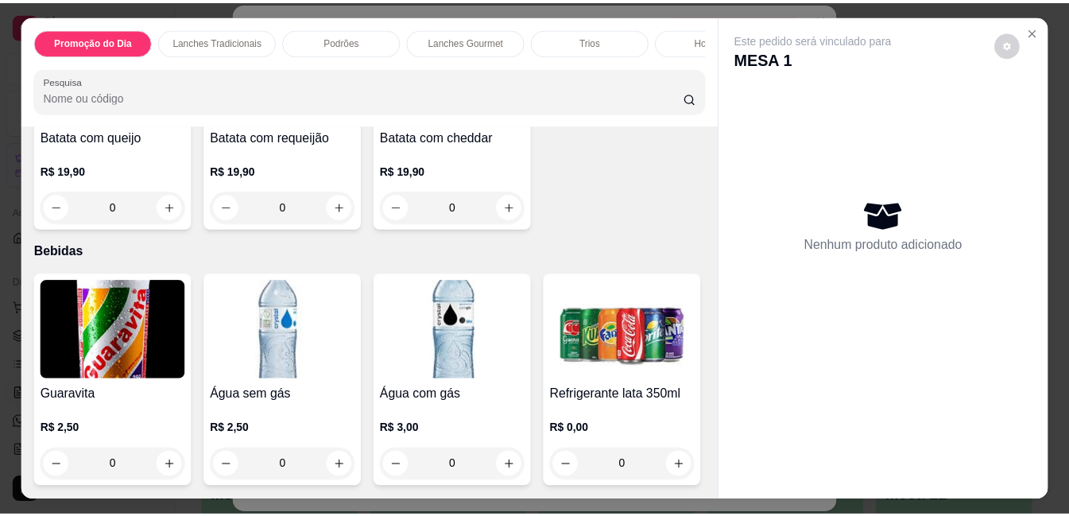
scroll to position [5187, 0]
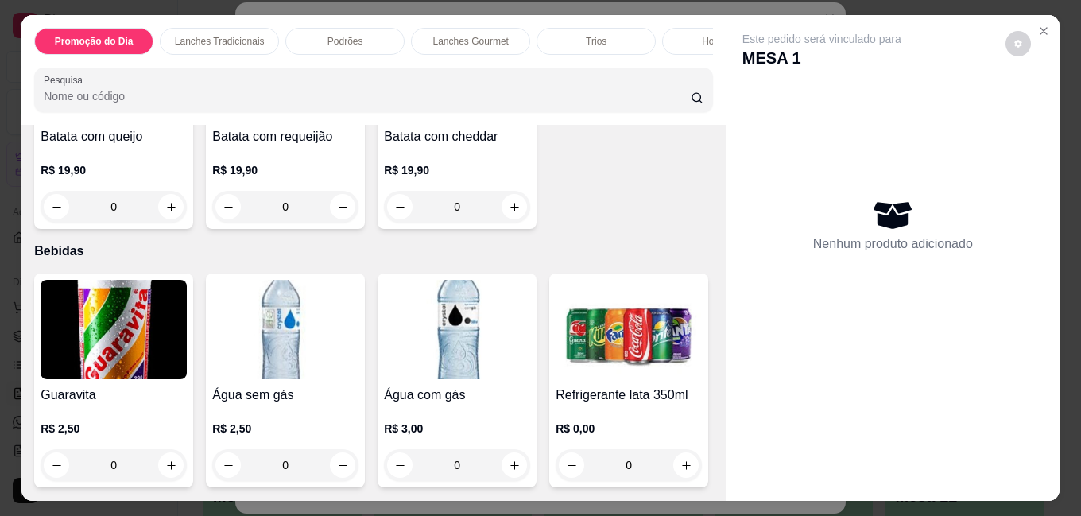
click at [151, 308] on img at bounding box center [114, 329] width 146 height 99
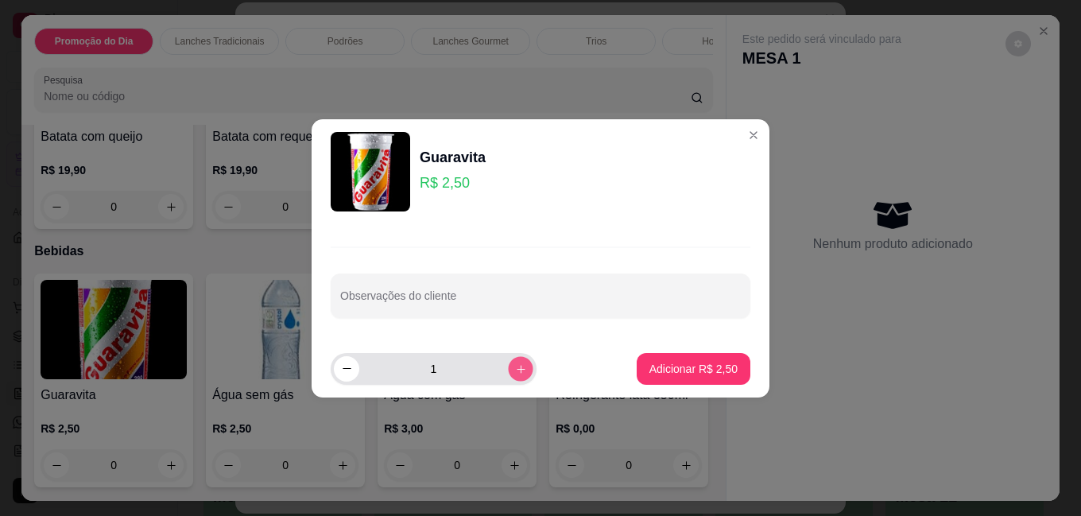
click at [515, 367] on icon "increase-product-quantity" at bounding box center [521, 369] width 12 height 12
type input "3"
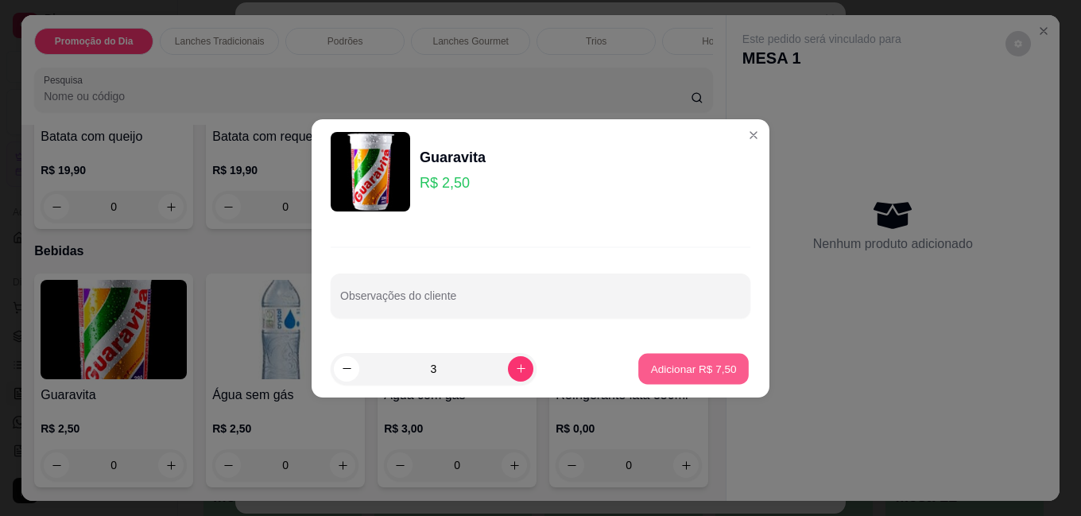
click at [685, 374] on p "Adicionar R$ 7,50" at bounding box center [693, 368] width 86 height 15
type input "3"
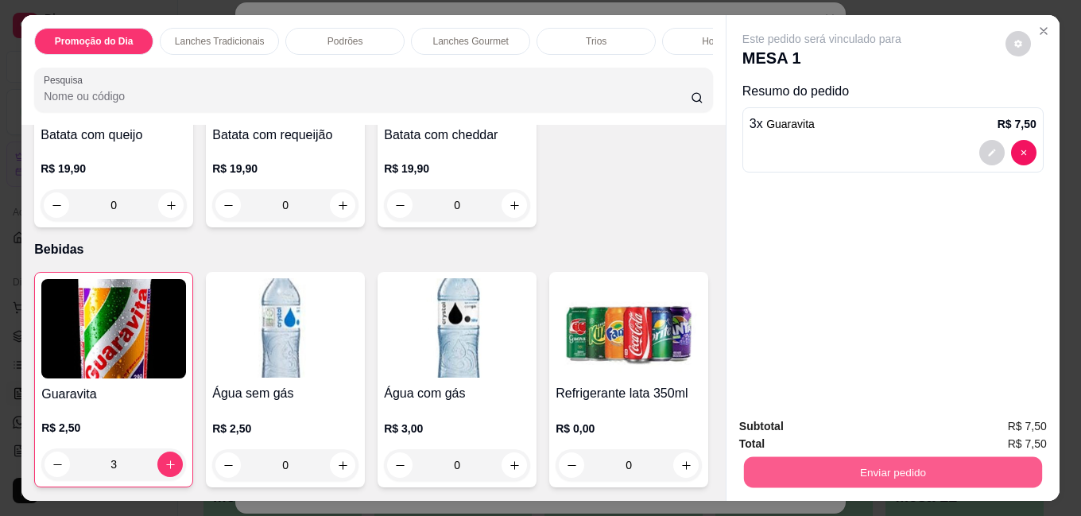
click at [875, 456] on button "Enviar pedido" at bounding box center [893, 471] width 298 height 31
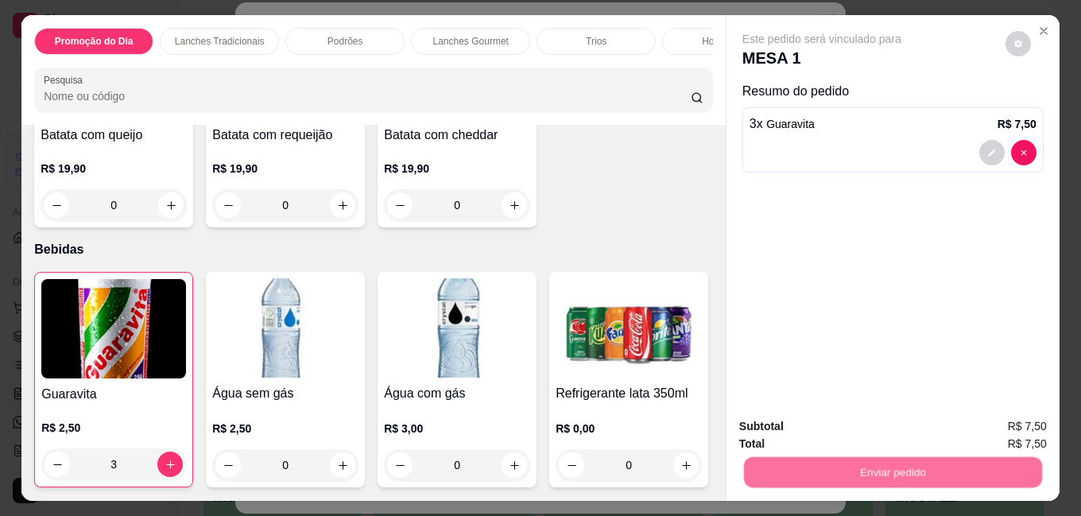
click at [848, 432] on button "Não registrar e enviar pedido" at bounding box center [840, 427] width 165 height 30
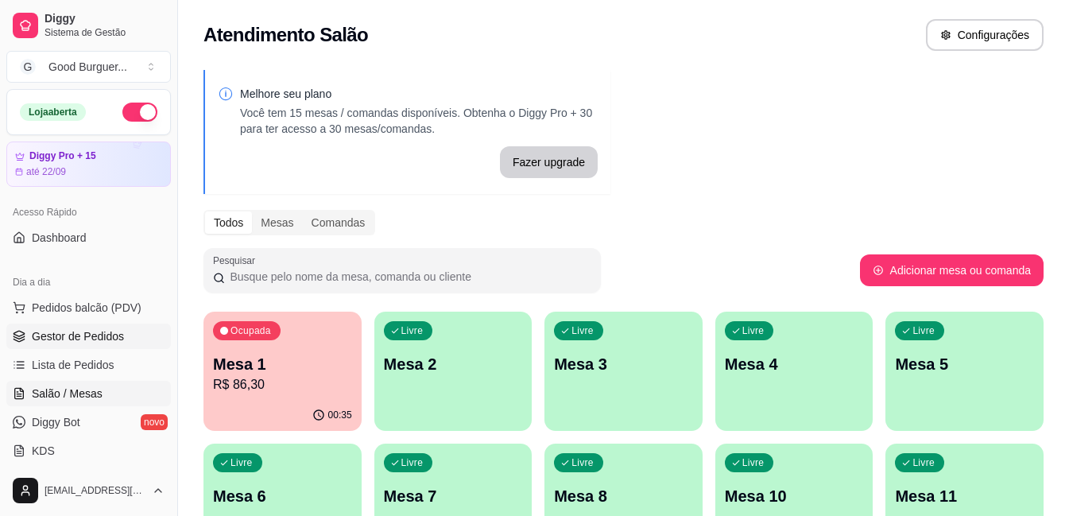
click at [102, 332] on span "Gestor de Pedidos" at bounding box center [78, 336] width 92 height 16
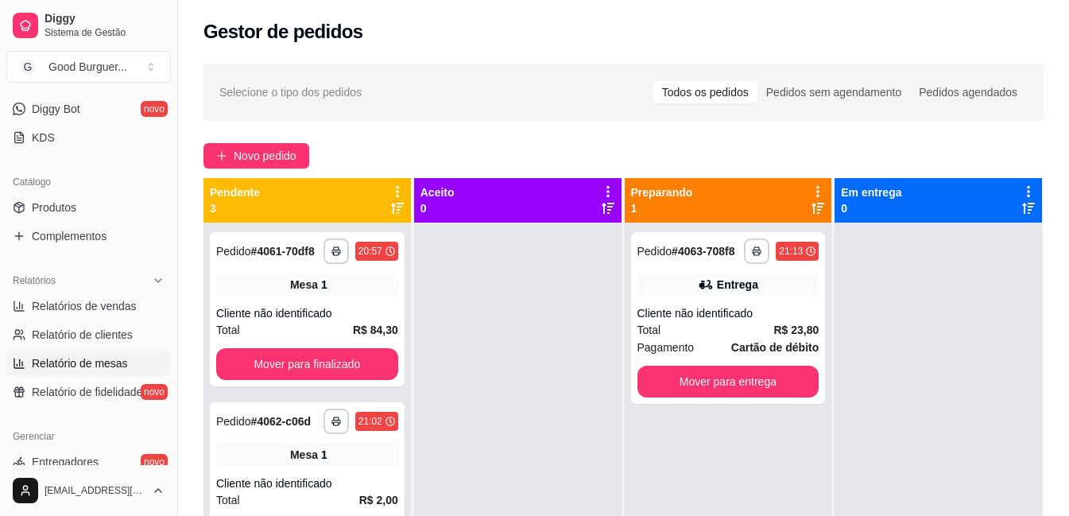
scroll to position [318, 0]
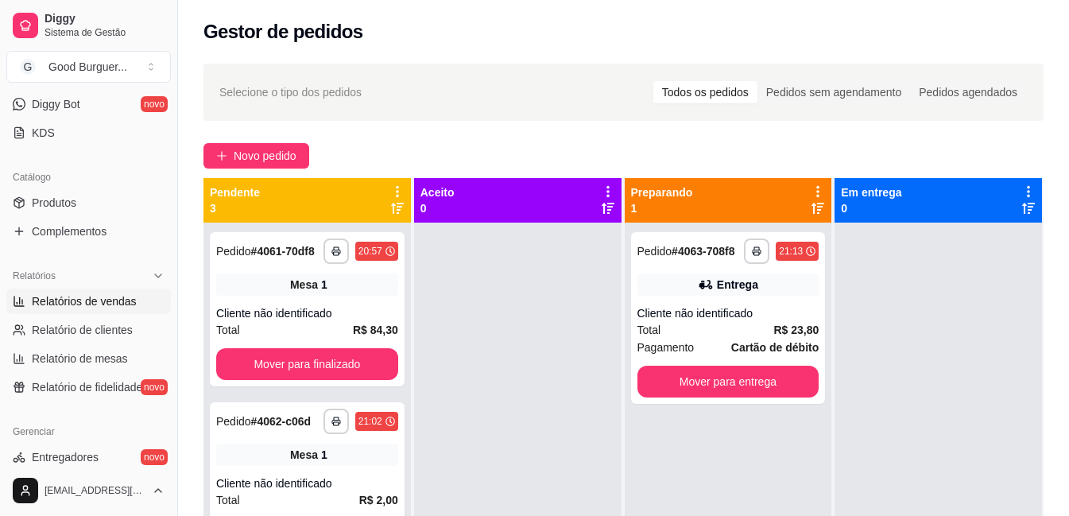
click at [103, 298] on span "Relatórios de vendas" at bounding box center [84, 301] width 105 height 16
select select "ALL"
select select "0"
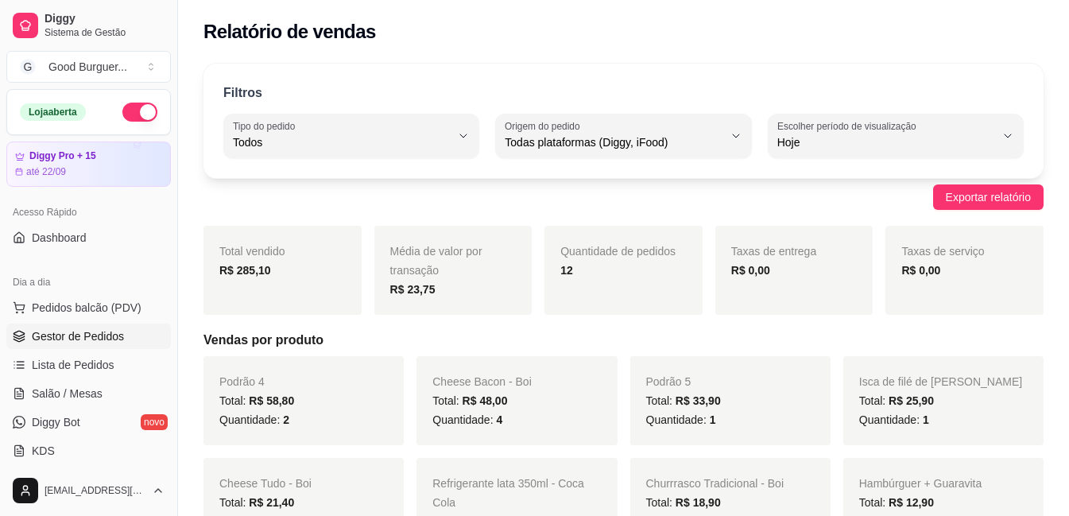
click at [110, 328] on span "Gestor de Pedidos" at bounding box center [78, 336] width 92 height 16
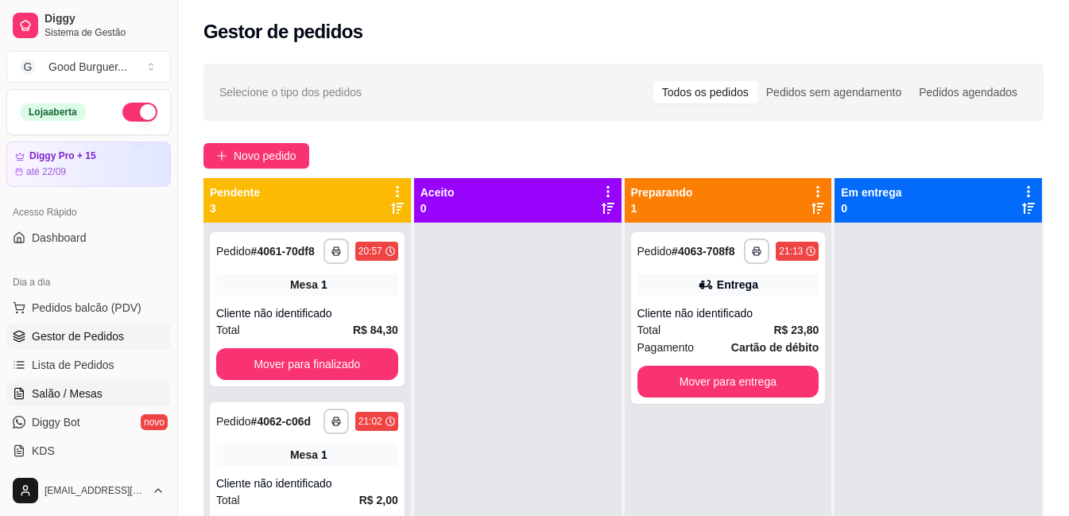
click at [85, 383] on link "Salão / Mesas" at bounding box center [88, 393] width 165 height 25
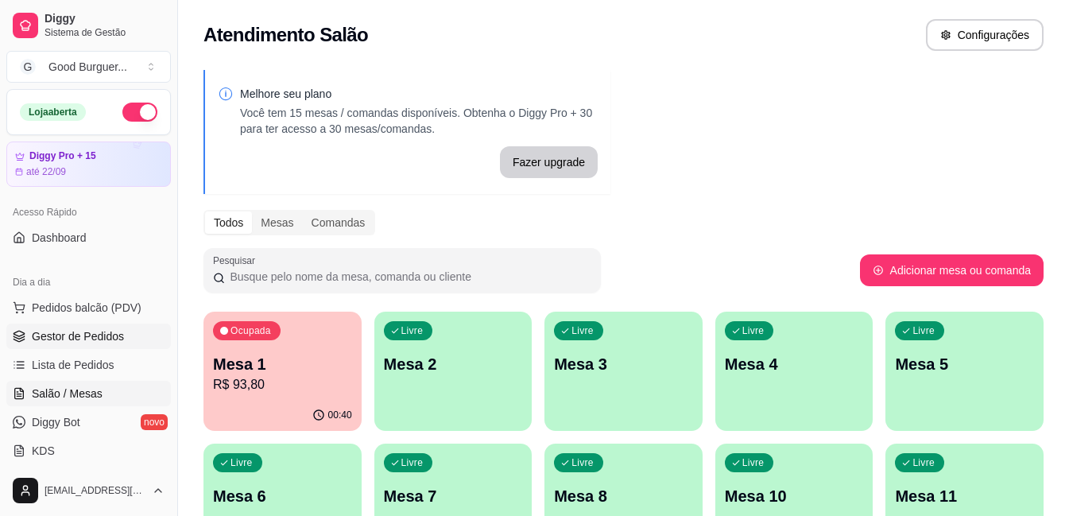
click at [87, 336] on span "Gestor de Pedidos" at bounding box center [78, 336] width 92 height 16
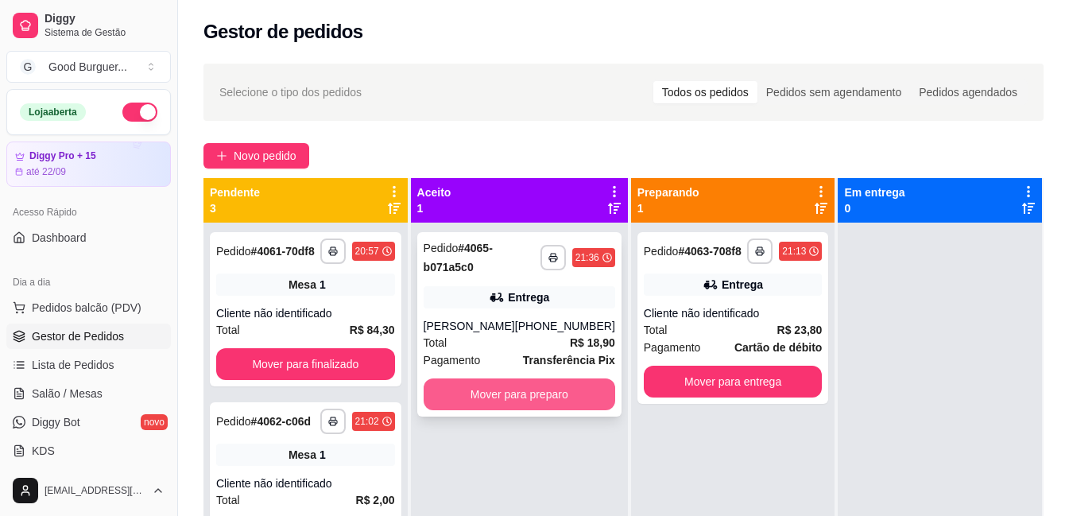
click at [483, 410] on button "Mover para preparo" at bounding box center [520, 394] width 192 height 32
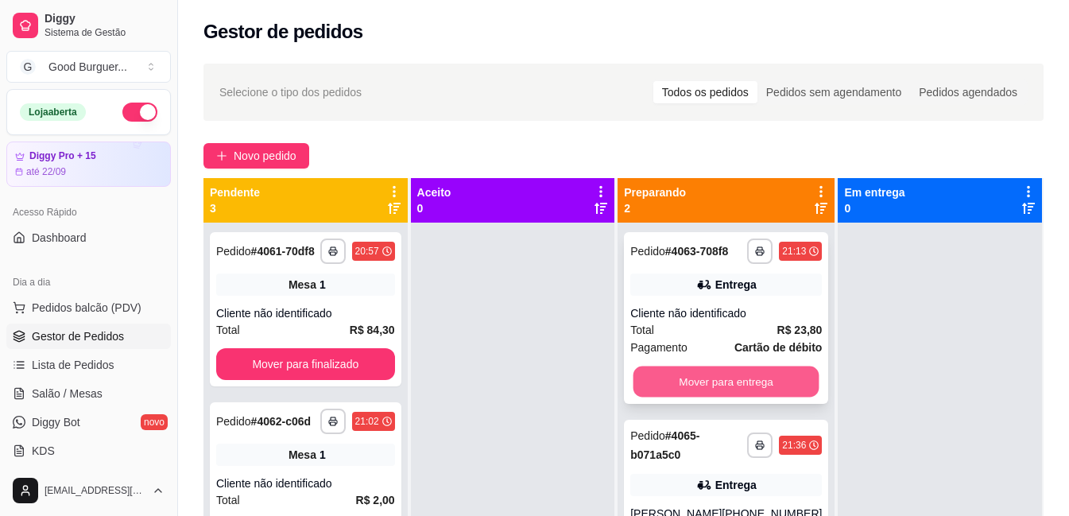
click at [758, 378] on button "Mover para entrega" at bounding box center [727, 382] width 186 height 31
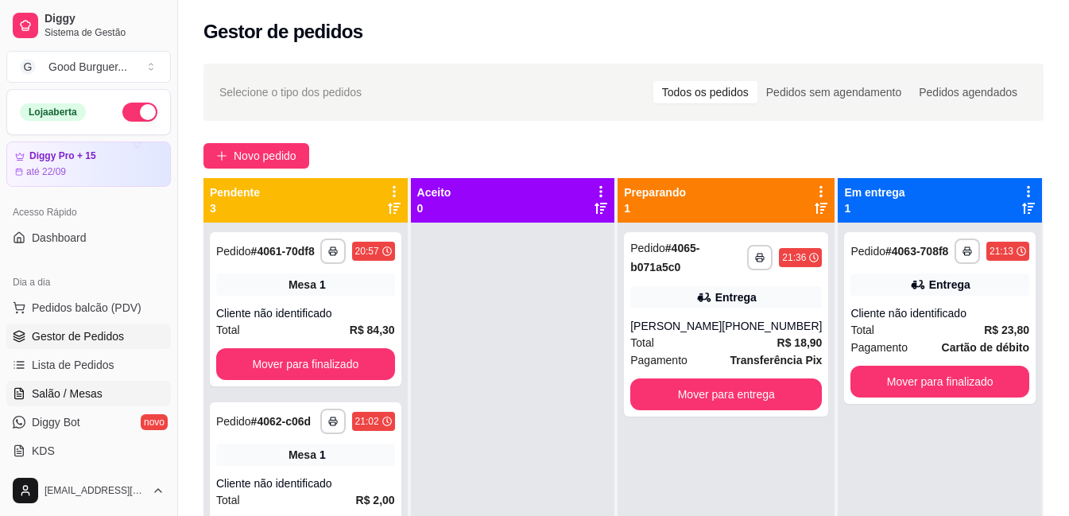
click at [64, 398] on span "Salão / Mesas" at bounding box center [67, 394] width 71 height 16
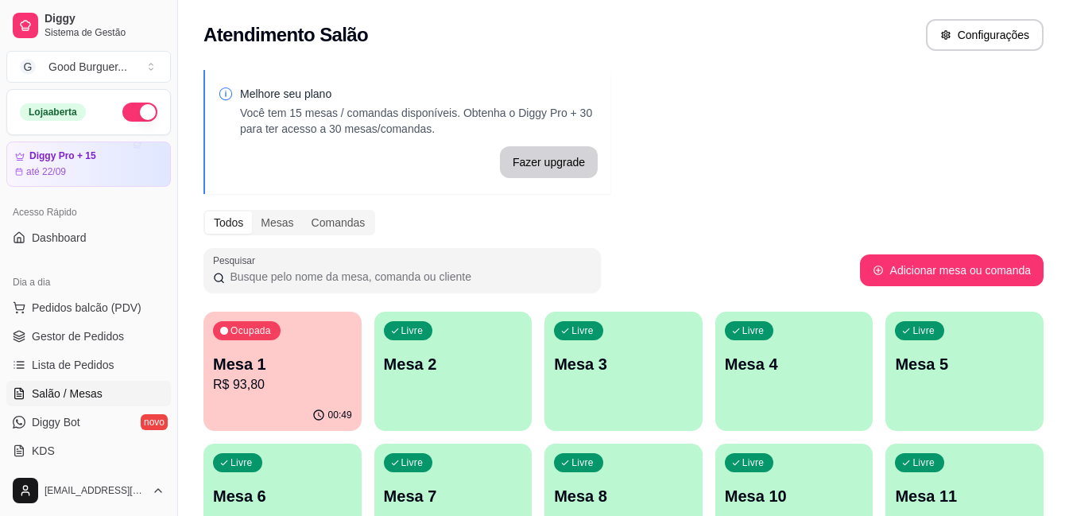
click at [273, 332] on span "Ocupada" at bounding box center [251, 330] width 45 height 13
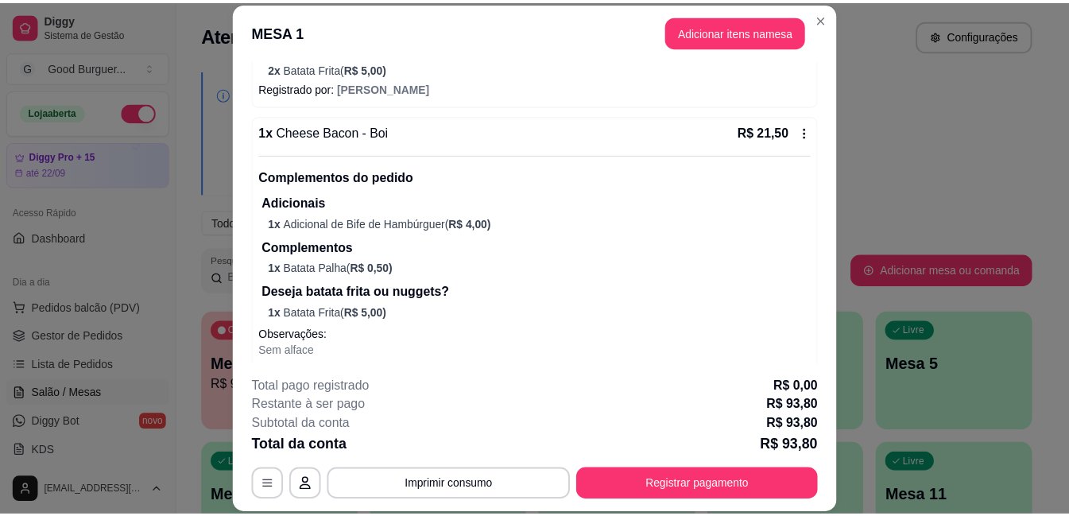
scroll to position [318, 0]
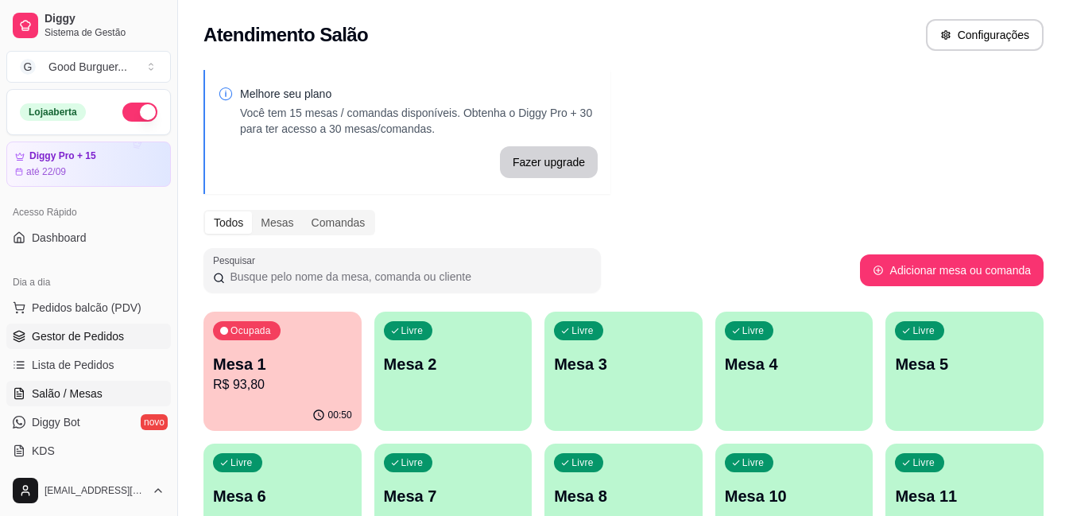
click at [98, 338] on span "Gestor de Pedidos" at bounding box center [78, 336] width 92 height 16
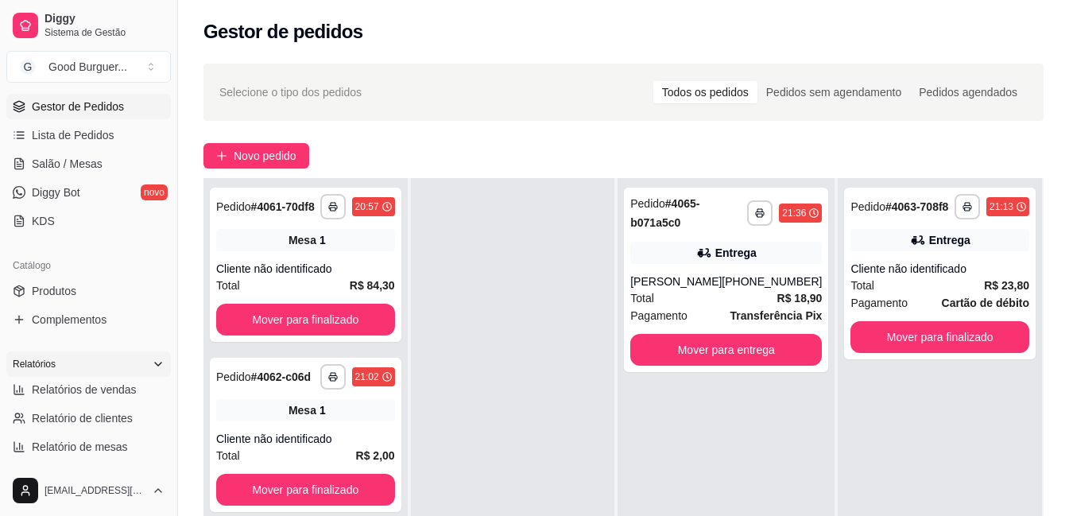
scroll to position [318, 0]
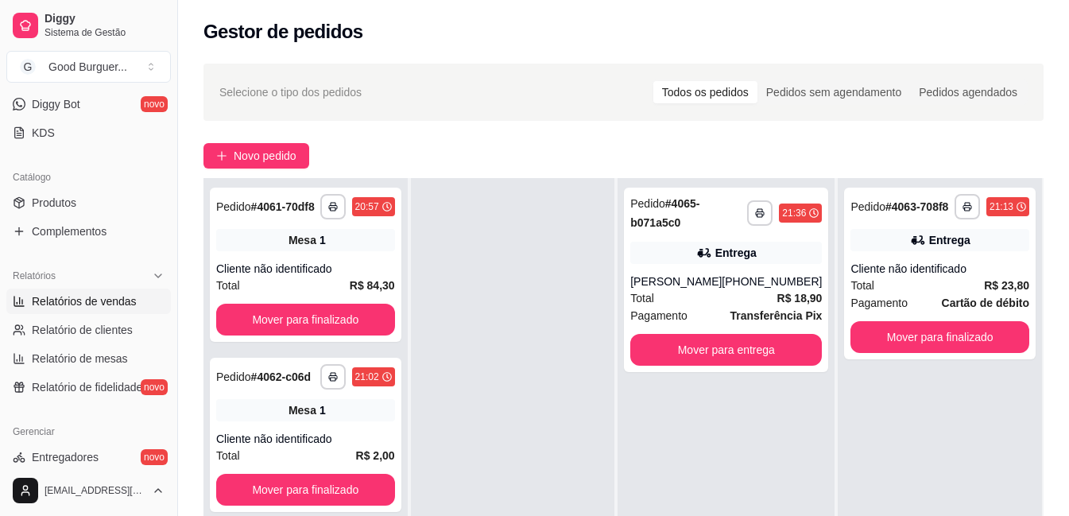
click at [99, 301] on span "Relatórios de vendas" at bounding box center [84, 301] width 105 height 16
select select "ALL"
select select "0"
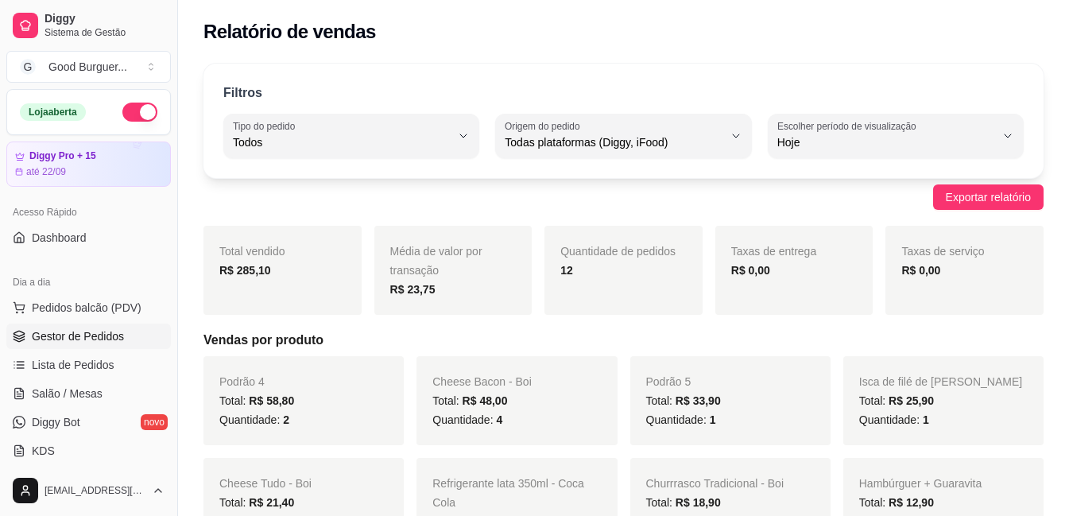
click at [115, 333] on span "Gestor de Pedidos" at bounding box center [78, 336] width 92 height 16
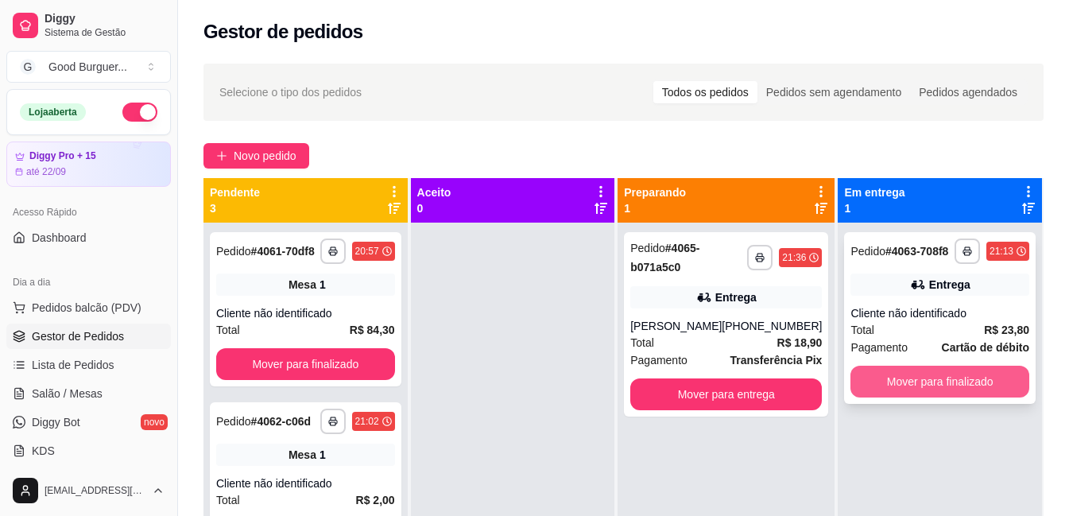
click at [925, 374] on button "Mover para finalizado" at bounding box center [940, 382] width 179 height 32
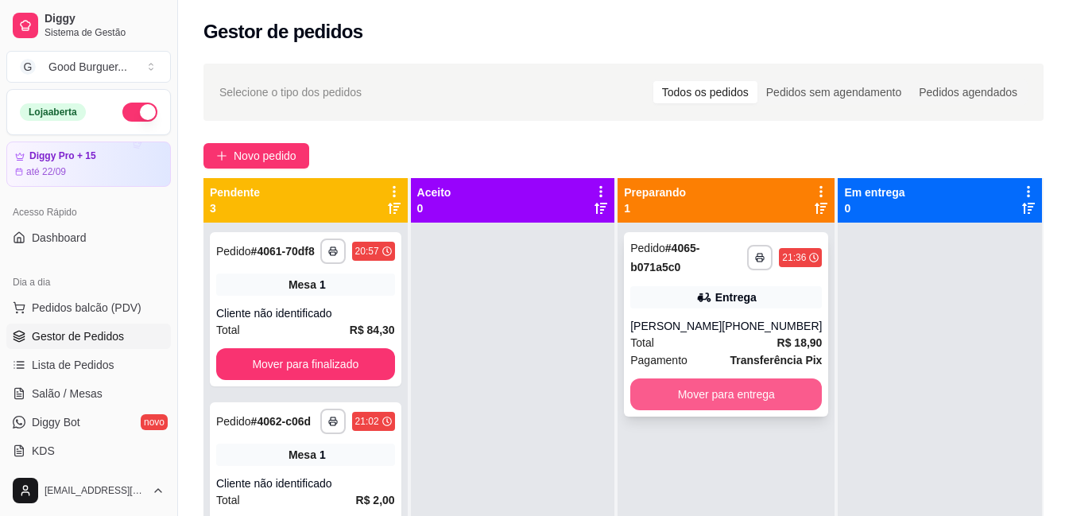
click at [735, 406] on button "Mover para entrega" at bounding box center [727, 394] width 192 height 32
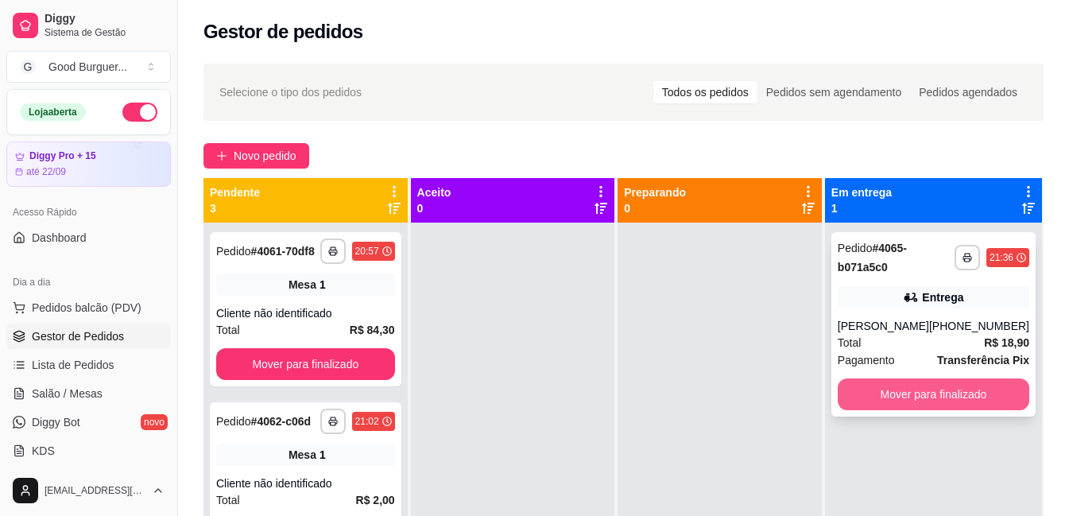
click at [914, 410] on button "Mover para finalizado" at bounding box center [934, 394] width 192 height 32
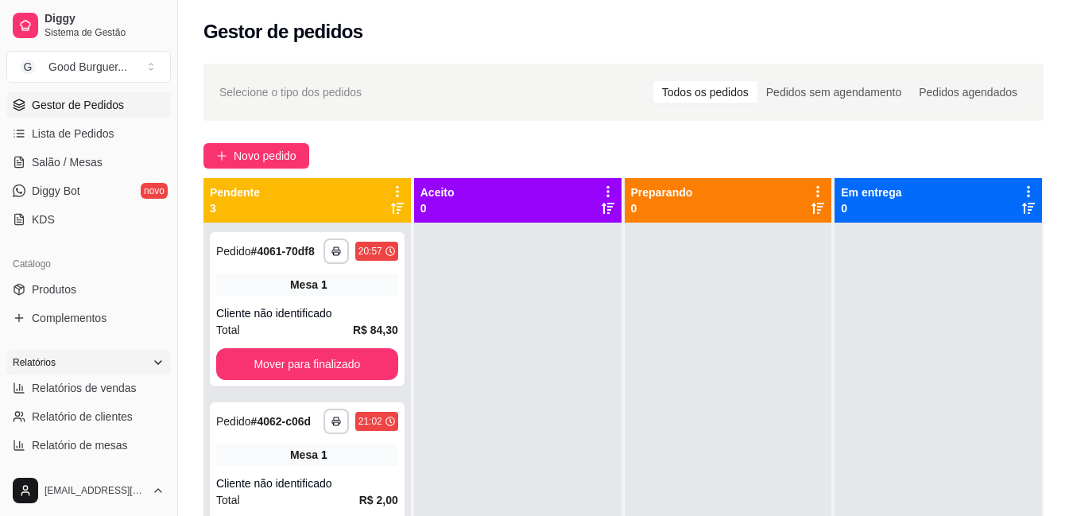
scroll to position [239, 0]
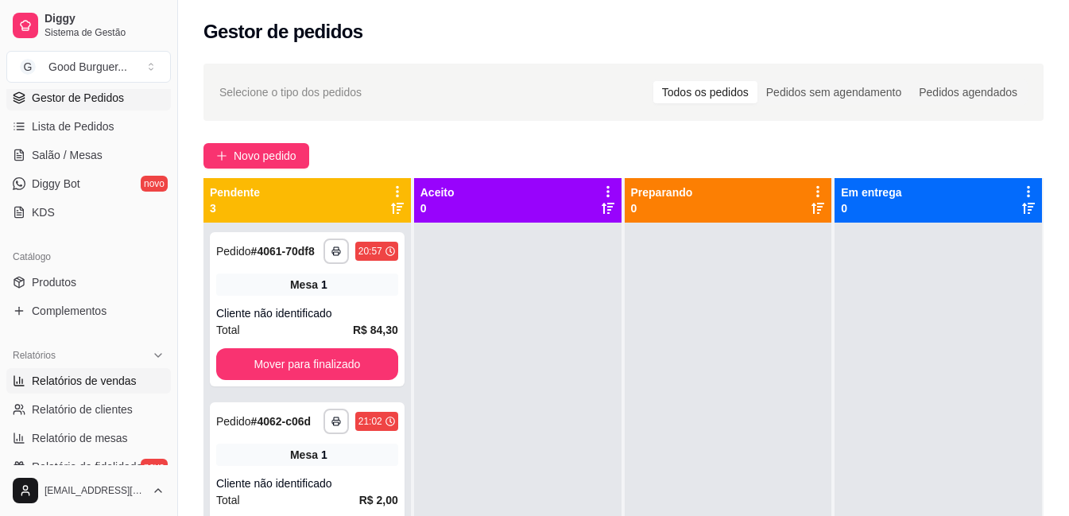
click at [92, 380] on span "Relatórios de vendas" at bounding box center [84, 381] width 105 height 16
select select "ALL"
select select "0"
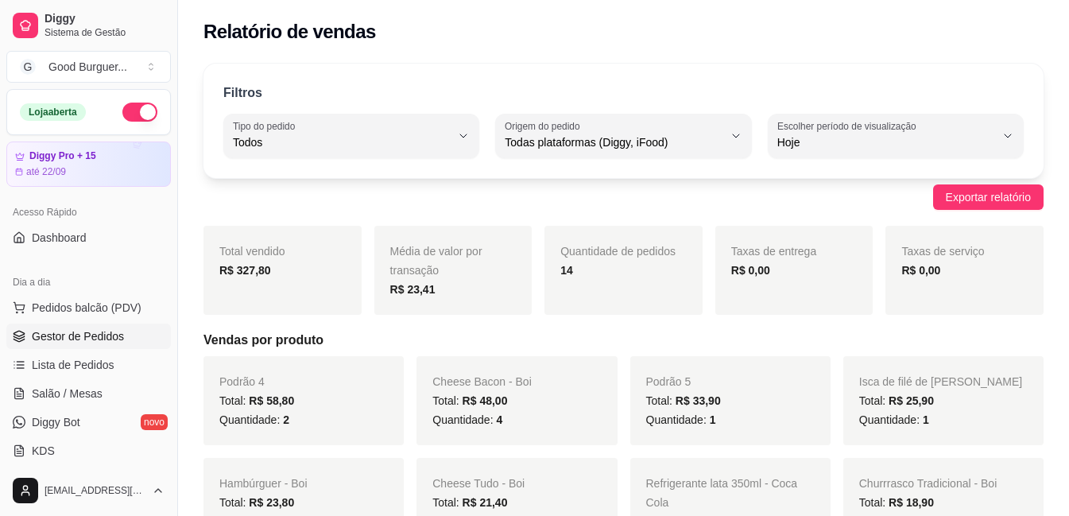
click at [76, 334] on span "Gestor de Pedidos" at bounding box center [78, 336] width 92 height 16
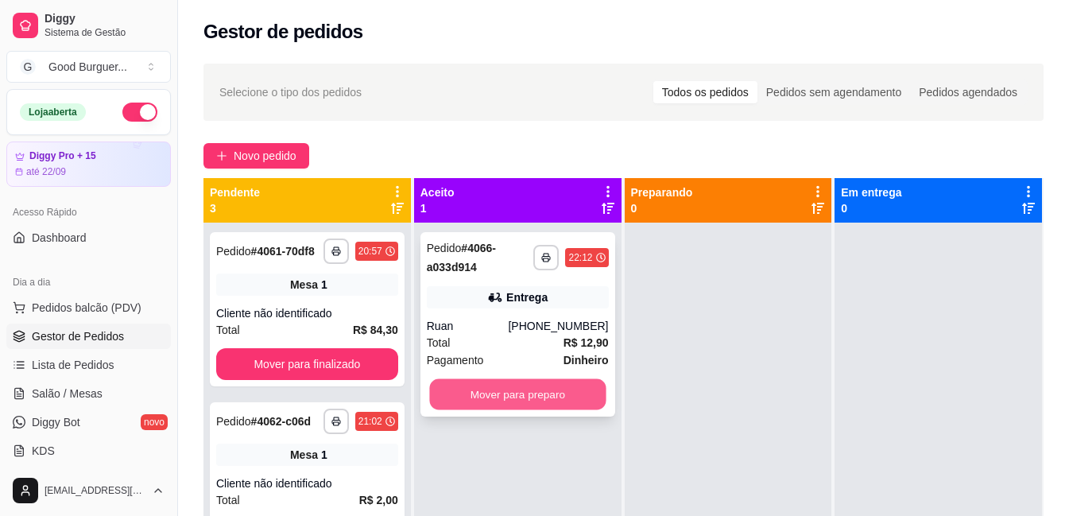
click at [534, 388] on button "Mover para preparo" at bounding box center [517, 394] width 177 height 31
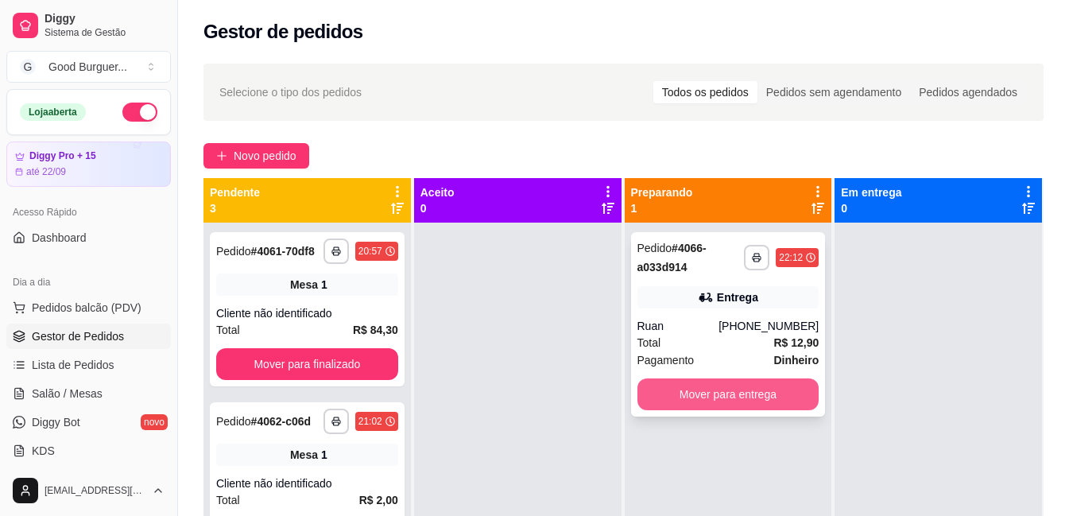
click at [743, 399] on button "Mover para entrega" at bounding box center [729, 394] width 182 height 32
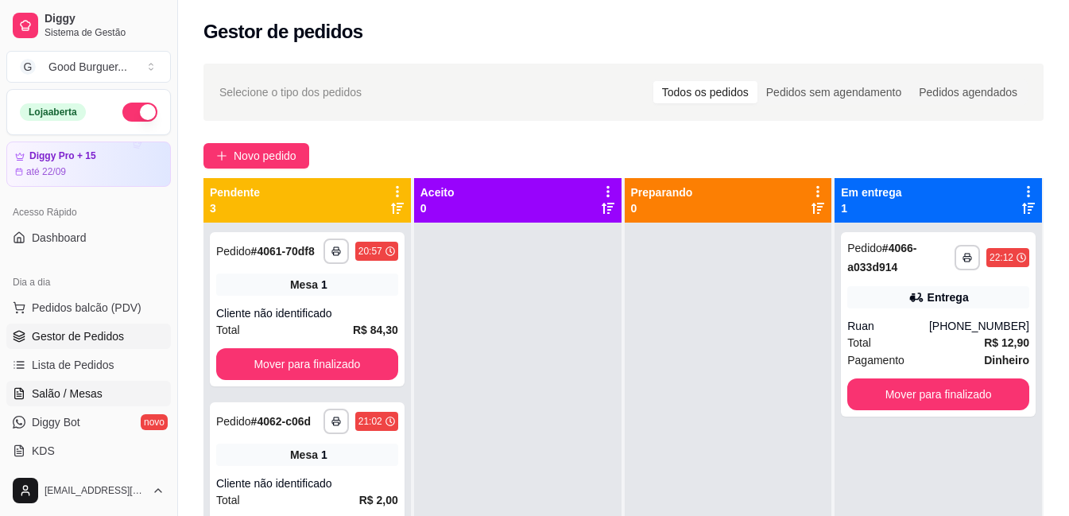
click at [109, 394] on link "Salão / Mesas" at bounding box center [88, 393] width 165 height 25
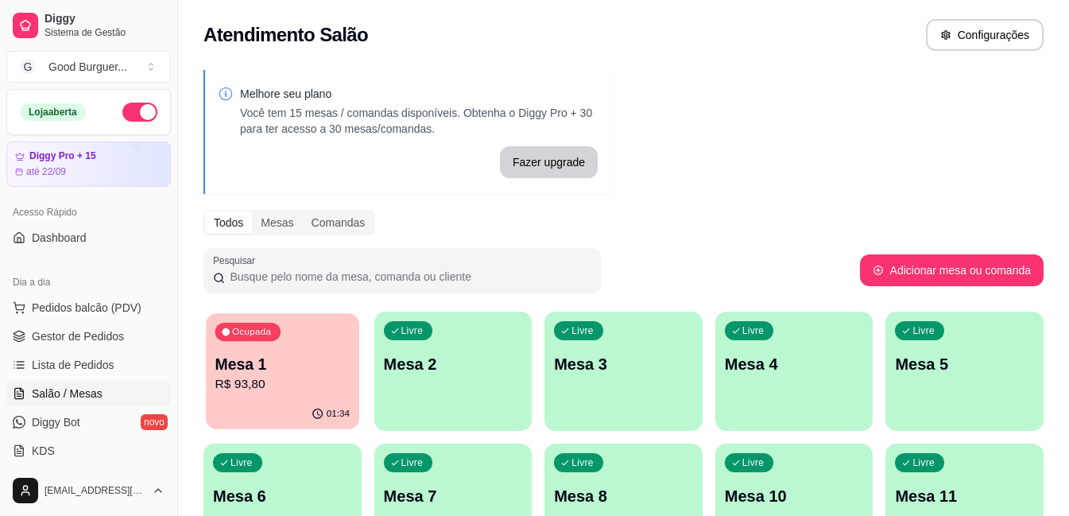
click at [280, 363] on p "Mesa 1" at bounding box center [282, 364] width 134 height 21
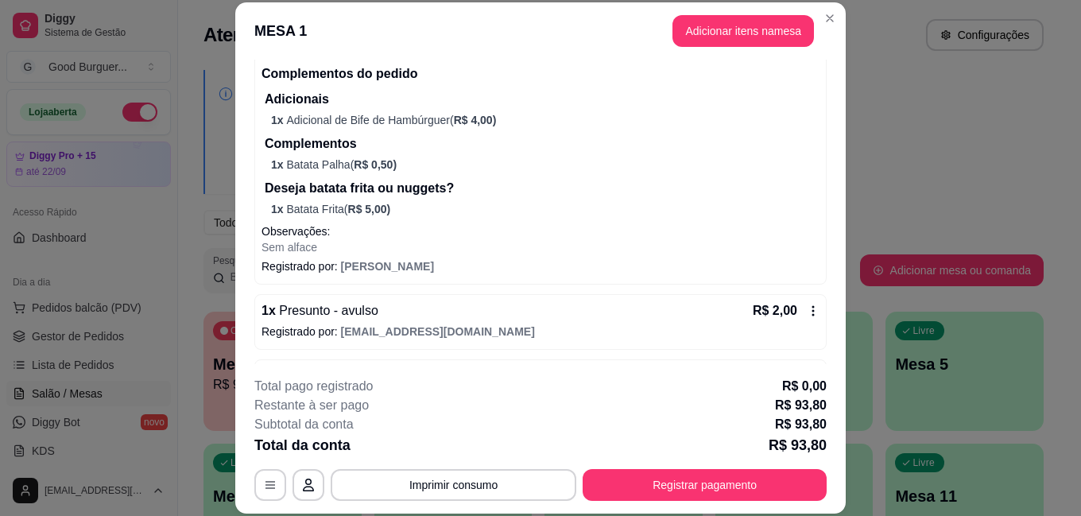
scroll to position [318, 0]
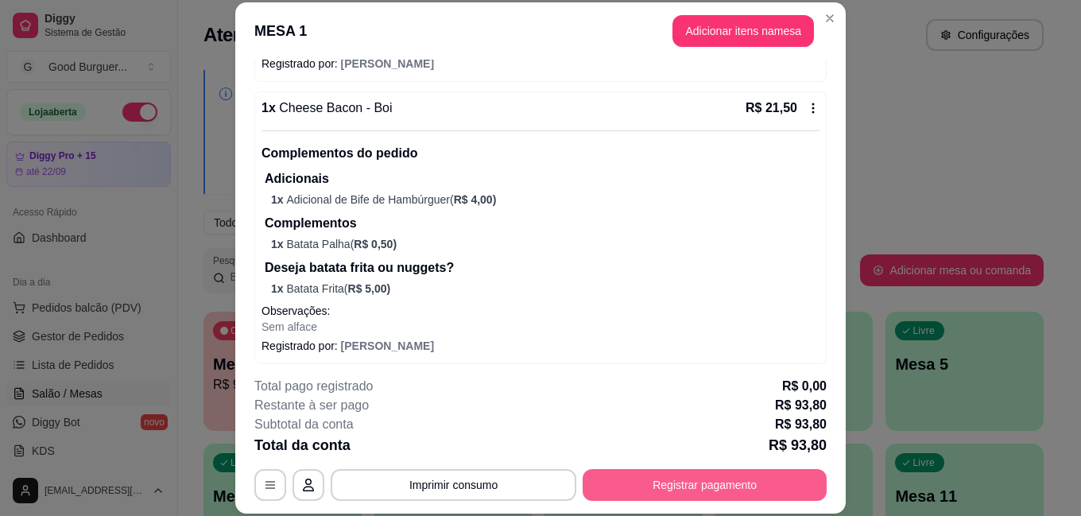
click at [713, 480] on button "Registrar pagamento" at bounding box center [705, 485] width 244 height 32
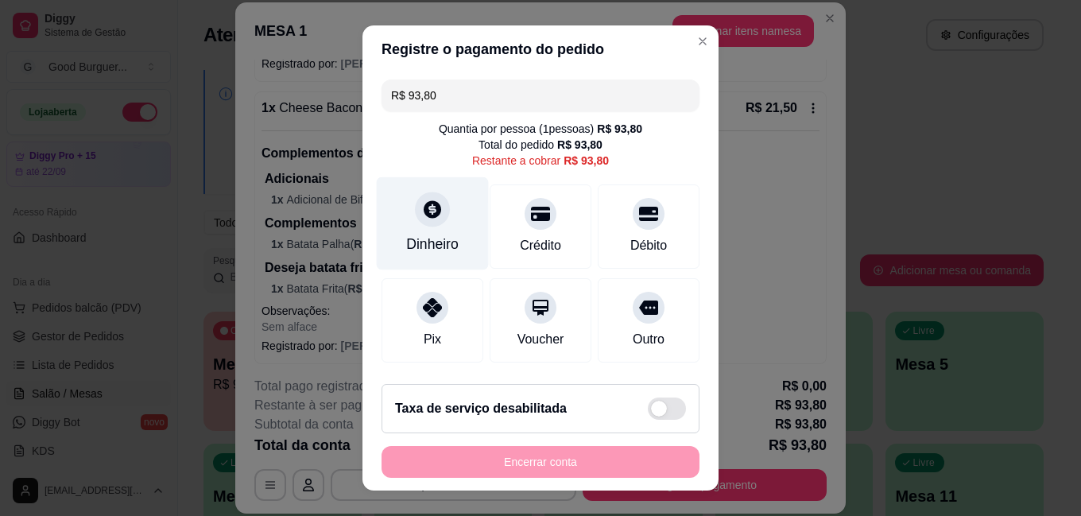
click at [421, 232] on div "Dinheiro" at bounding box center [433, 223] width 112 height 93
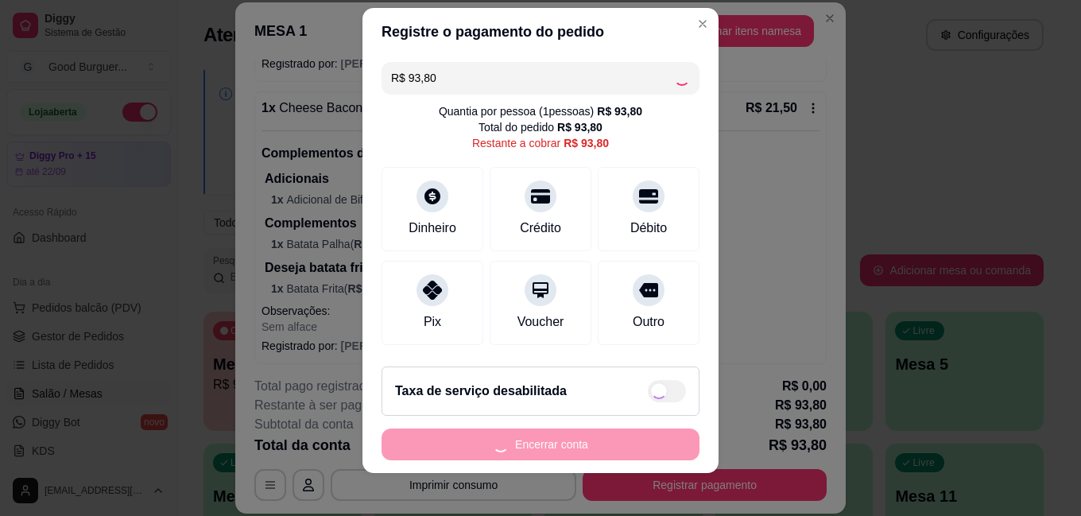
scroll to position [25, 0]
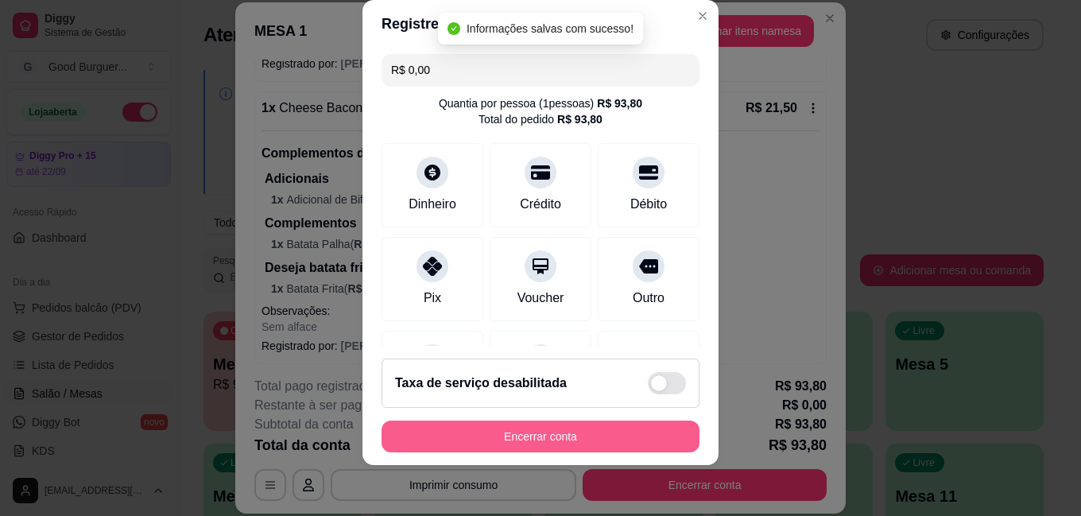
type input "R$ 0,00"
click at [562, 438] on button "Encerrar conta" at bounding box center [541, 437] width 318 height 32
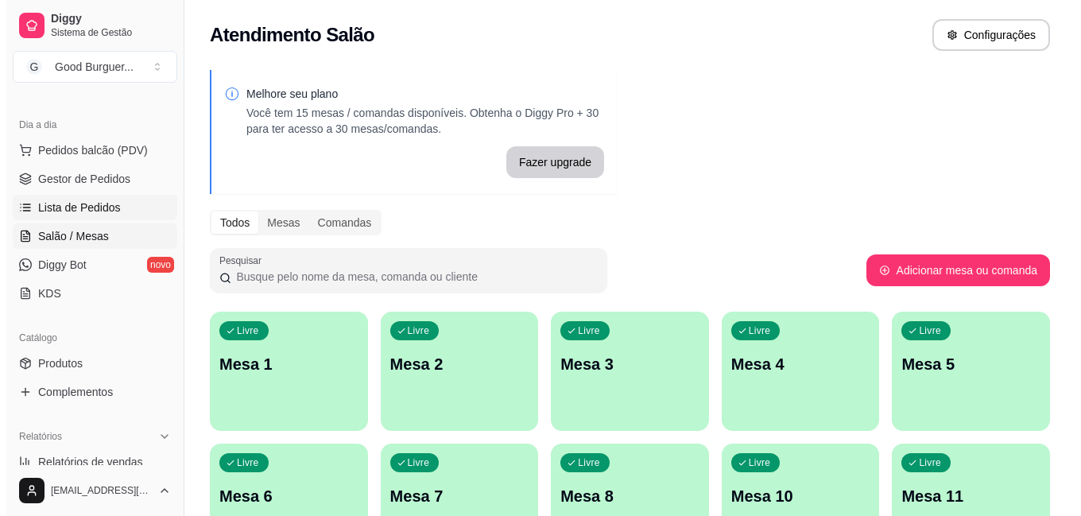
scroll to position [159, 0]
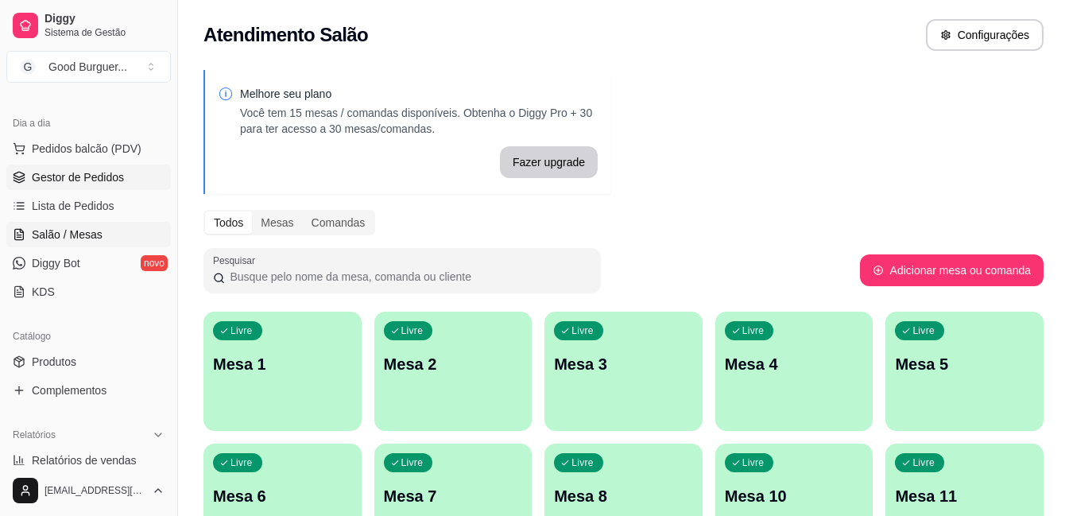
click at [104, 188] on link "Gestor de Pedidos" at bounding box center [88, 177] width 165 height 25
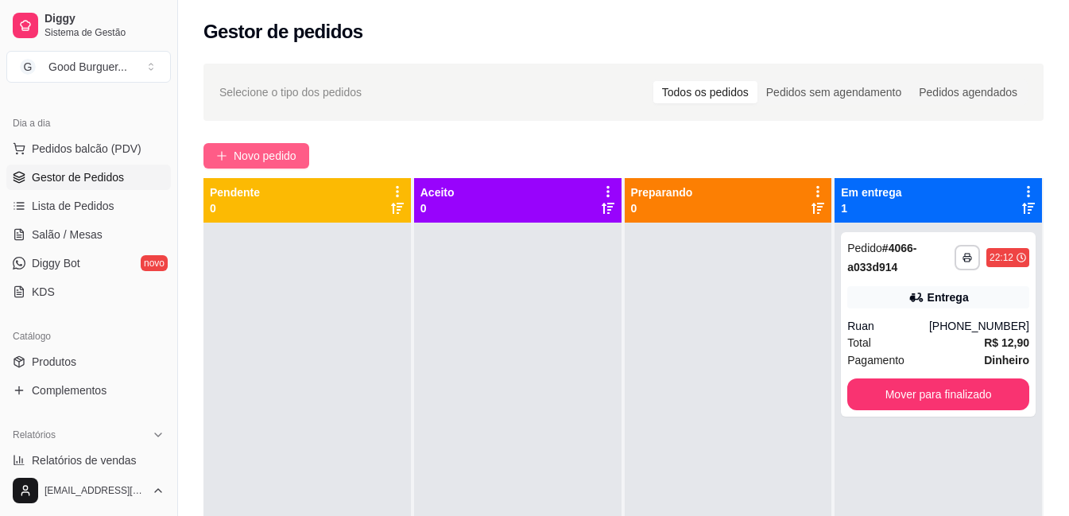
click at [299, 149] on button "Novo pedido" at bounding box center [257, 155] width 106 height 25
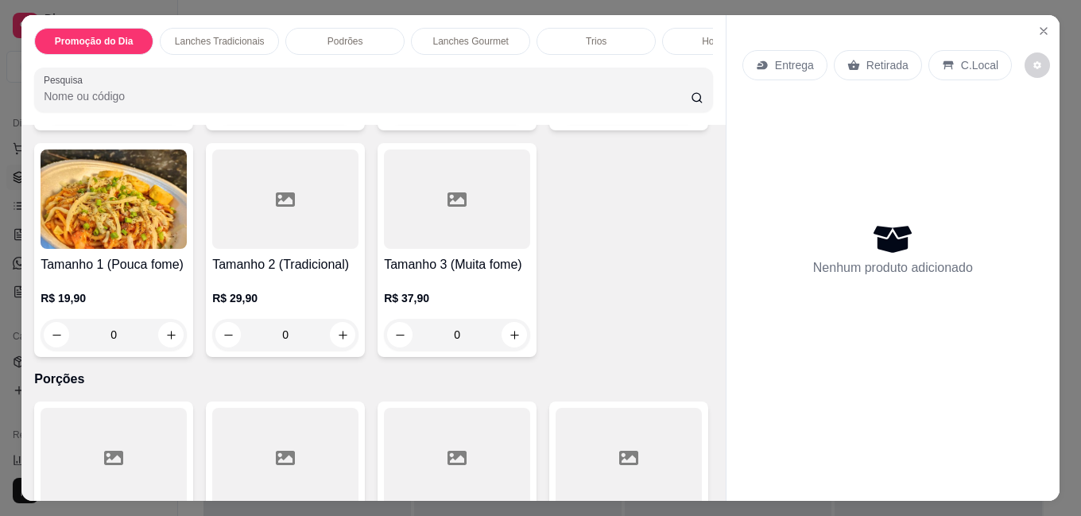
scroll to position [3597, 0]
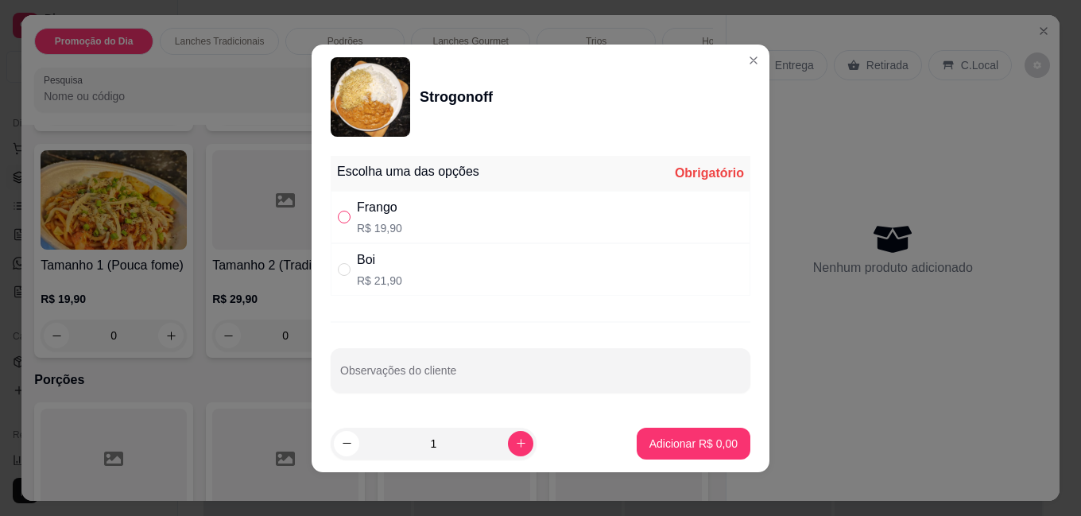
click at [342, 218] on input "" at bounding box center [344, 217] width 13 height 13
radio input "true"
click at [668, 450] on p "Adicionar R$ 19,90" at bounding box center [691, 443] width 92 height 15
type input "1"
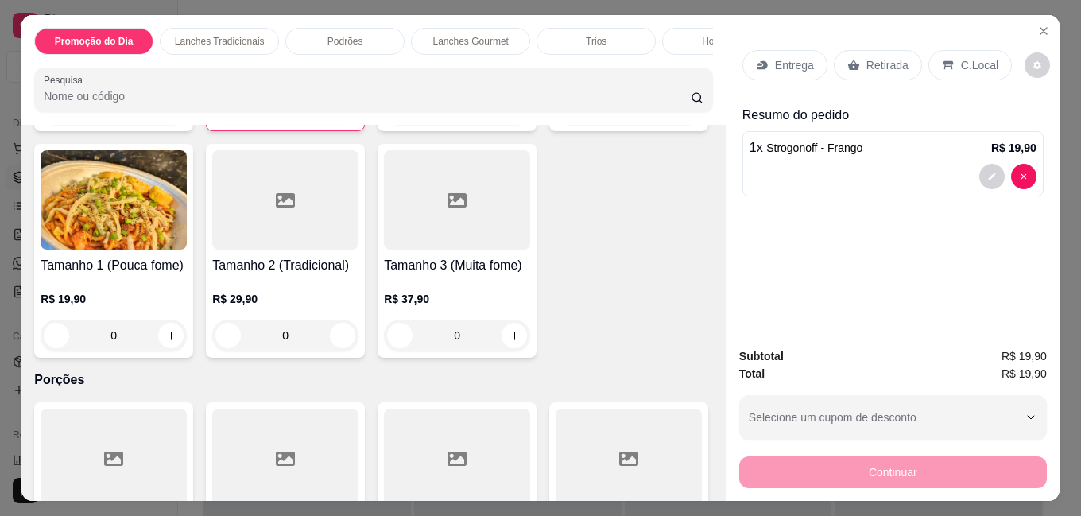
click at [777, 58] on p "Entrega" at bounding box center [794, 65] width 39 height 16
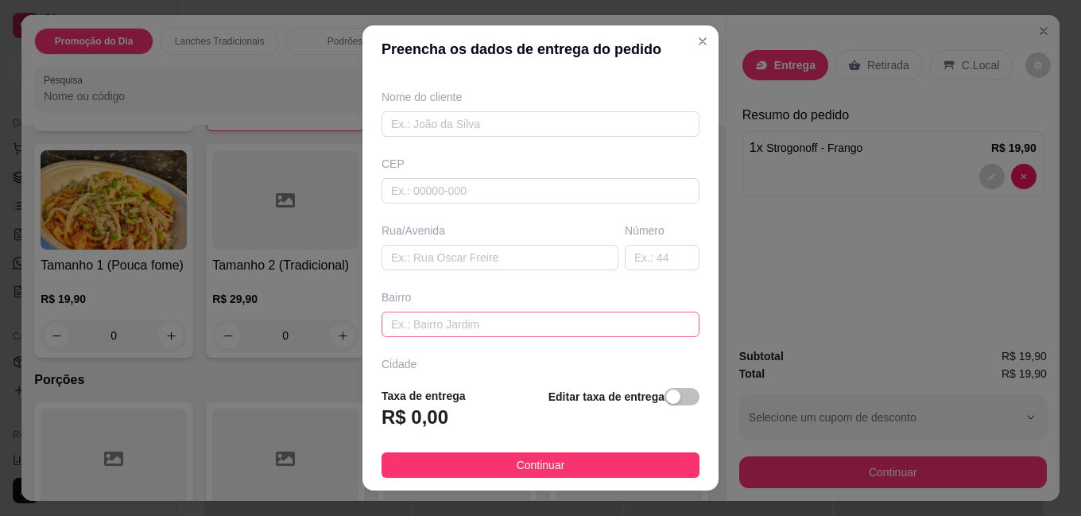
scroll to position [159, 0]
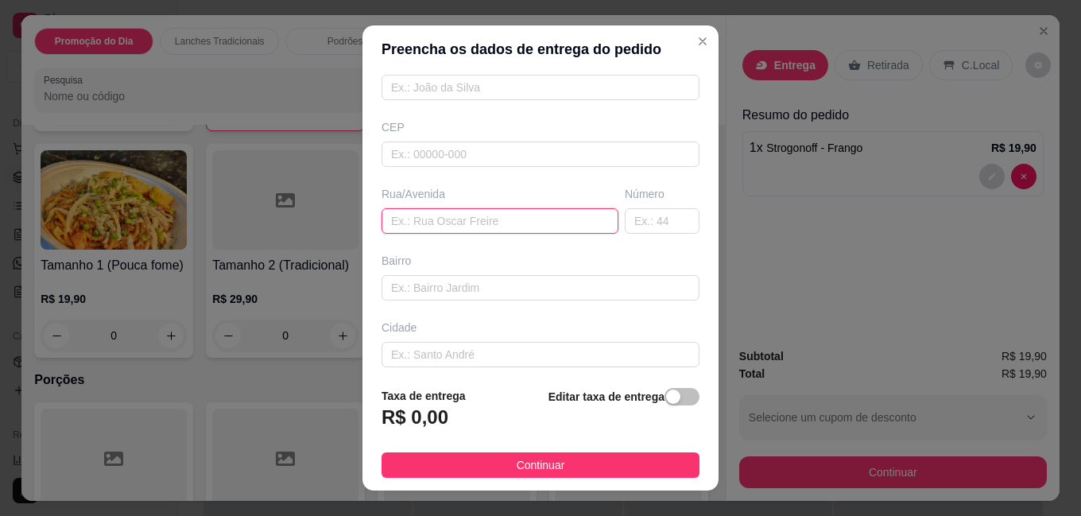
click at [438, 210] on input "text" at bounding box center [500, 220] width 237 height 25
type input "[PERSON_NAME]"
click at [640, 222] on input "text" at bounding box center [662, 220] width 75 height 25
type input "600"
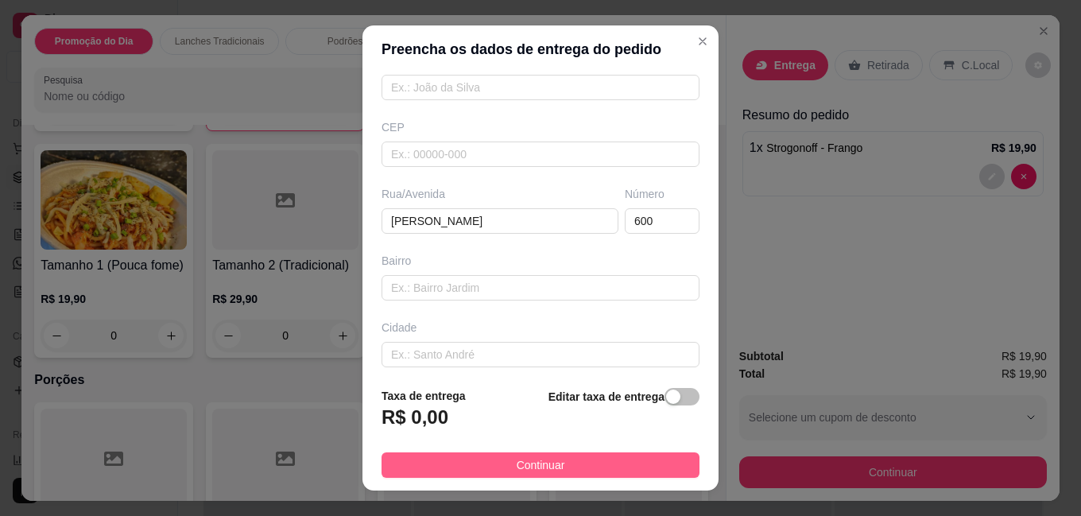
click at [557, 462] on button "Continuar" at bounding box center [541, 464] width 318 height 25
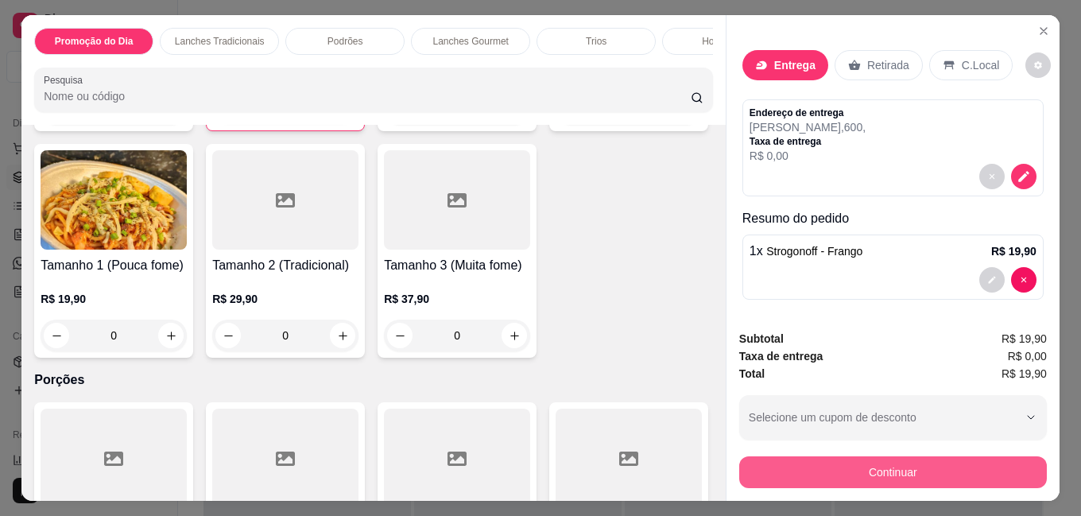
click at [846, 478] on button "Continuar" at bounding box center [893, 472] width 308 height 32
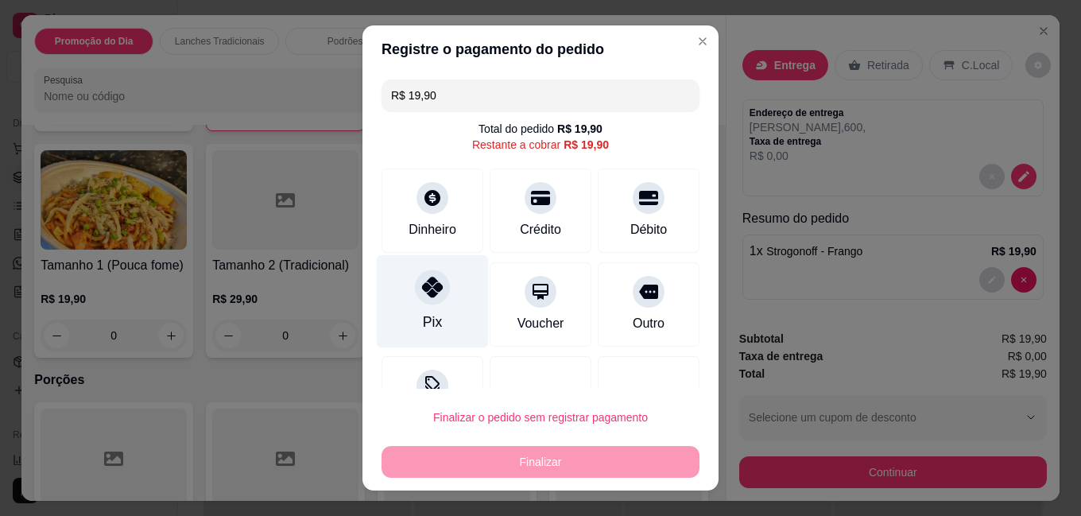
click at [438, 282] on div at bounding box center [432, 287] width 35 height 35
type input "R$ 0,00"
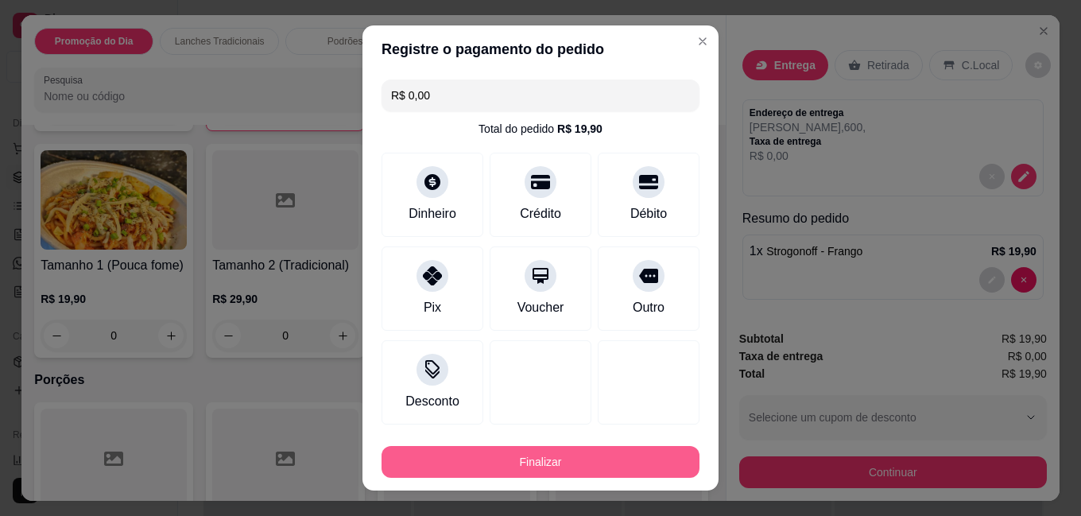
click at [545, 464] on button "Finalizar" at bounding box center [541, 462] width 318 height 32
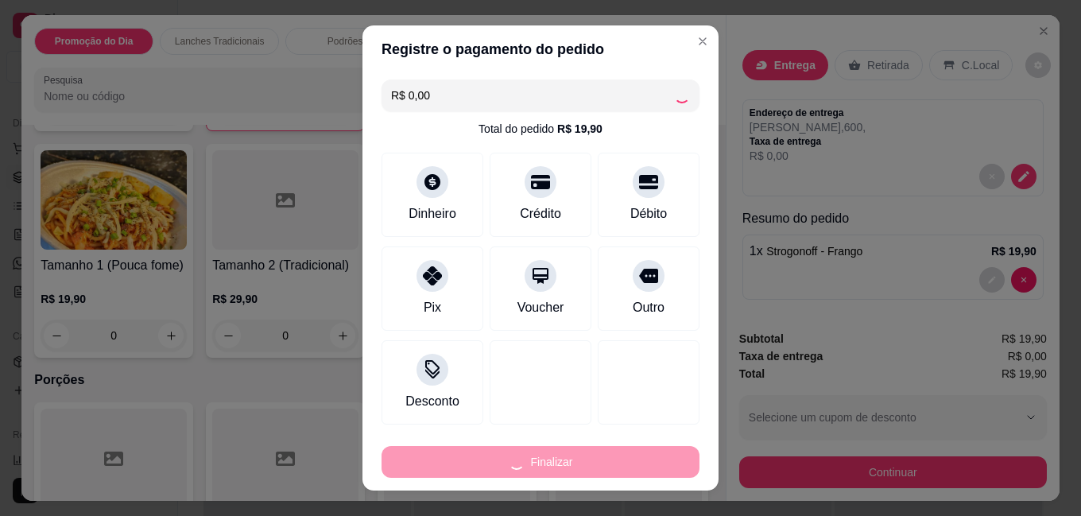
type input "0"
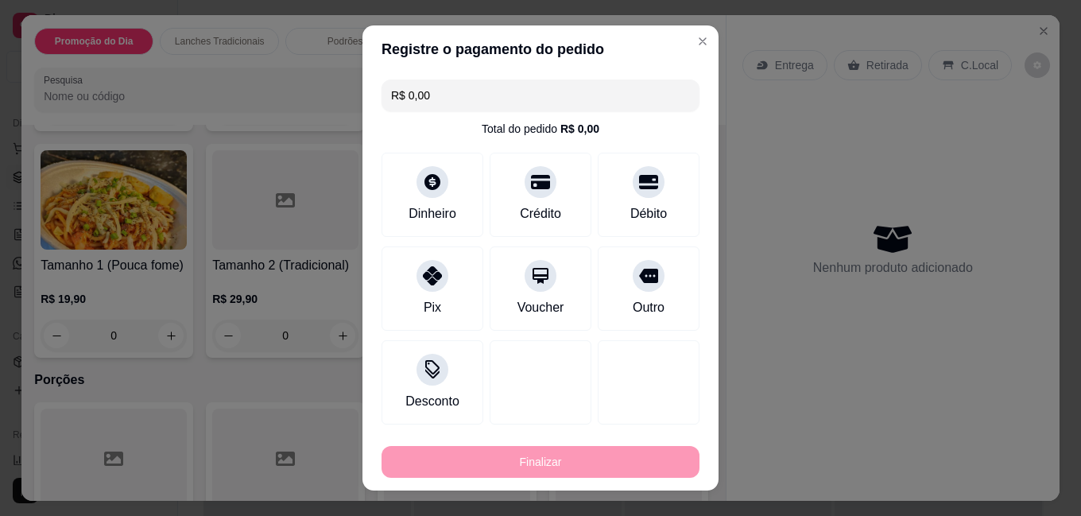
type input "-R$ 19,90"
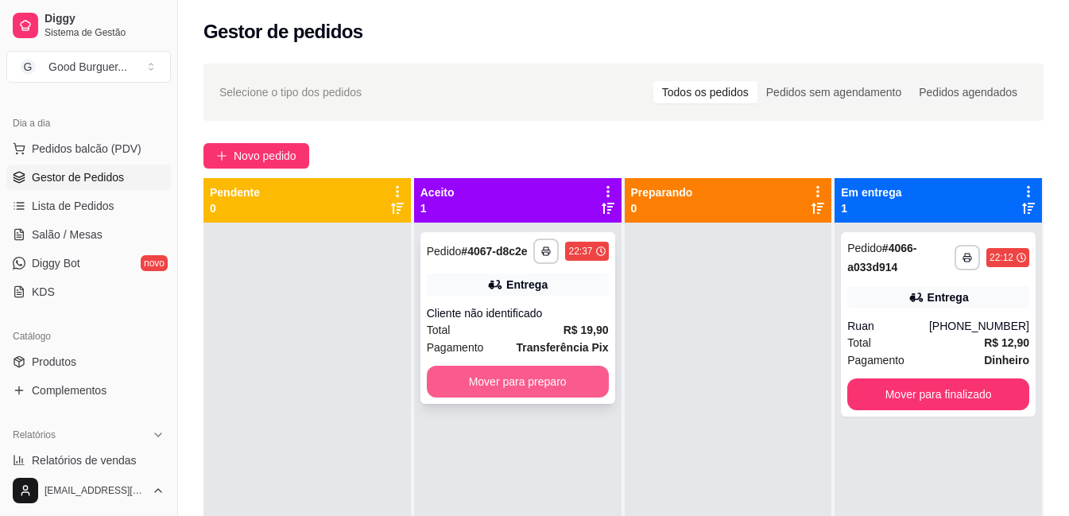
click at [544, 378] on button "Mover para preparo" at bounding box center [518, 382] width 182 height 32
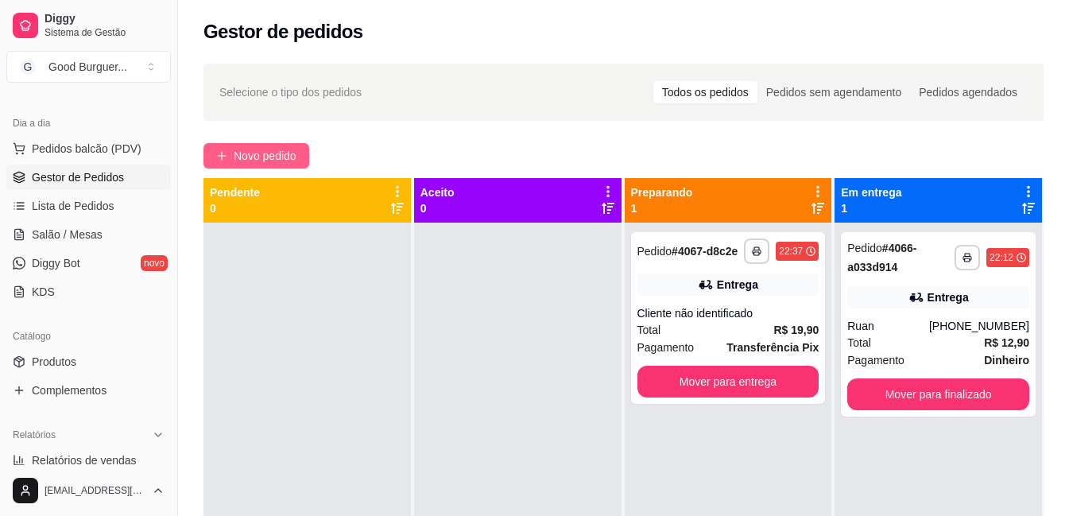
click at [267, 156] on span "Novo pedido" at bounding box center [265, 155] width 63 height 17
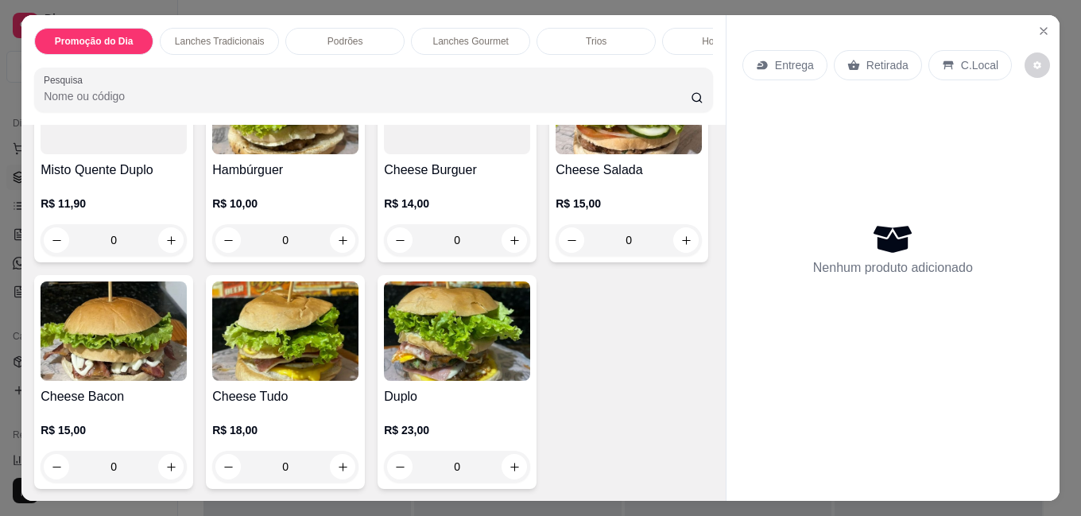
scroll to position [795, 0]
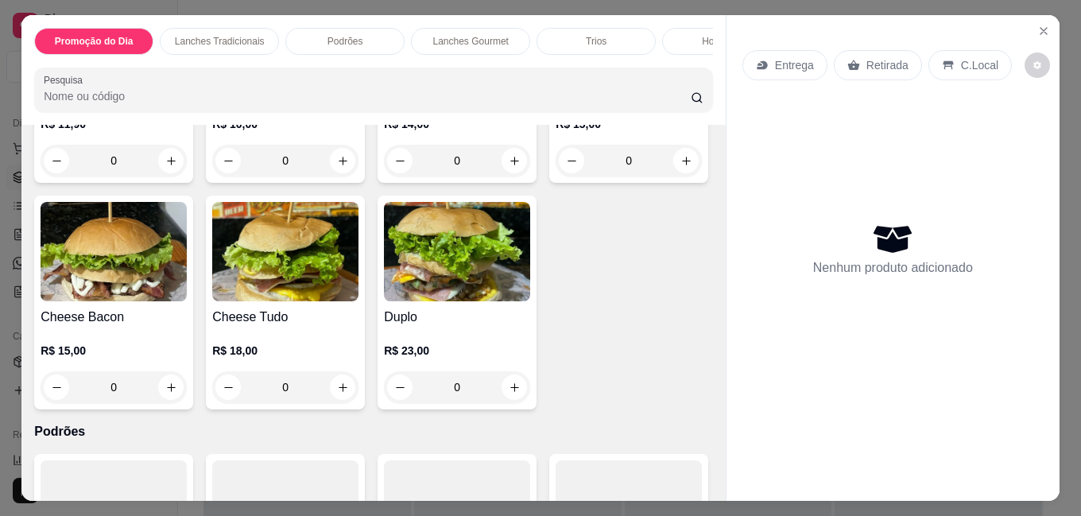
click at [187, 274] on img at bounding box center [114, 251] width 146 height 99
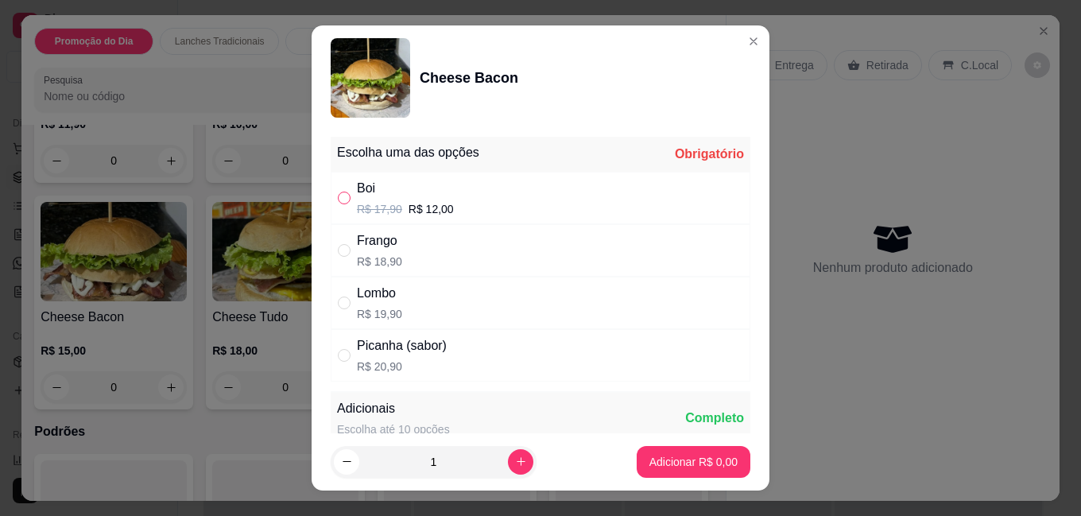
click at [341, 193] on input "" at bounding box center [344, 198] width 13 height 13
radio input "true"
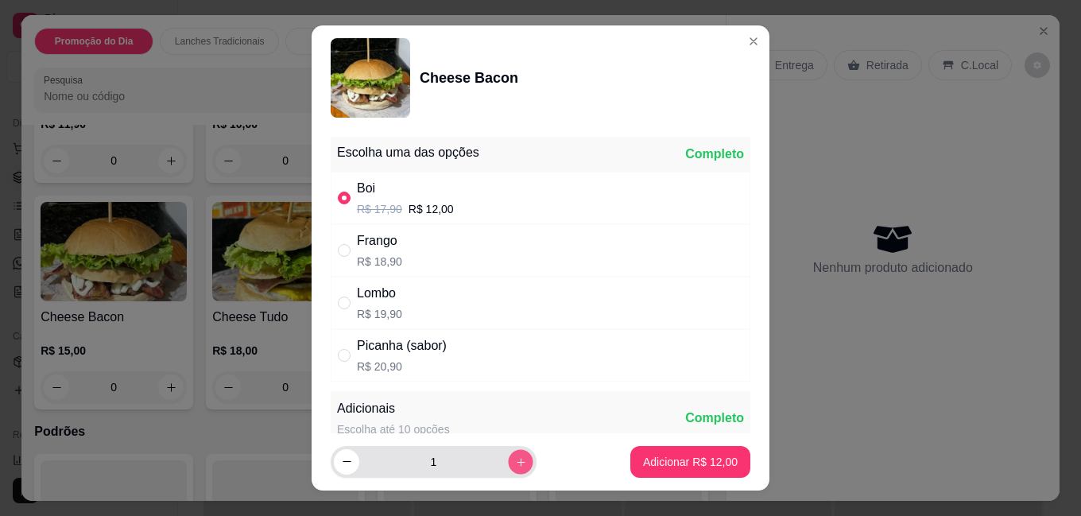
click at [515, 457] on icon "increase-product-quantity" at bounding box center [521, 462] width 12 height 12
type input "2"
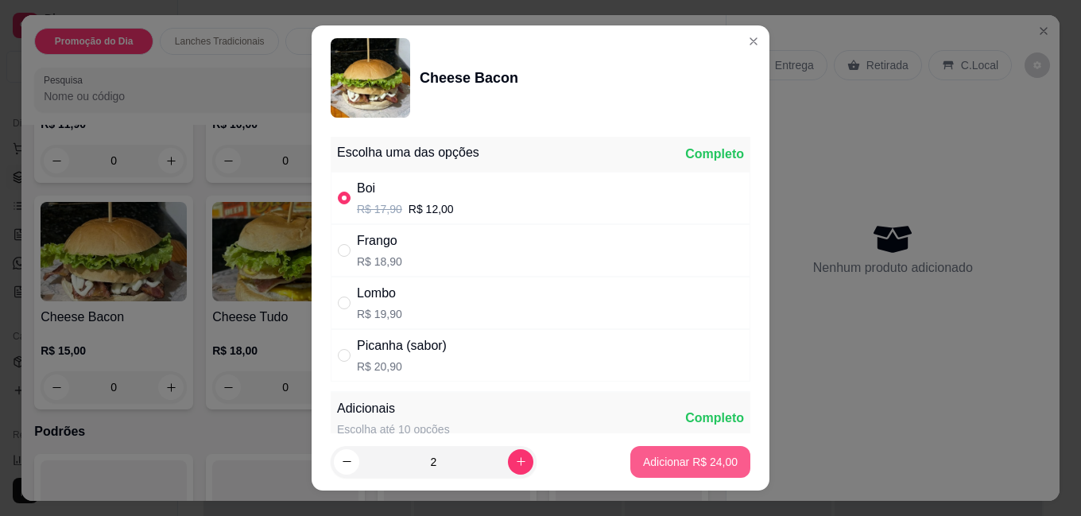
click at [669, 477] on button "Adicionar R$ 24,00" at bounding box center [691, 462] width 120 height 32
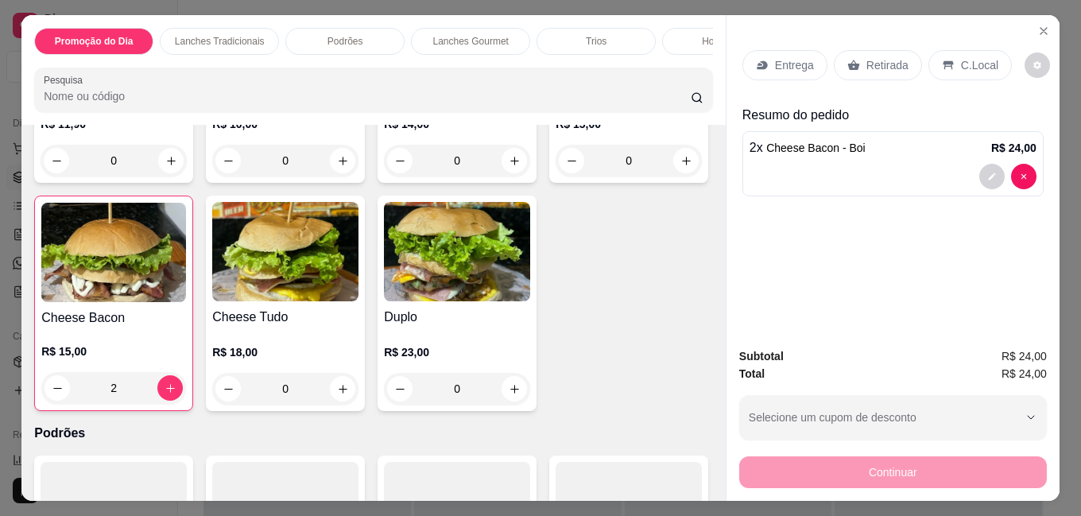
type input "2"
click at [788, 61] on p "Entrega" at bounding box center [794, 65] width 39 height 16
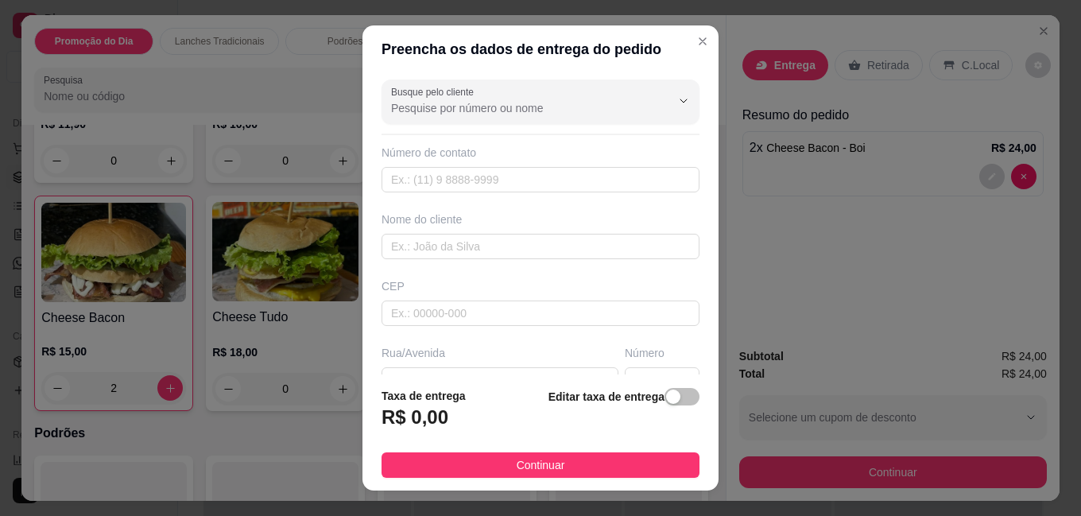
scroll to position [80, 0]
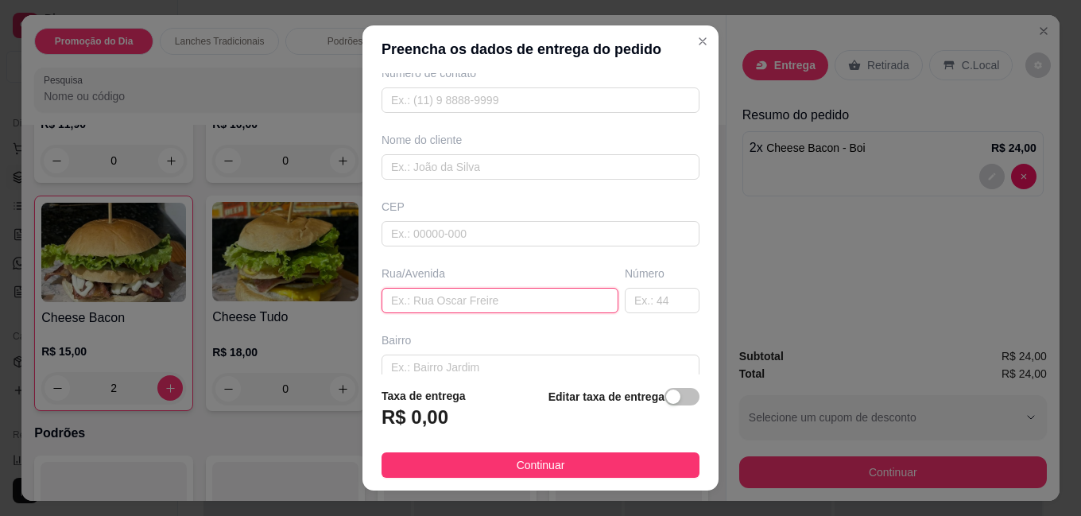
click at [428, 307] on input "text" at bounding box center [500, 300] width 237 height 25
click at [429, 305] on input "[PERSON_NAME]" at bounding box center [500, 300] width 237 height 25
type input "[PERSON_NAME]"
click at [625, 298] on input "text" at bounding box center [662, 300] width 75 height 25
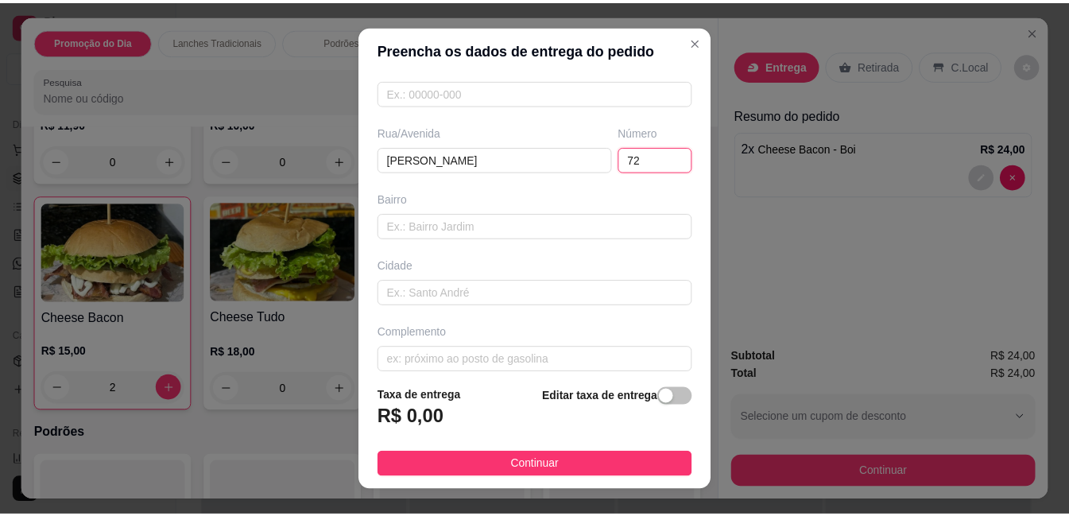
scroll to position [235, 0]
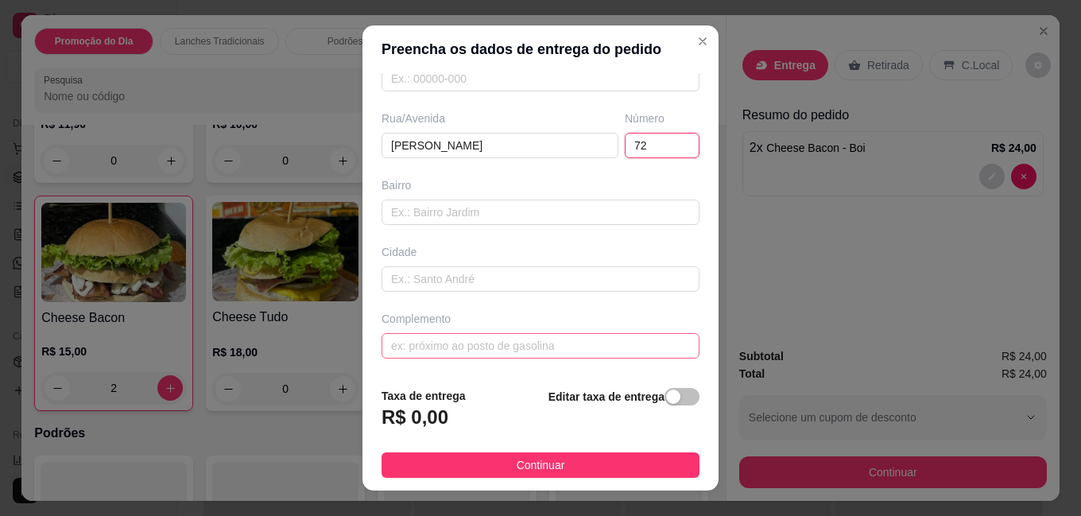
type input "72"
click at [456, 343] on input "text" at bounding box center [541, 345] width 318 height 25
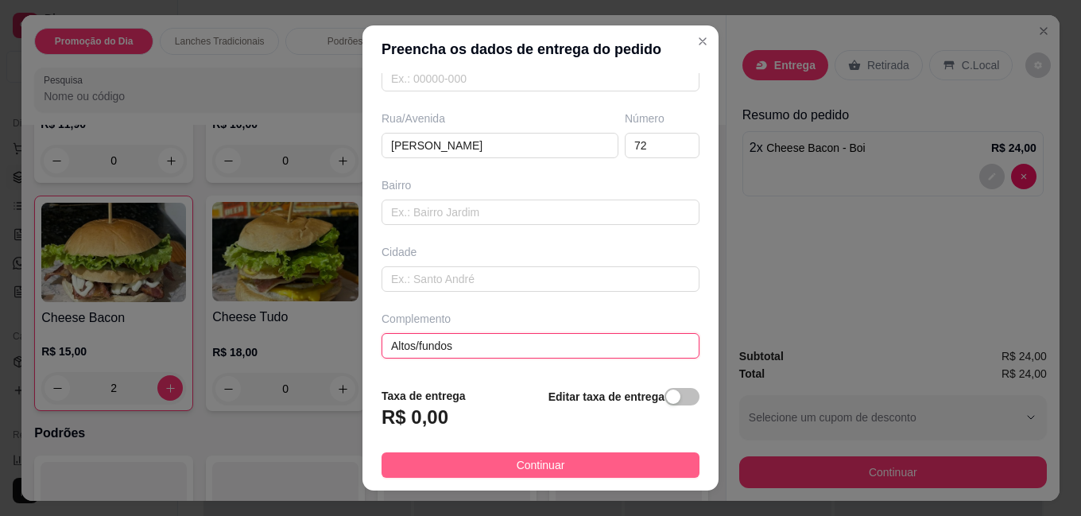
type input "Altos/fundos"
click at [525, 460] on span "Continuar" at bounding box center [541, 464] width 49 height 17
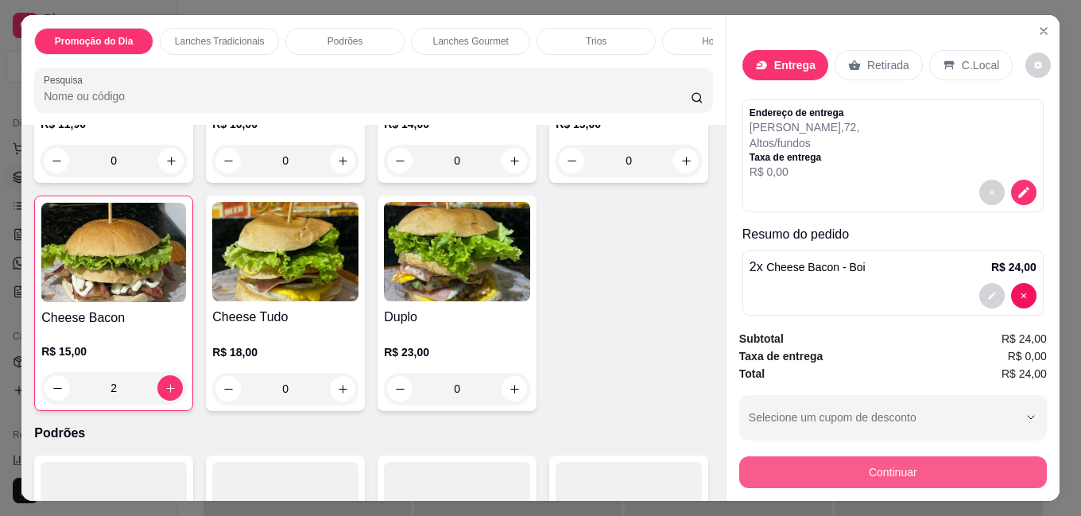
click at [869, 465] on button "Continuar" at bounding box center [893, 472] width 308 height 32
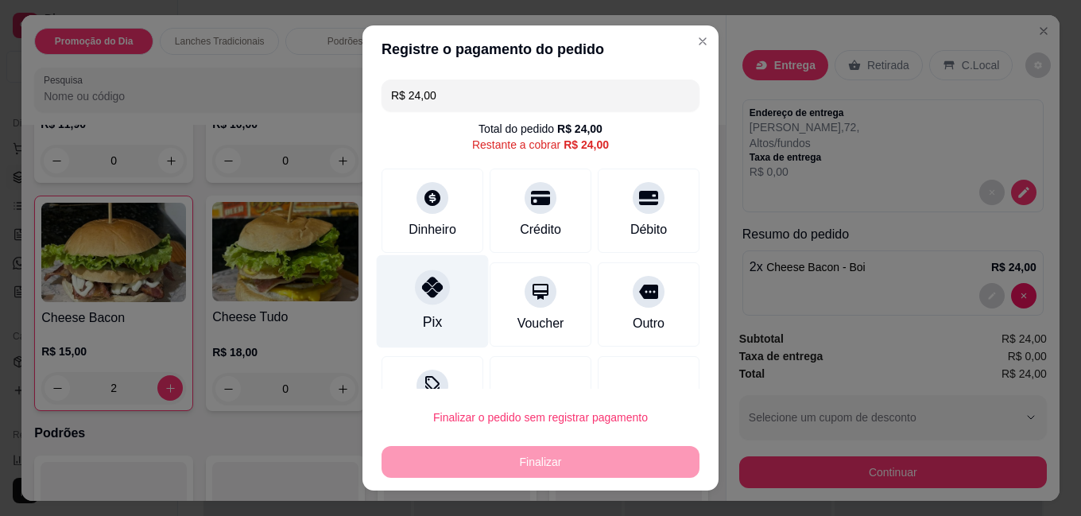
click at [423, 318] on div "Pix" at bounding box center [432, 322] width 19 height 21
type input "R$ 0,00"
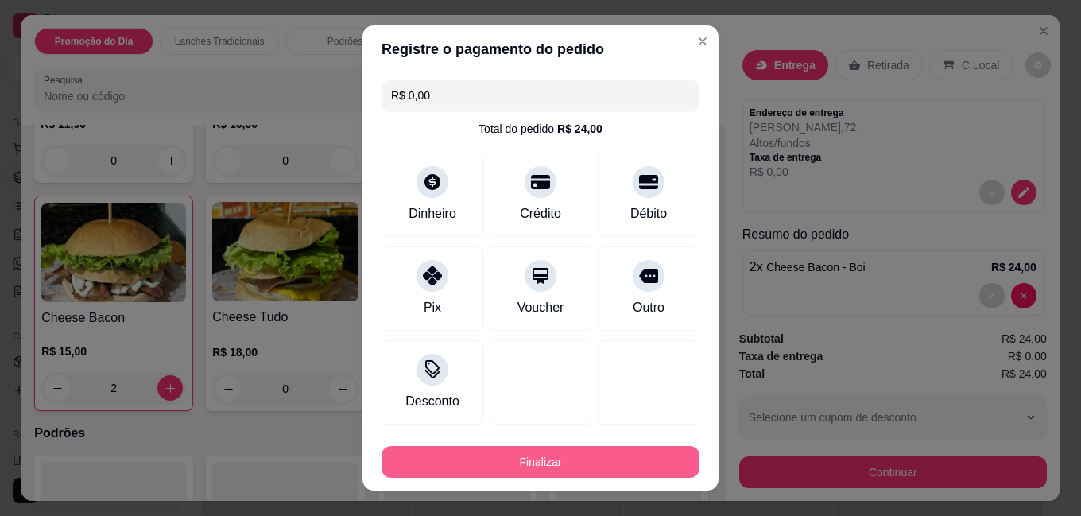
click at [540, 460] on button "Finalizar" at bounding box center [541, 462] width 318 height 32
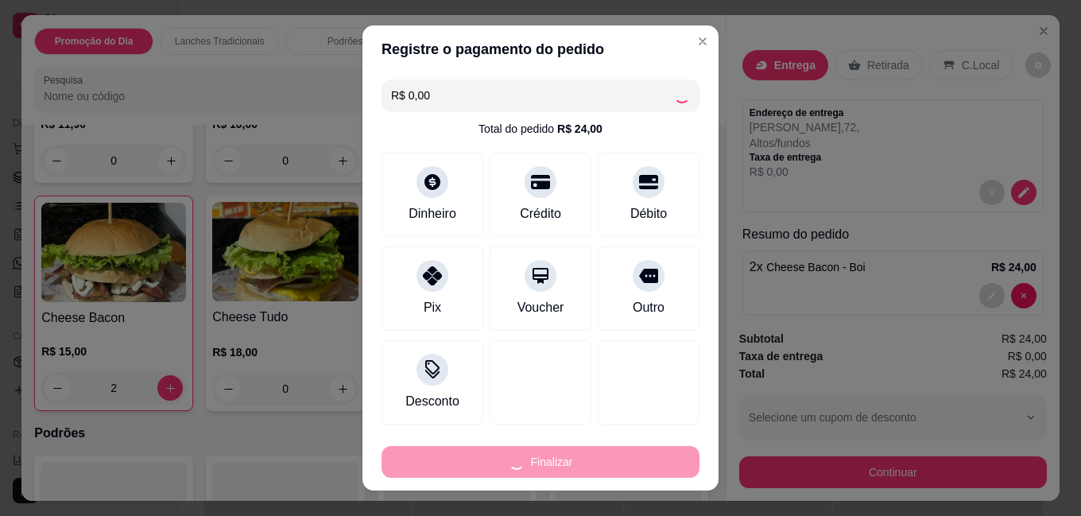
type input "0"
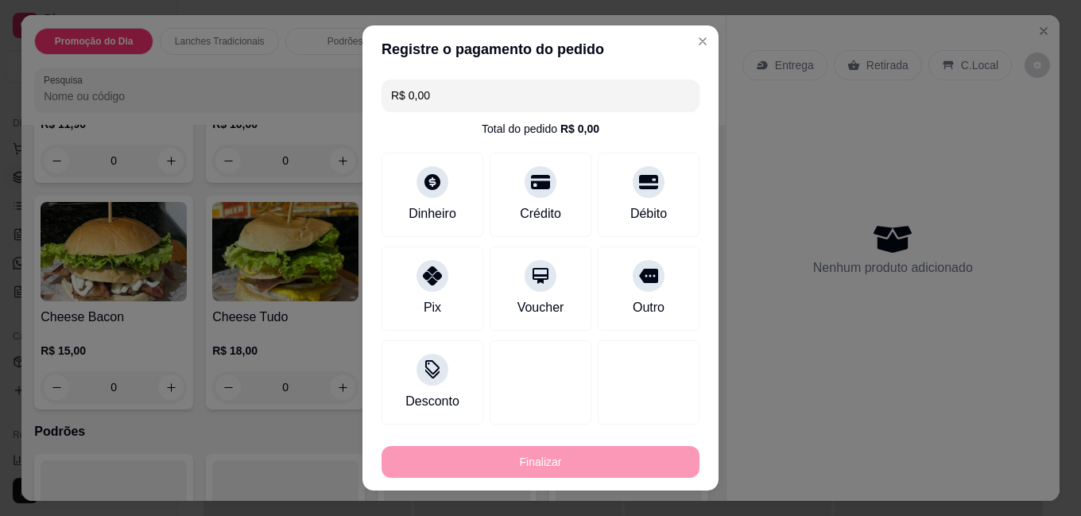
type input "-R$ 24,00"
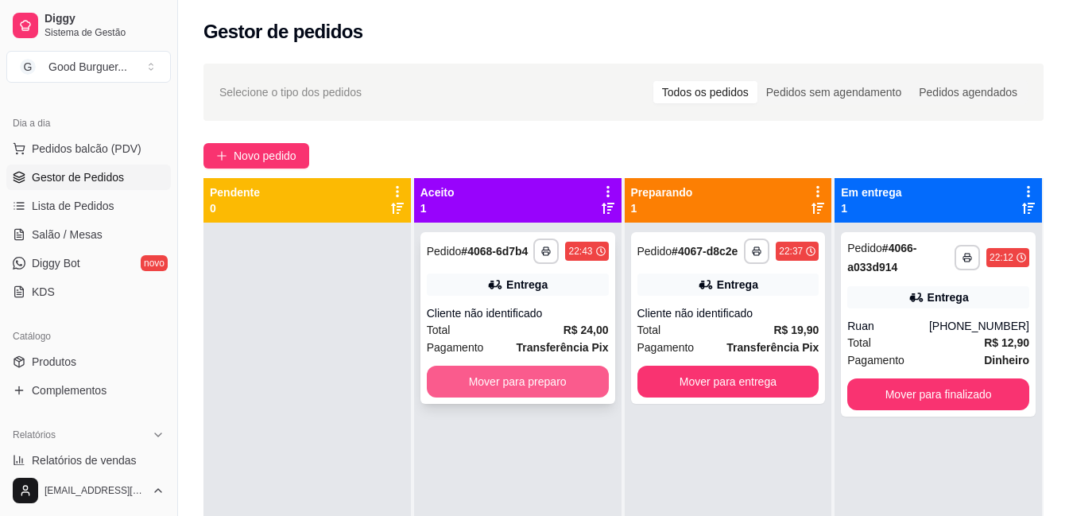
click at [553, 378] on button "Mover para preparo" at bounding box center [518, 382] width 182 height 32
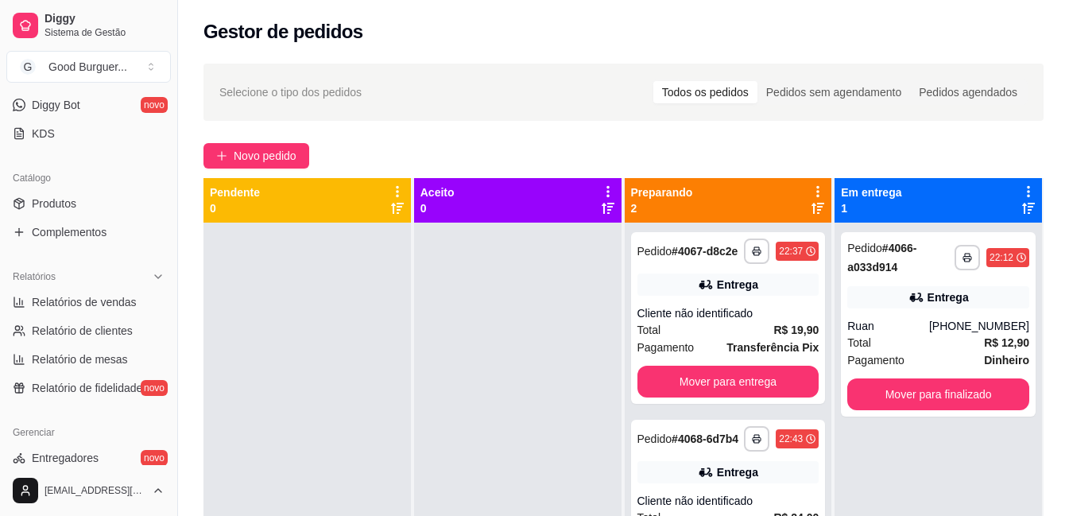
scroll to position [318, 0]
click at [88, 295] on span "Relatórios de vendas" at bounding box center [84, 301] width 105 height 16
select select "ALL"
select select "0"
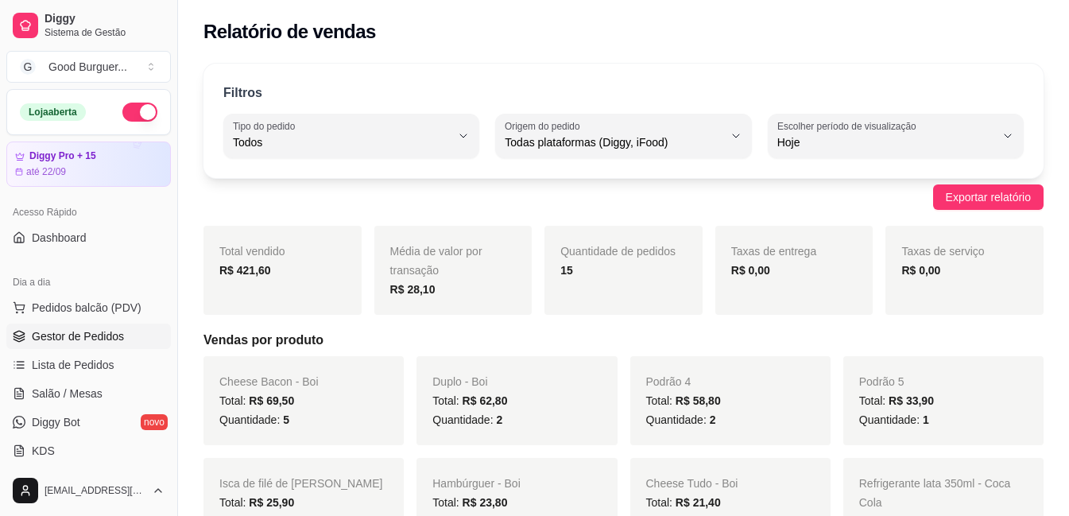
click at [100, 334] on span "Gestor de Pedidos" at bounding box center [78, 336] width 92 height 16
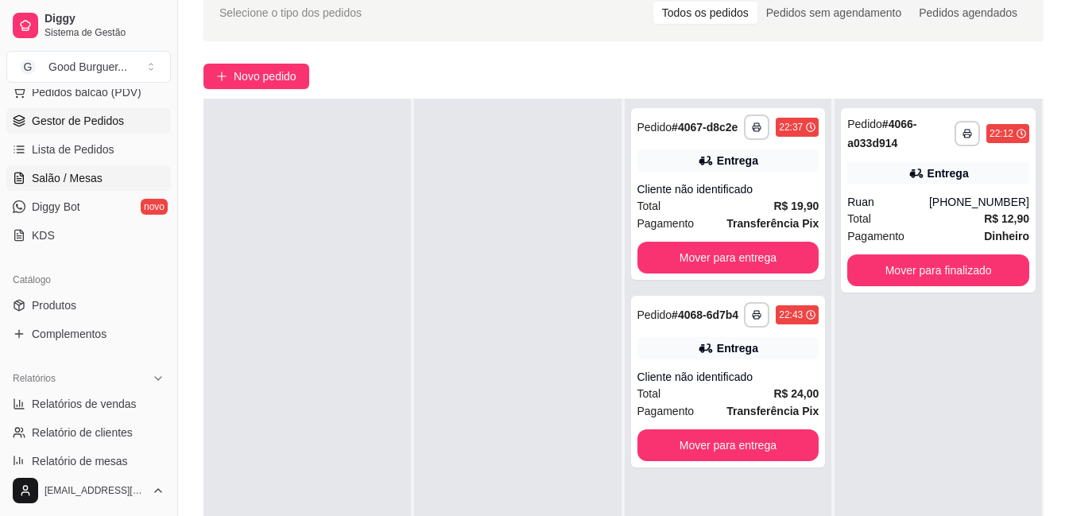
scroll to position [239, 0]
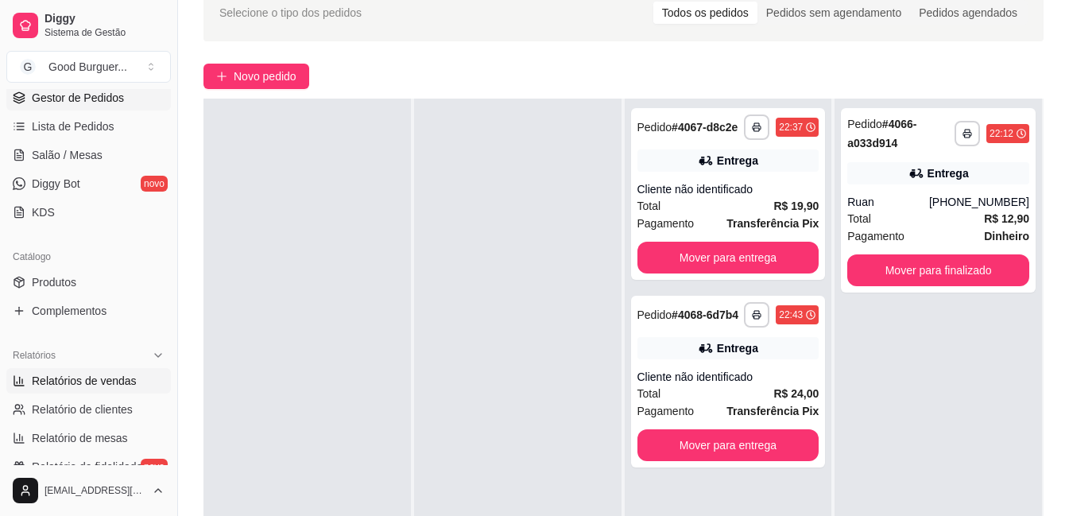
click at [108, 390] on link "Relatórios de vendas" at bounding box center [88, 380] width 165 height 25
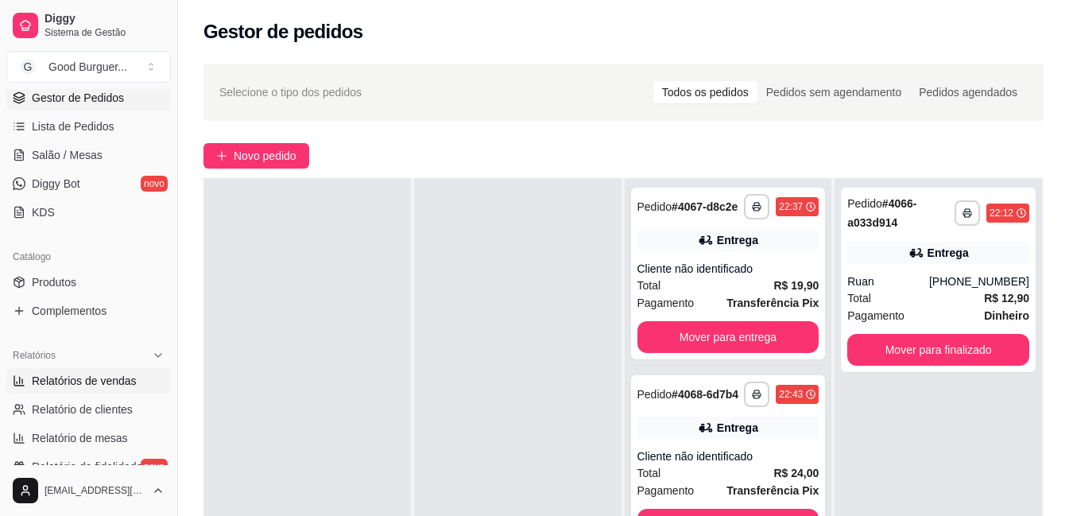
select select "ALL"
select select "0"
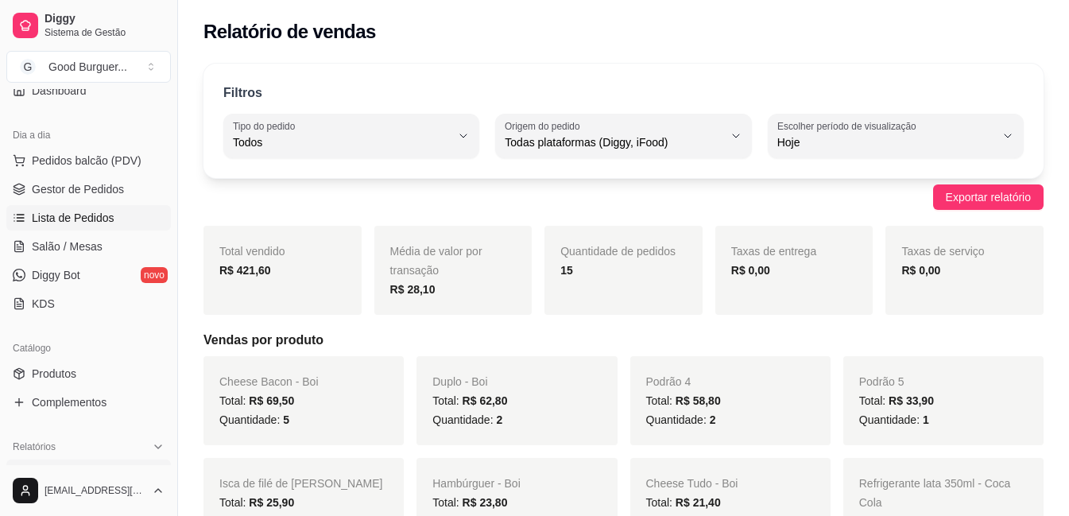
scroll to position [80, 0]
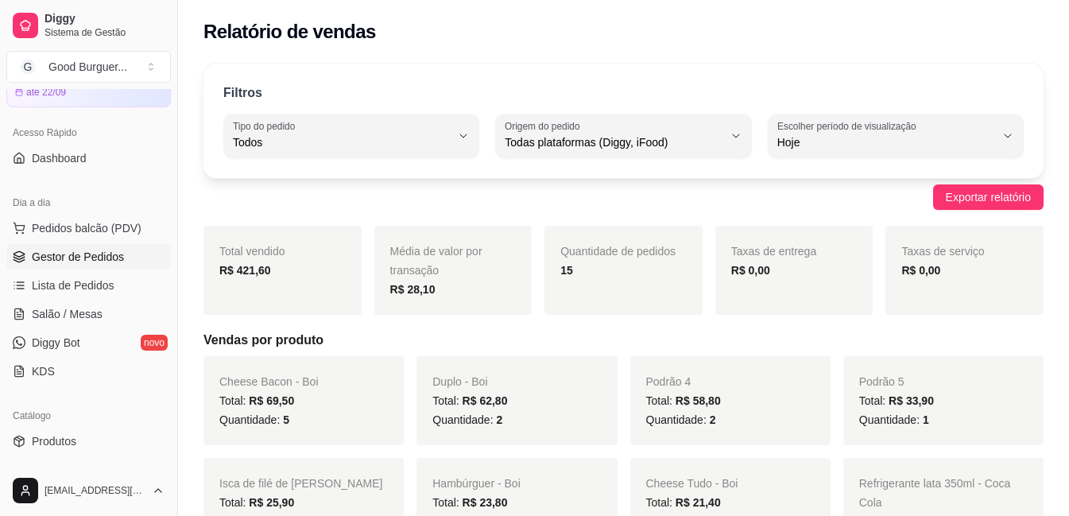
click at [91, 258] on span "Gestor de Pedidos" at bounding box center [78, 257] width 92 height 16
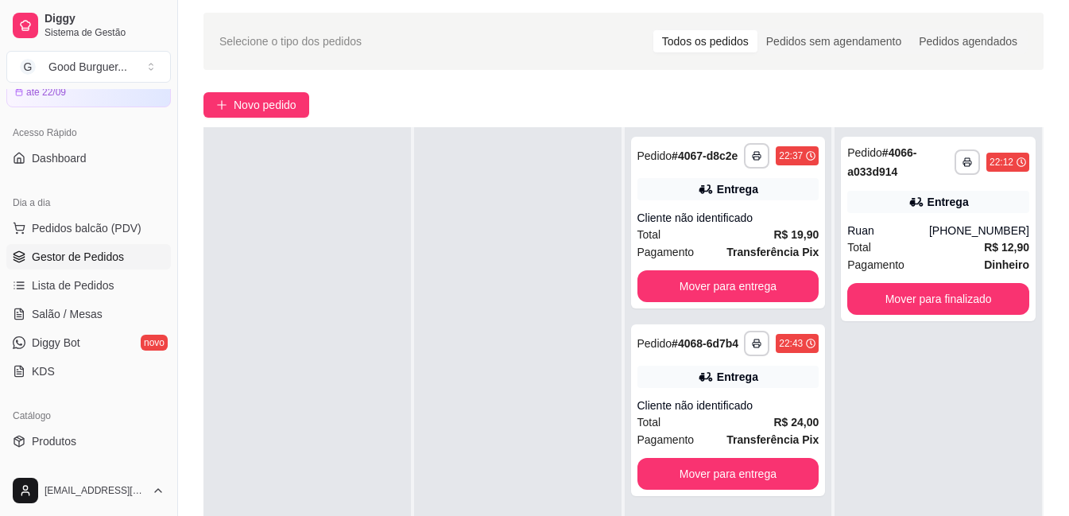
scroll to position [80, 0]
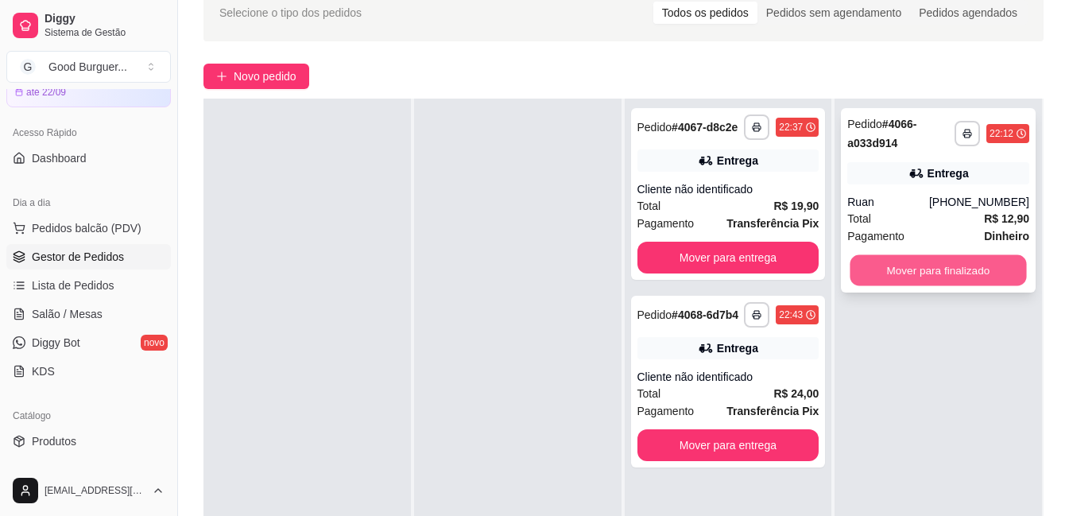
click at [918, 266] on button "Mover para finalizado" at bounding box center [939, 270] width 177 height 31
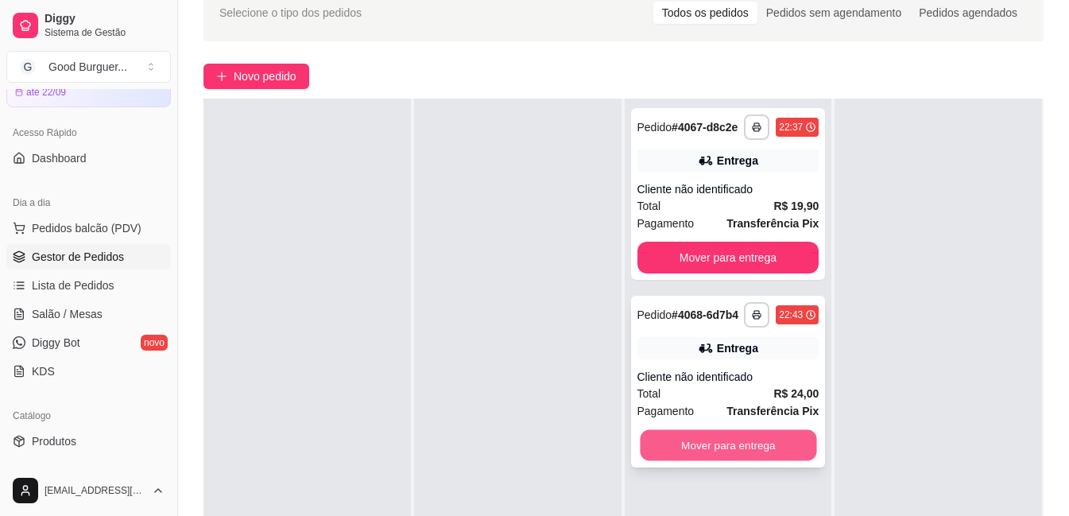
click at [680, 439] on button "Mover para entrega" at bounding box center [728, 445] width 177 height 31
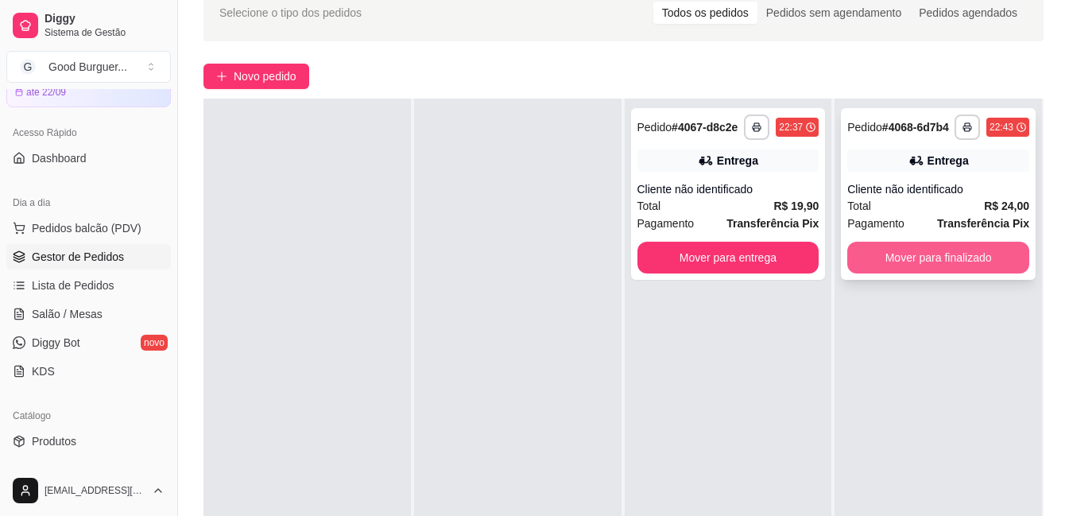
click at [931, 257] on button "Mover para finalizado" at bounding box center [939, 258] width 182 height 32
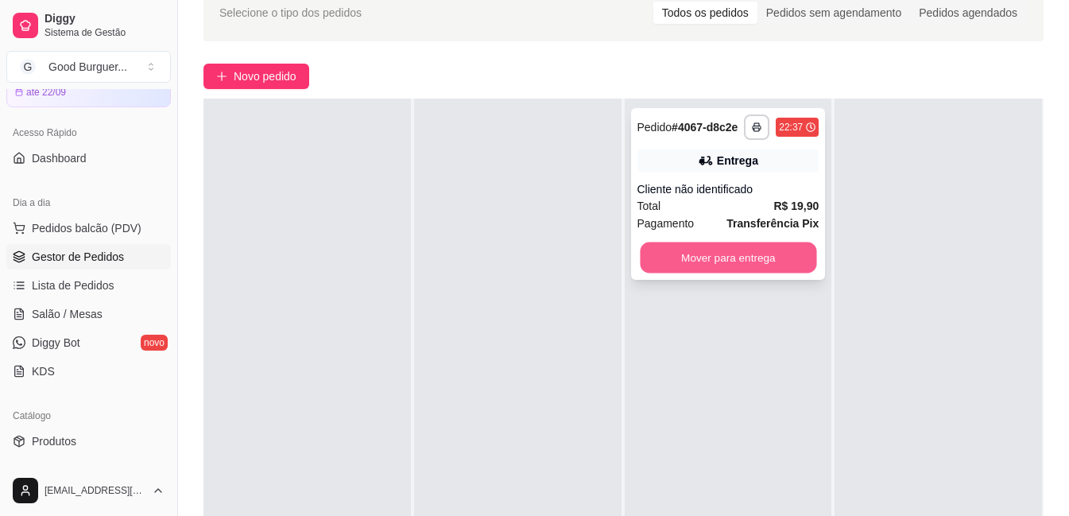
click at [743, 263] on button "Mover para entrega" at bounding box center [728, 258] width 177 height 31
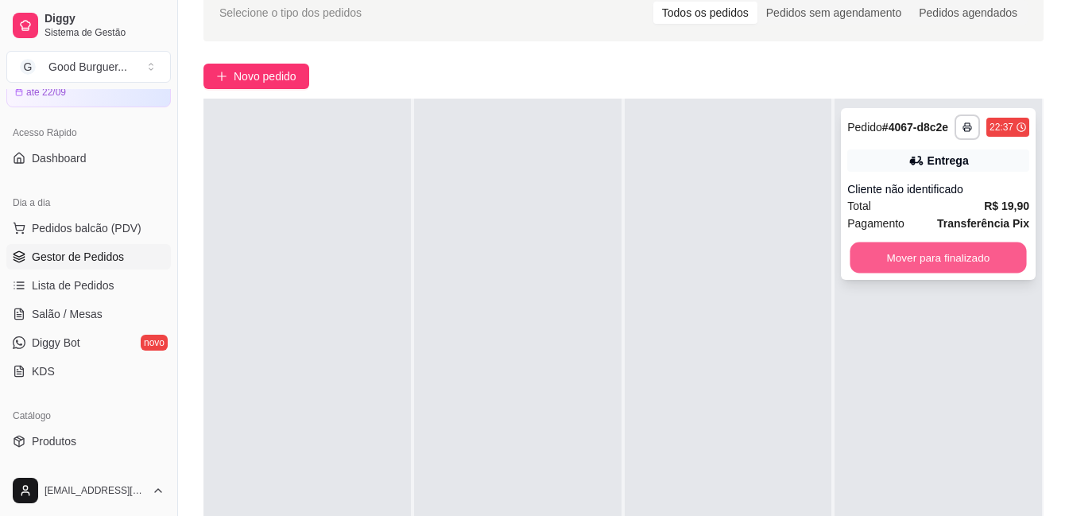
click at [926, 260] on button "Mover para finalizado" at bounding box center [939, 258] width 177 height 31
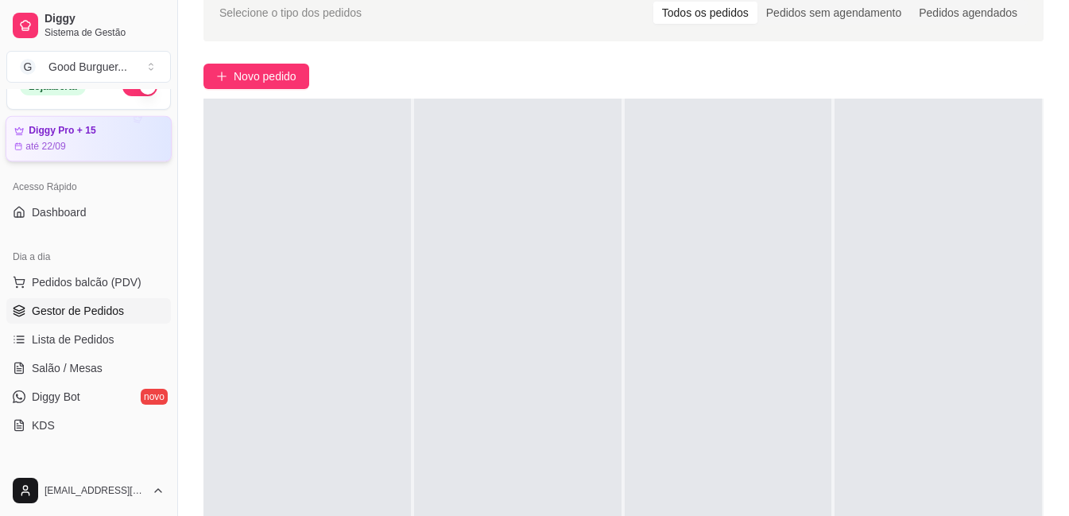
scroll to position [0, 0]
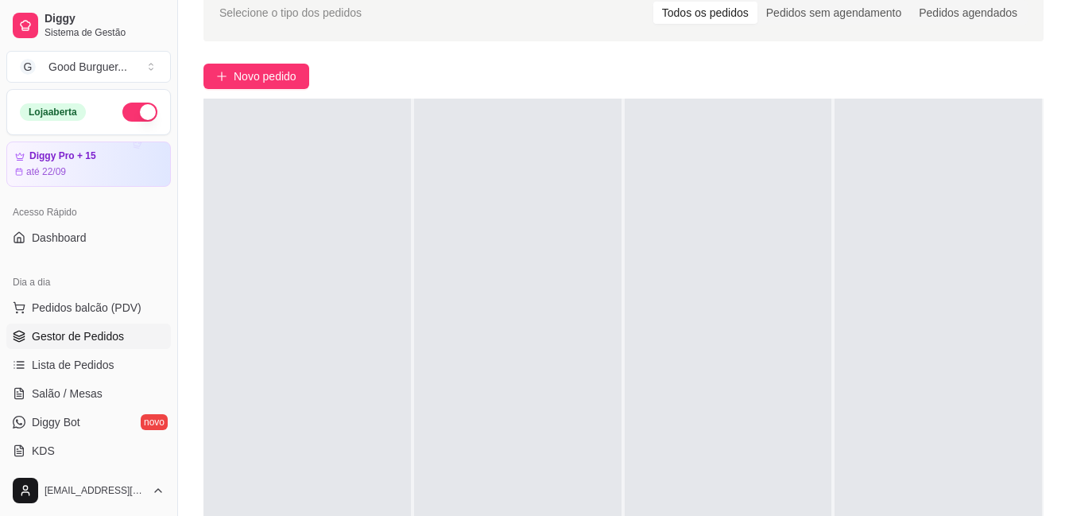
click at [123, 118] on button "button" at bounding box center [139, 112] width 35 height 19
